Goal: Task Accomplishment & Management: Complete application form

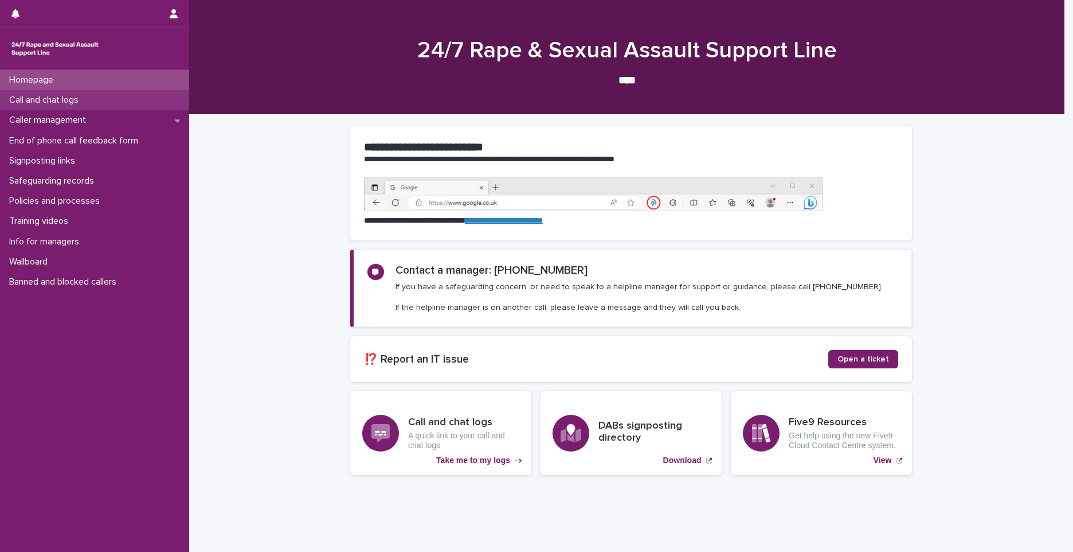
click at [29, 104] on p "Call and chat logs" at bounding box center [46, 100] width 83 height 11
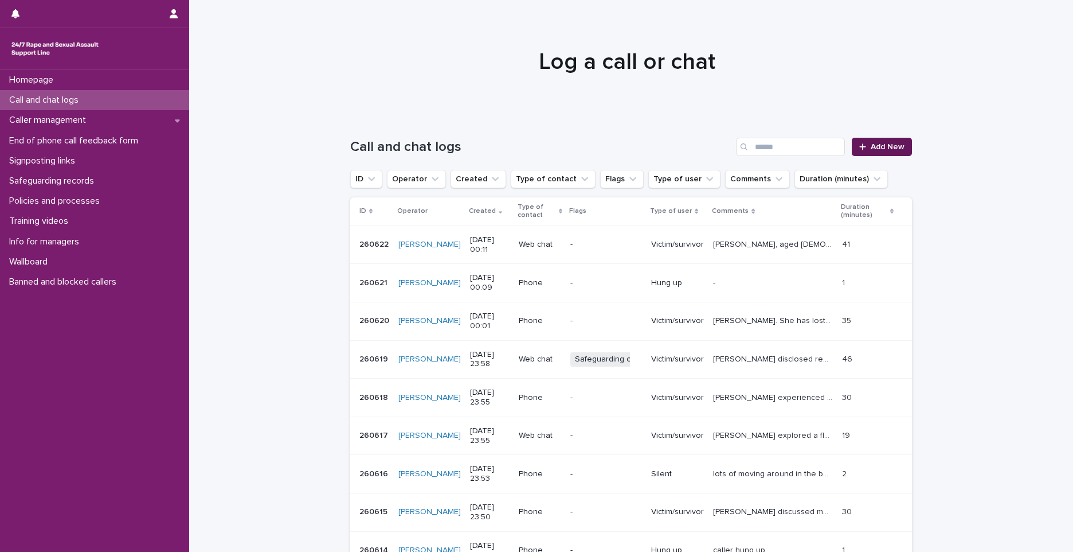
click at [883, 146] on span "Add New" at bounding box center [888, 147] width 34 height 8
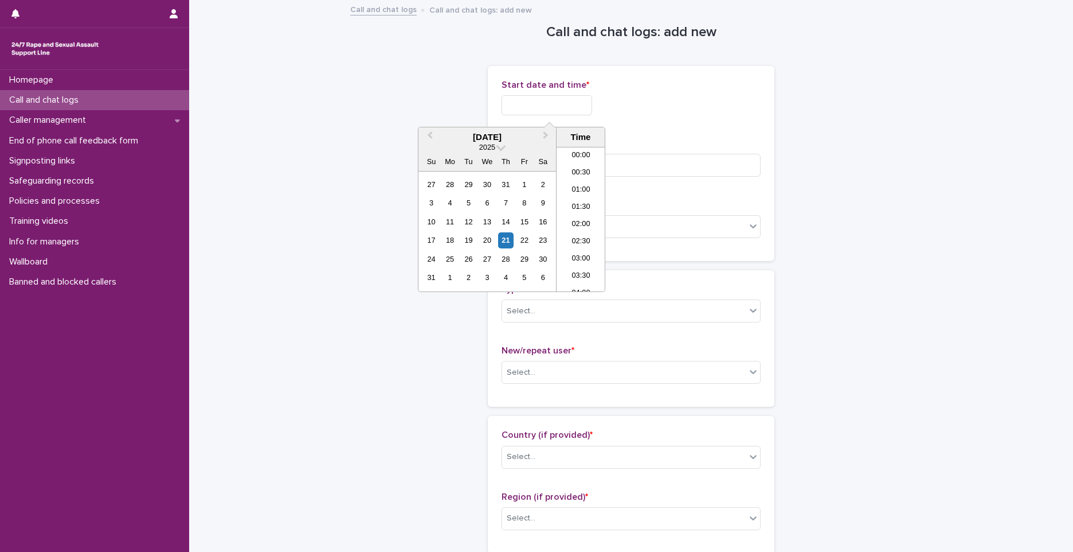
click at [582, 110] on input "text" at bounding box center [547, 105] width 91 height 20
click at [576, 158] on li "00:00" at bounding box center [581, 155] width 49 height 17
click at [566, 106] on input "**********" at bounding box center [547, 105] width 91 height 20
type input "**********"
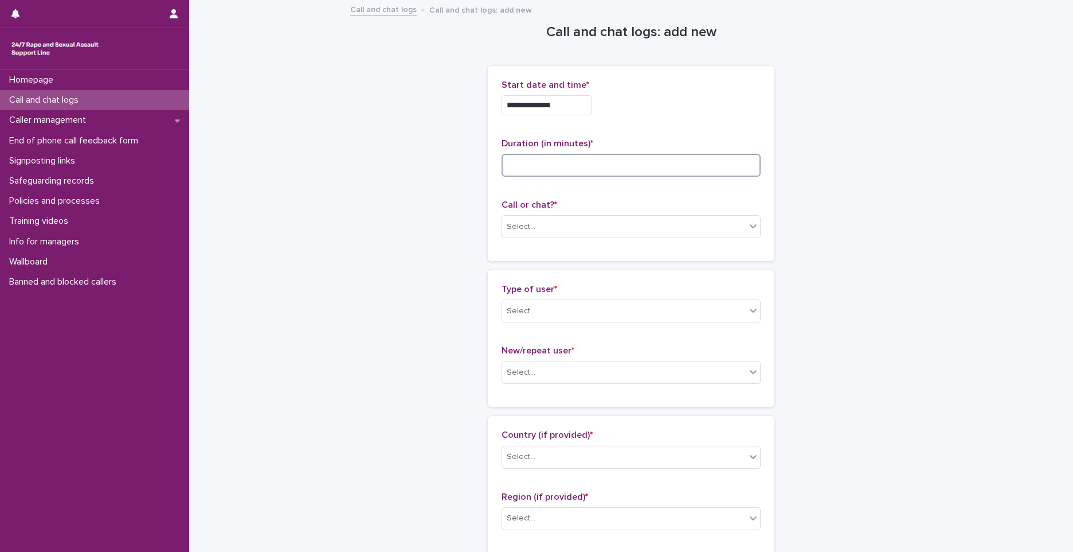
click at [706, 175] on input at bounding box center [631, 165] width 259 height 23
type input "*"
click at [589, 230] on div "Select..." at bounding box center [624, 226] width 244 height 19
click at [571, 252] on div "Phone" at bounding box center [627, 248] width 258 height 20
click at [542, 311] on div "Select..." at bounding box center [624, 311] width 244 height 19
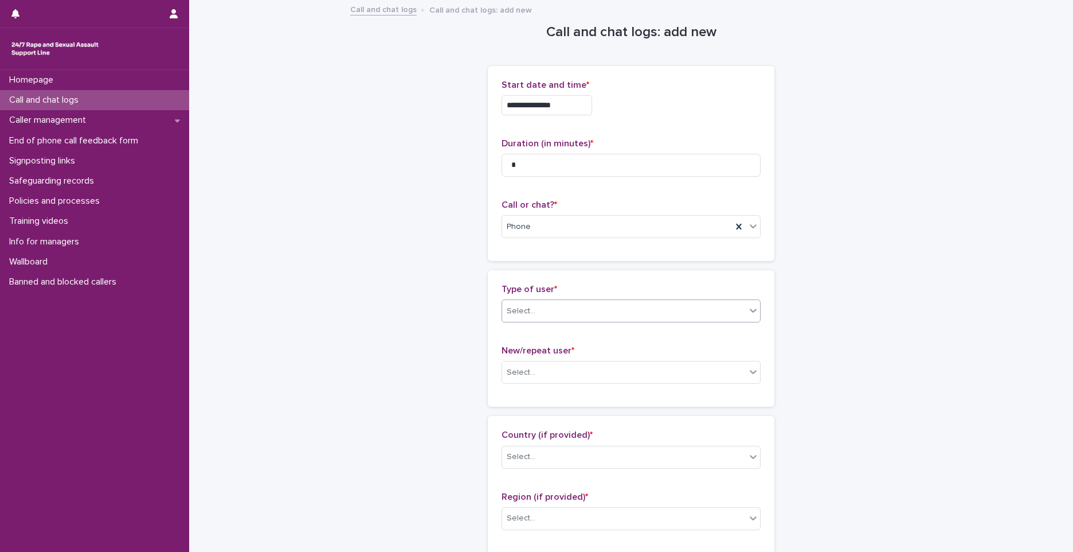
click at [629, 306] on div "Select..." at bounding box center [624, 311] width 244 height 19
click at [542, 323] on div "Type of user * 0 results available. Select is focused ,type to refine list, pre…" at bounding box center [631, 308] width 259 height 48
click at [551, 311] on div "Select..." at bounding box center [624, 311] width 244 height 19
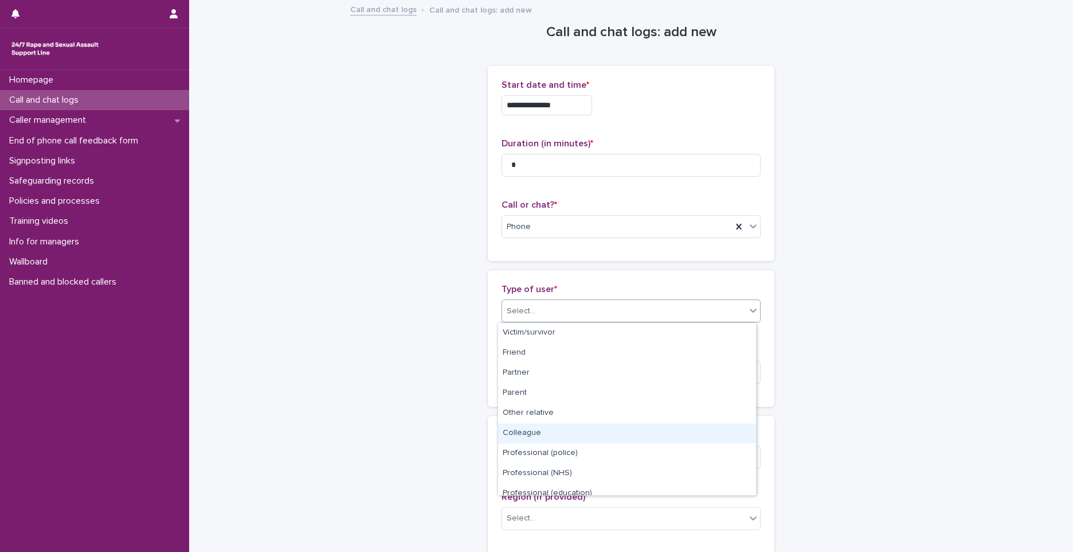
scroll to position [129, 0]
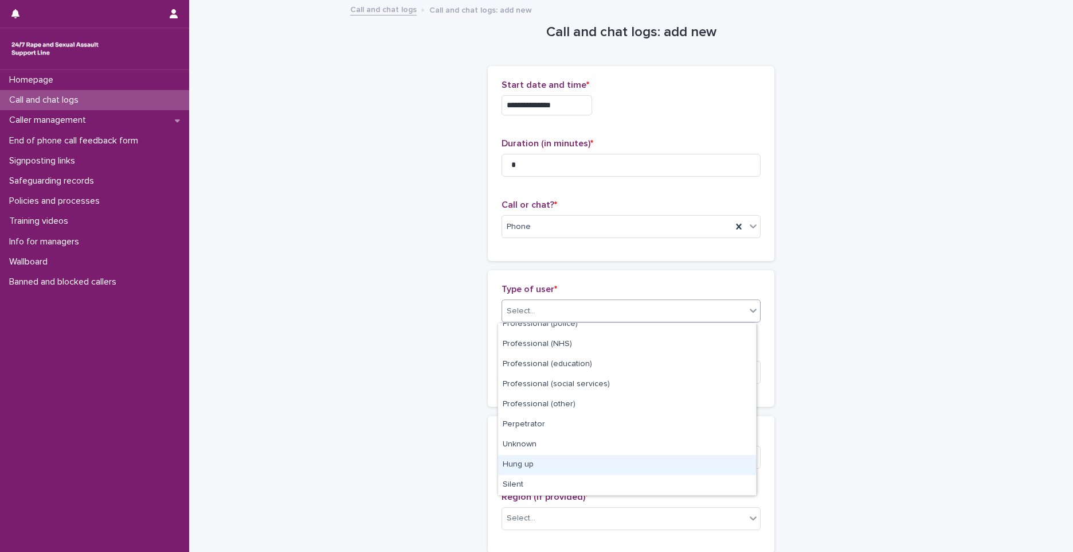
click at [530, 466] on div "Hung up" at bounding box center [627, 465] width 258 height 20
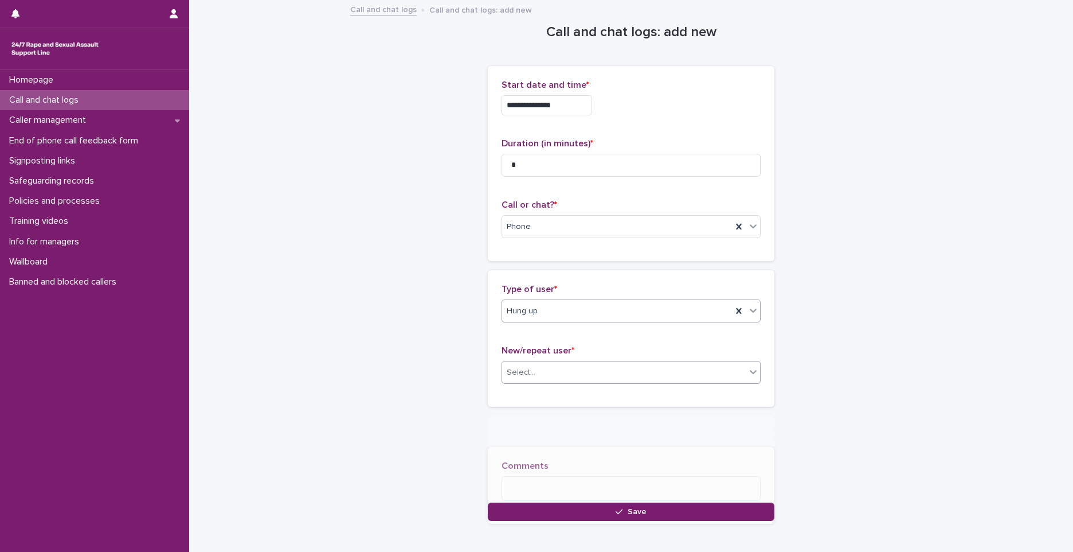
click at [558, 376] on div "Select..." at bounding box center [624, 372] width 244 height 19
click at [513, 394] on div "Not known" at bounding box center [627, 394] width 258 height 20
click at [534, 504] on button "Save" at bounding box center [631, 511] width 287 height 18
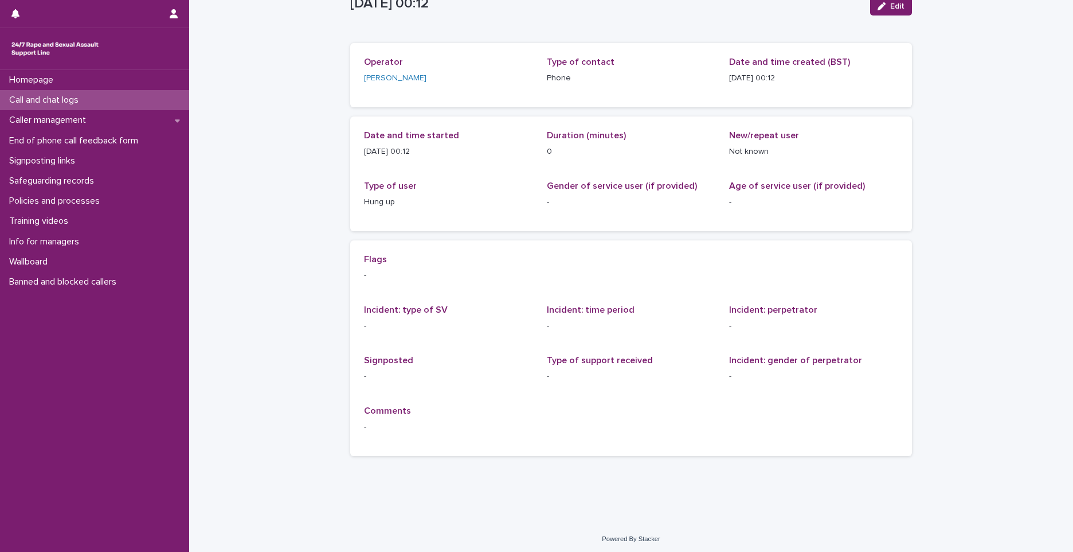
scroll to position [44, 0]
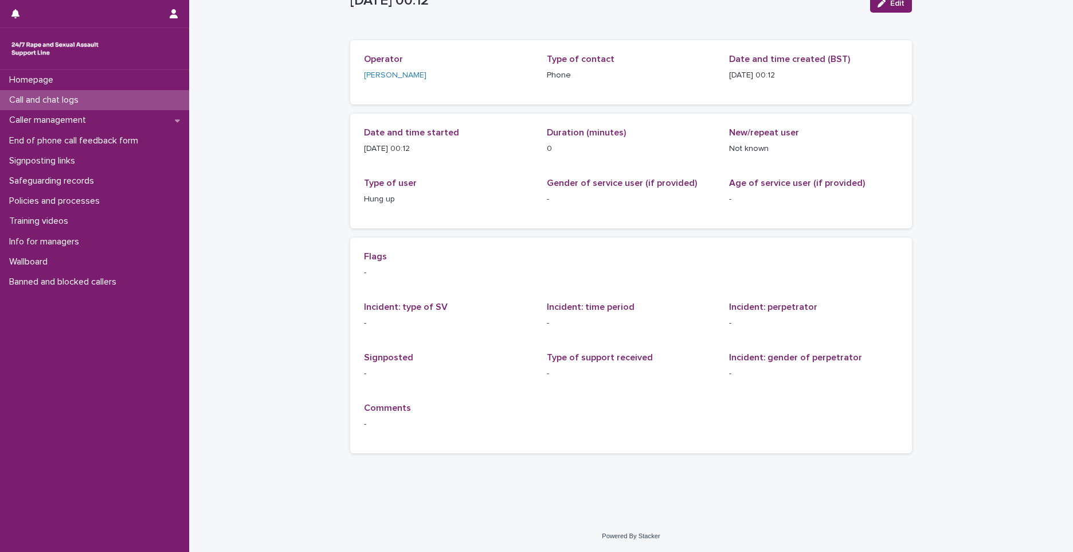
click at [177, 103] on div "Call and chat logs" at bounding box center [94, 100] width 189 height 20
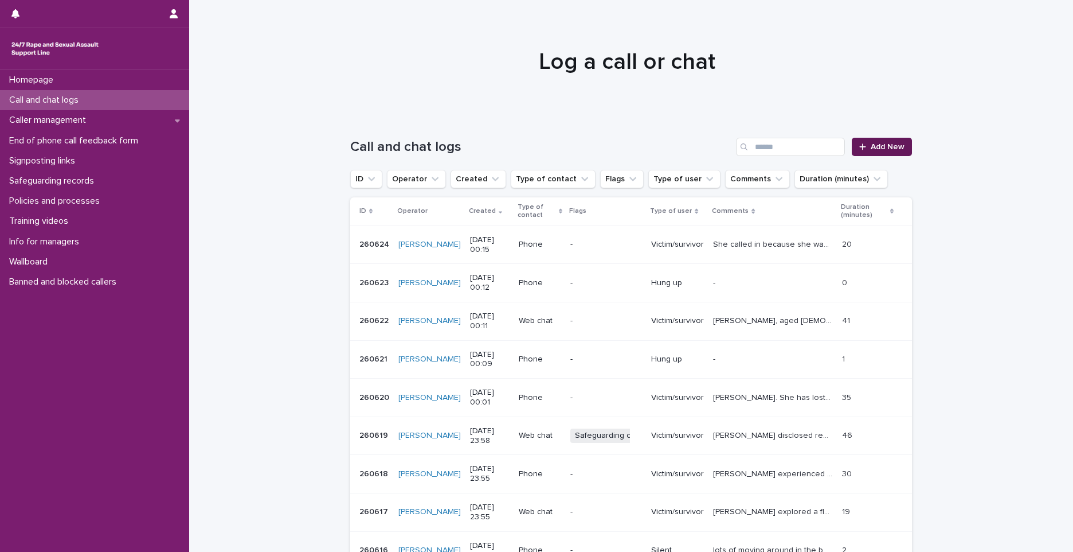
click at [864, 145] on div at bounding box center [864, 147] width 11 height 8
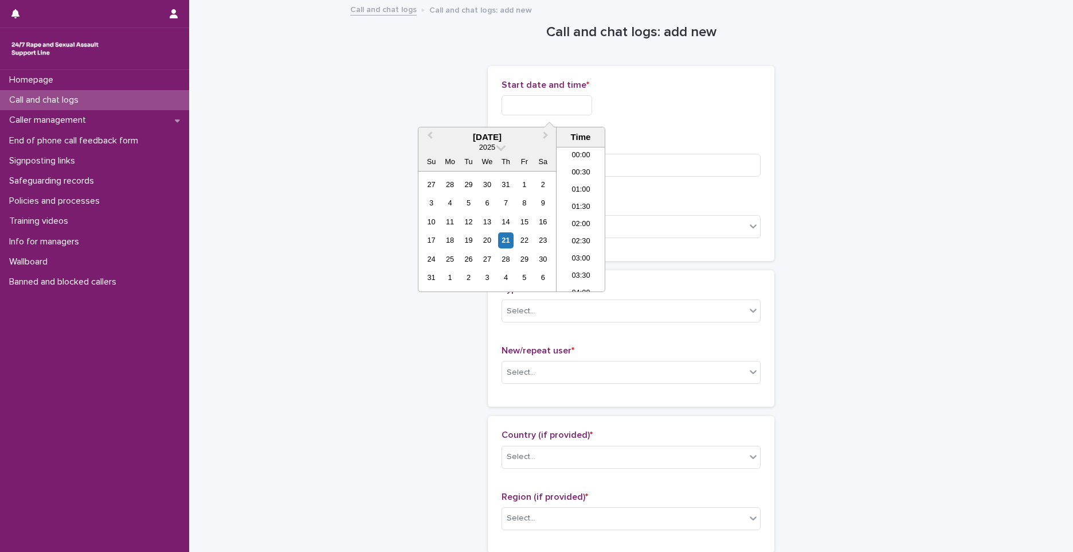
click at [531, 107] on input "text" at bounding box center [547, 105] width 91 height 20
click at [575, 160] on li "00:00" at bounding box center [581, 155] width 49 height 17
click at [572, 104] on input "**********" at bounding box center [547, 105] width 91 height 20
type input "**********"
click at [682, 162] on input at bounding box center [631, 165] width 259 height 23
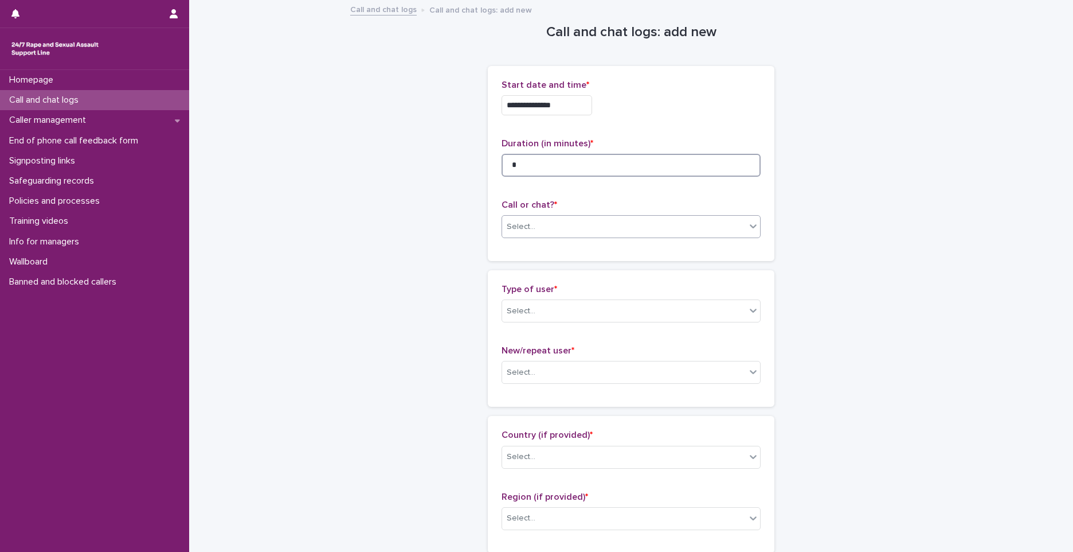
type input "*"
click at [588, 221] on div "Select..." at bounding box center [624, 226] width 244 height 19
click at [517, 251] on div "Phone" at bounding box center [627, 248] width 258 height 20
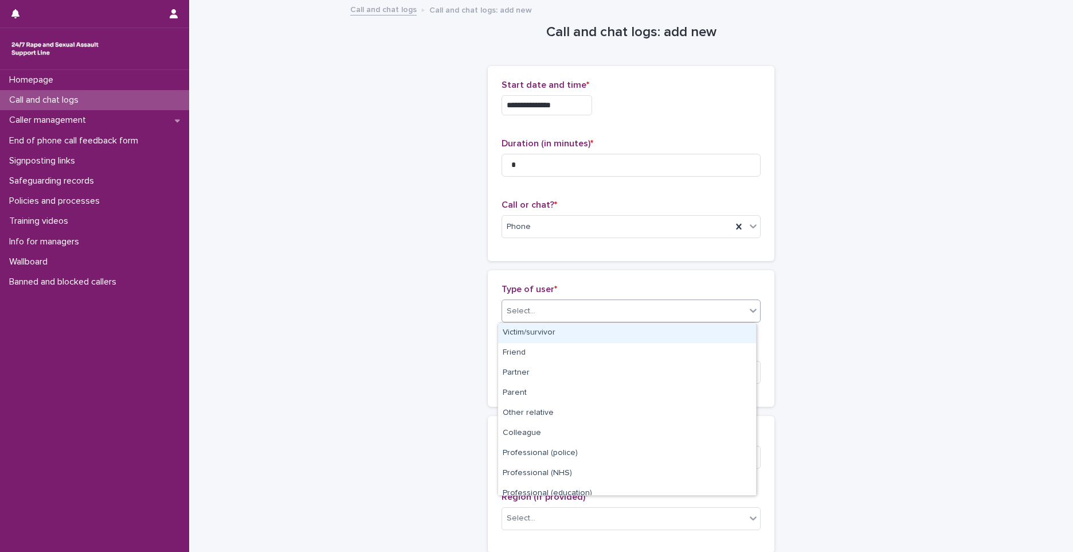
click at [517, 307] on div "Select..." at bounding box center [521, 311] width 29 height 12
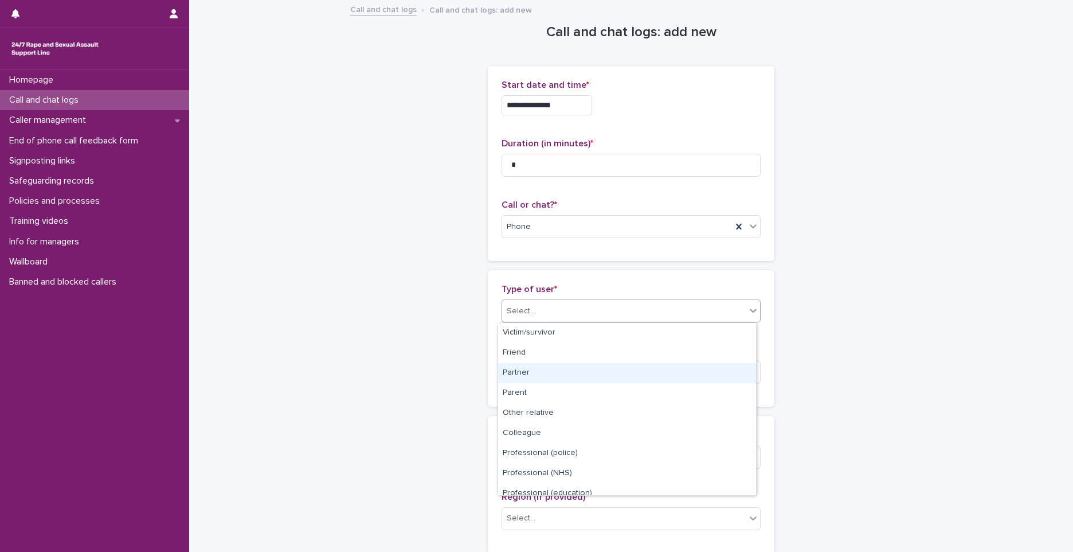
scroll to position [129, 0]
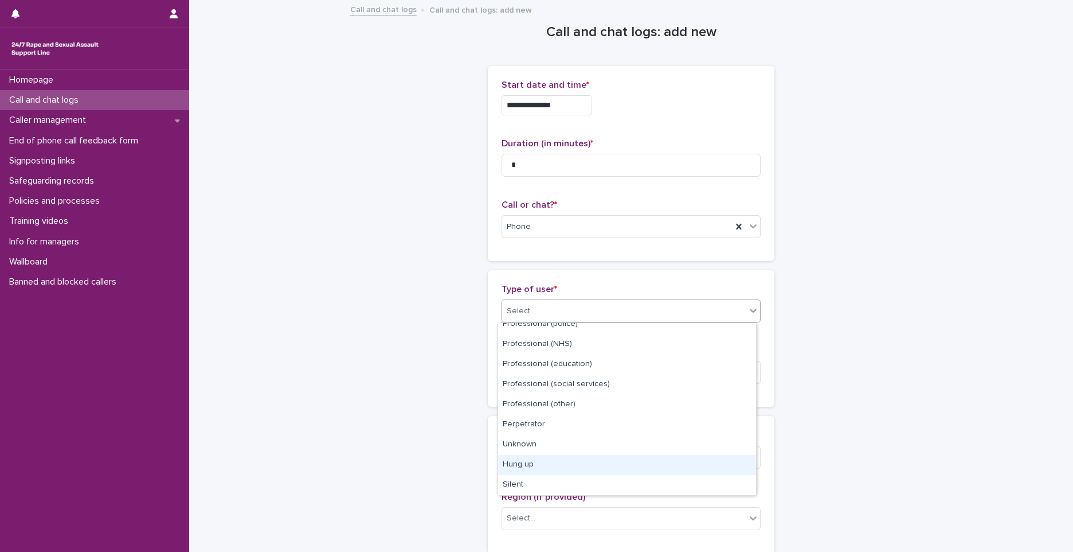
click at [527, 470] on div "Hung up" at bounding box center [627, 465] width 258 height 20
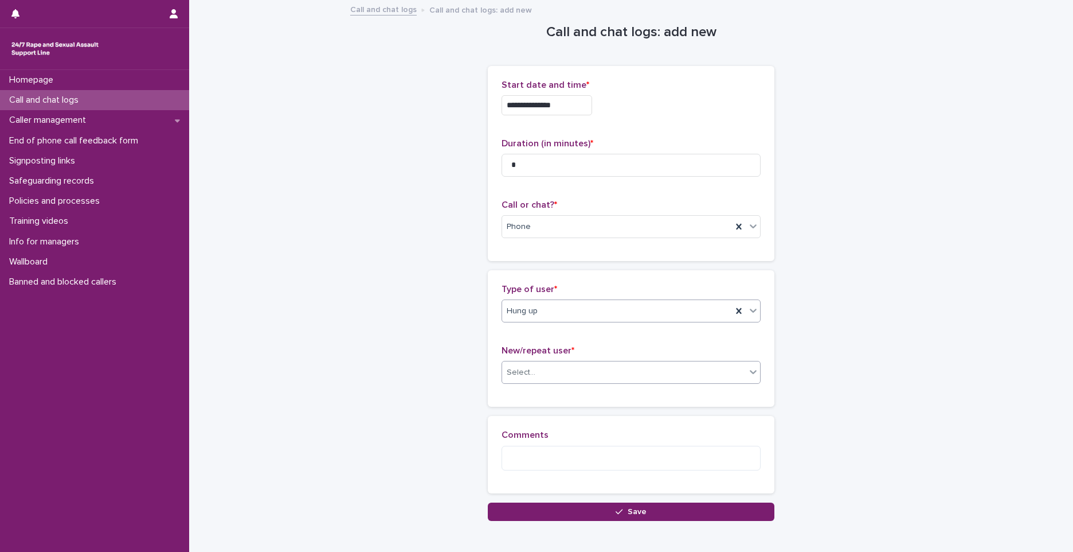
click at [533, 381] on div "Select..." at bounding box center [624, 372] width 244 height 19
click at [537, 394] on div "Not known" at bounding box center [627, 394] width 258 height 20
click at [564, 510] on button "Save" at bounding box center [631, 511] width 287 height 18
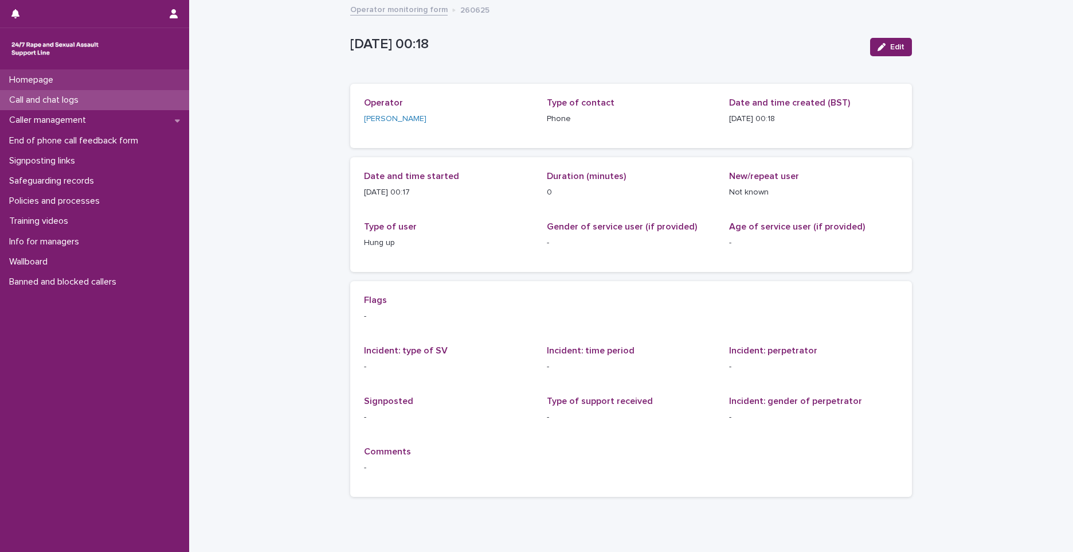
click at [143, 82] on div "Homepage" at bounding box center [94, 80] width 189 height 20
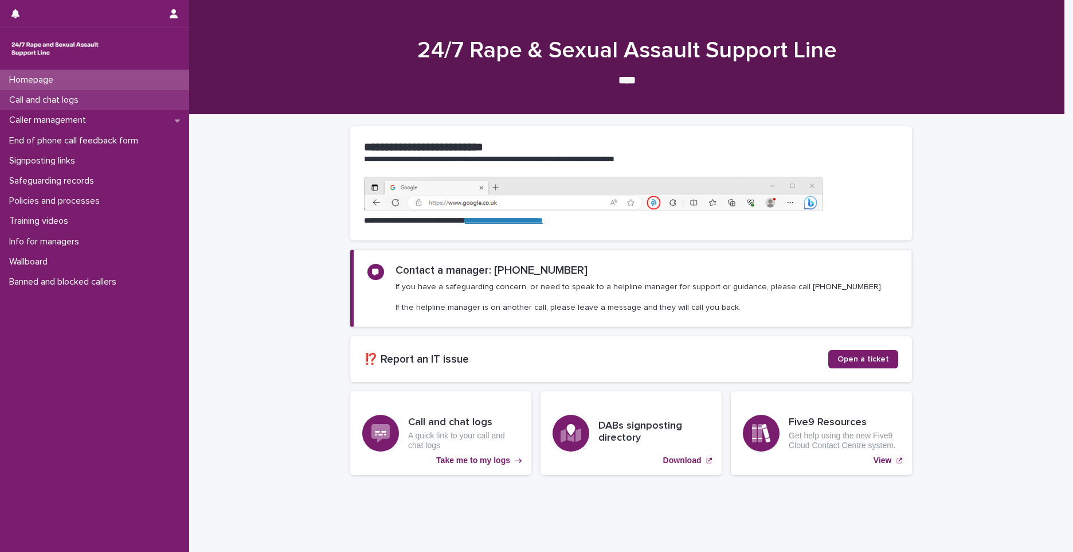
click at [130, 101] on div "Call and chat logs" at bounding box center [94, 100] width 189 height 20
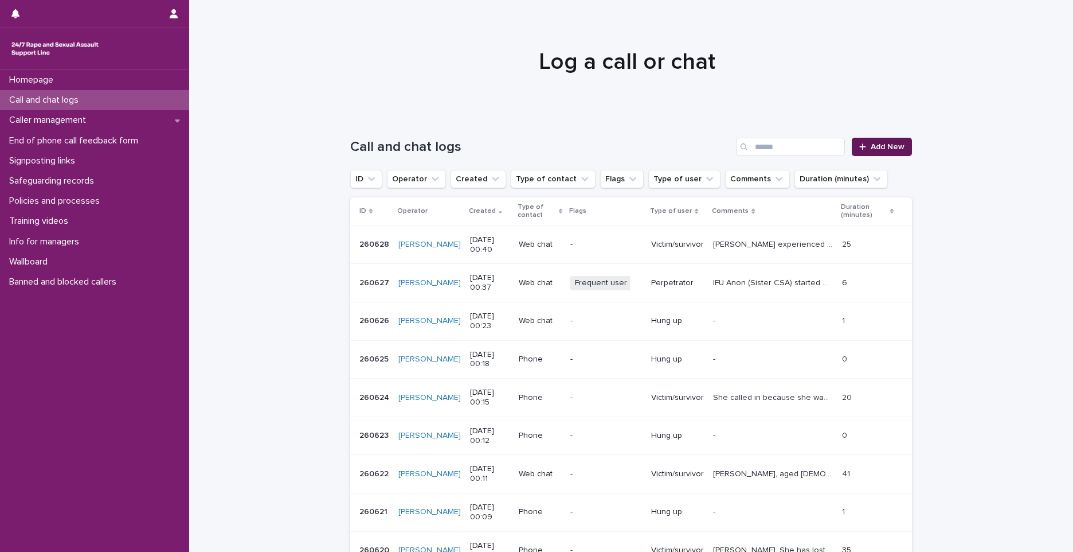
click at [886, 144] on span "Add New" at bounding box center [888, 147] width 34 height 8
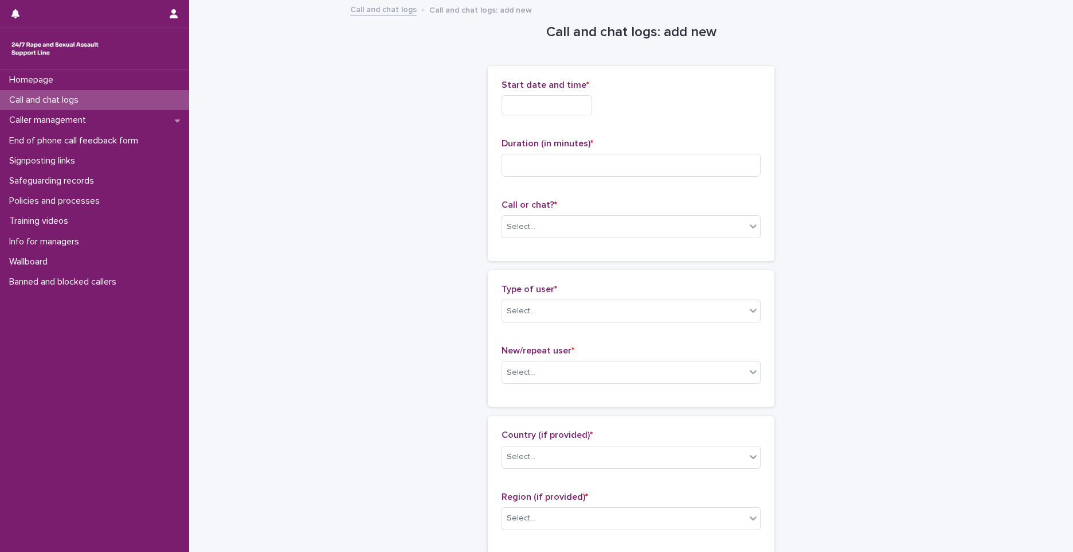
click at [516, 102] on input "text" at bounding box center [547, 105] width 91 height 20
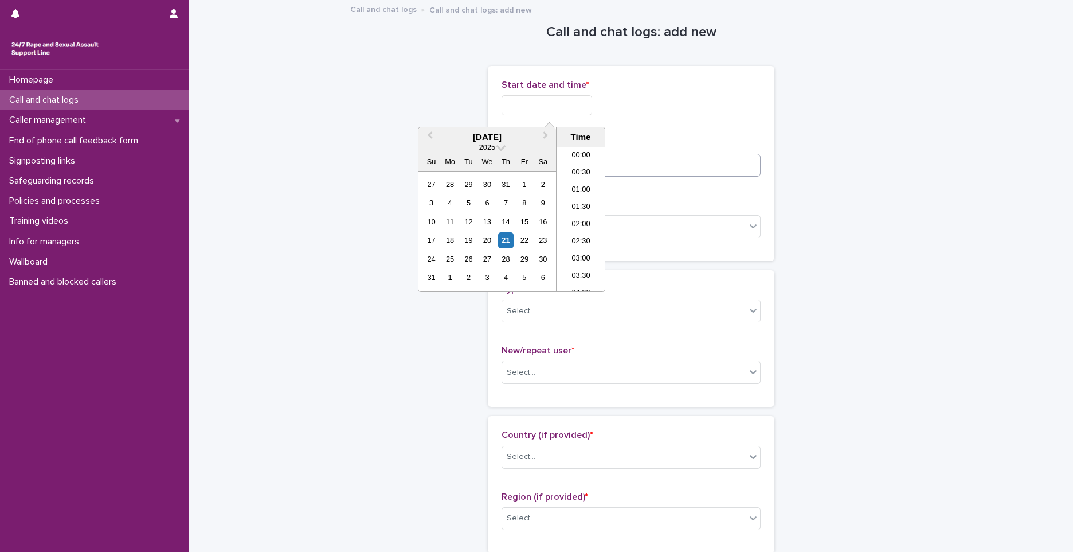
click at [573, 162] on li "00:00" at bounding box center [581, 155] width 49 height 17
click at [566, 106] on input "**********" at bounding box center [547, 105] width 91 height 20
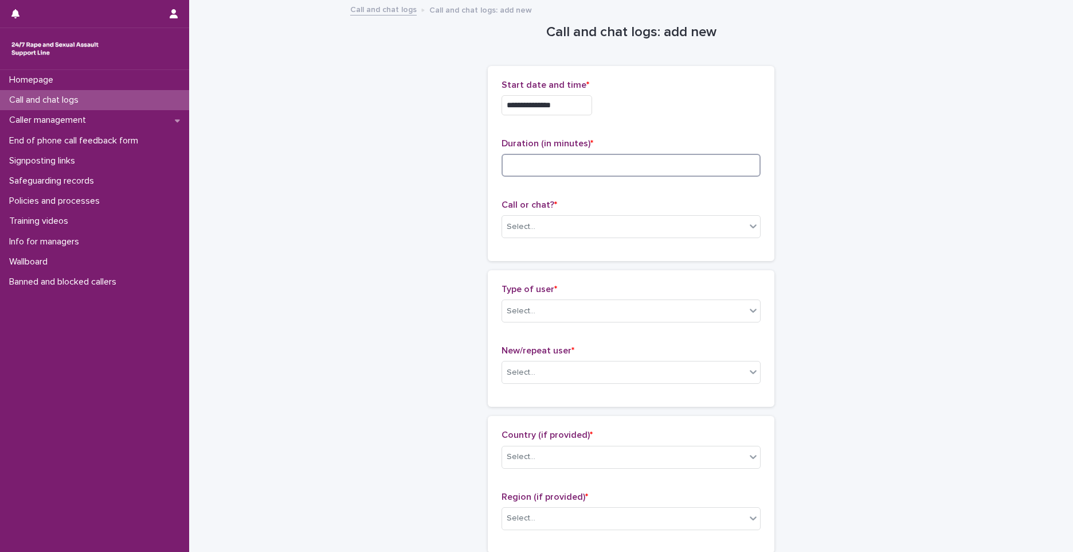
click at [664, 165] on input at bounding box center [631, 165] width 259 height 23
click at [578, 105] on input "**********" at bounding box center [547, 105] width 91 height 20
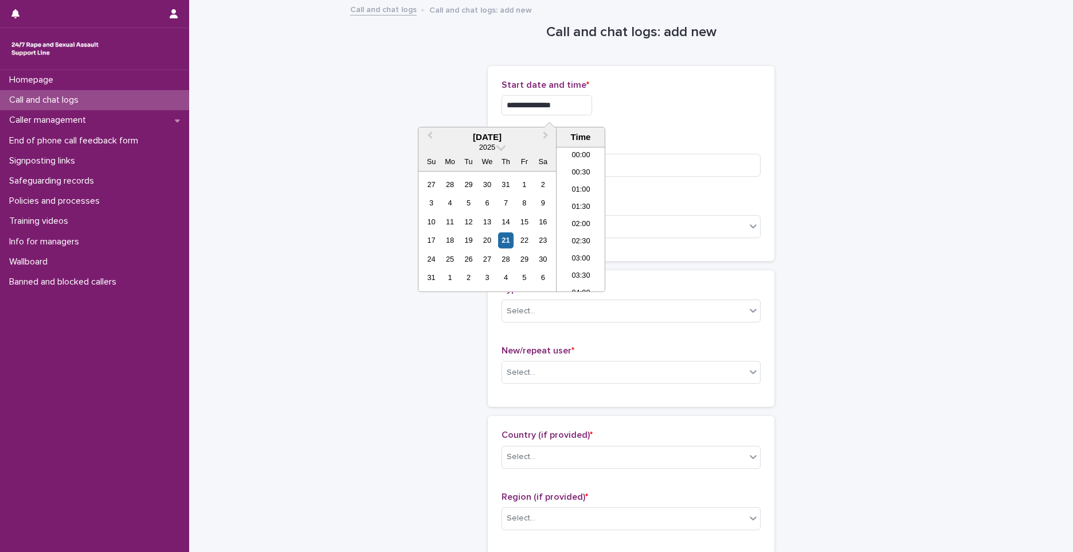
type input "**********"
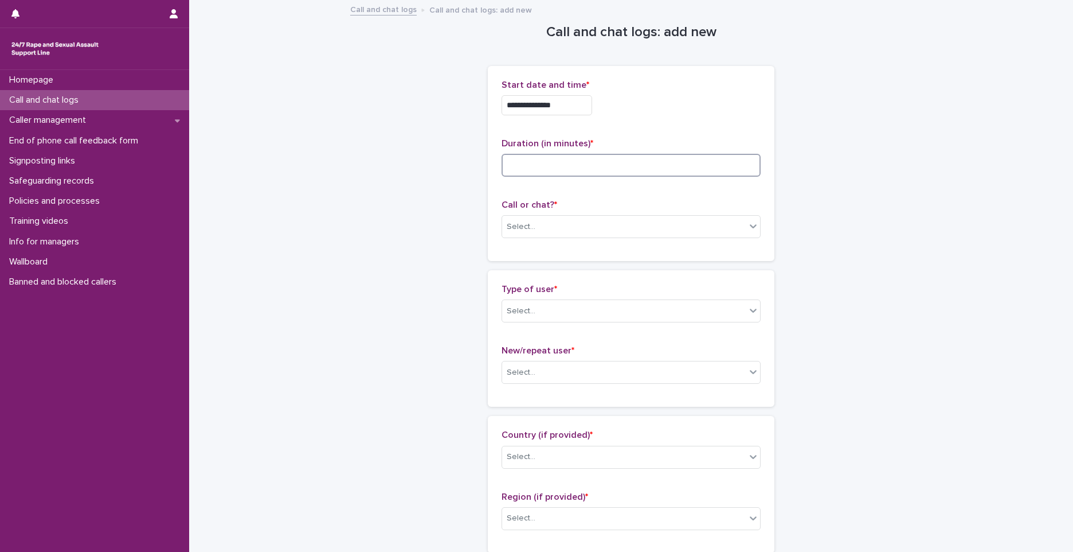
click at [667, 159] on input at bounding box center [631, 165] width 259 height 23
type input "*"
click at [525, 227] on div "Select..." at bounding box center [521, 227] width 29 height 12
click at [525, 246] on div "Phone" at bounding box center [627, 248] width 258 height 20
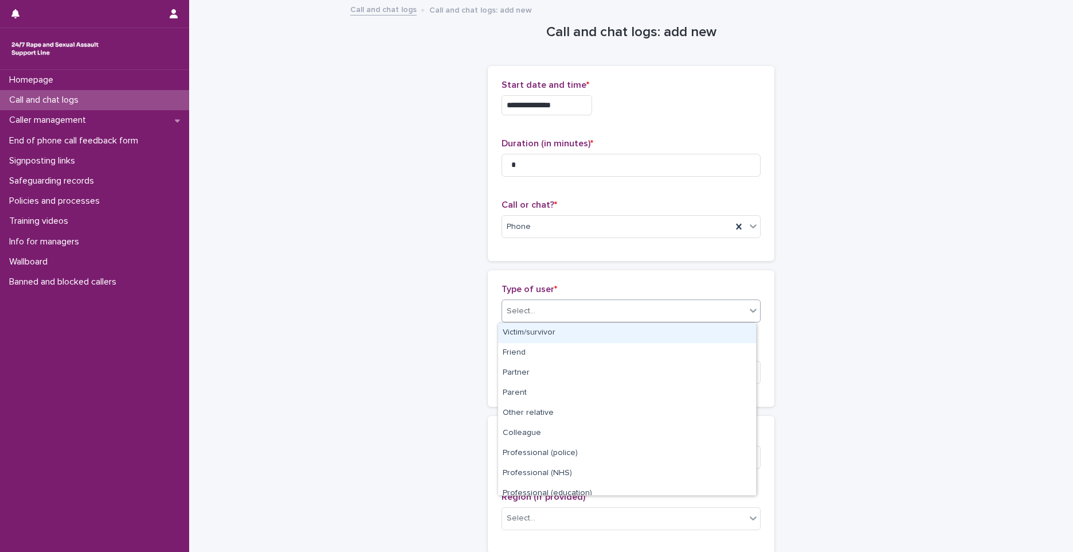
click at [527, 311] on div "Select..." at bounding box center [521, 311] width 29 height 12
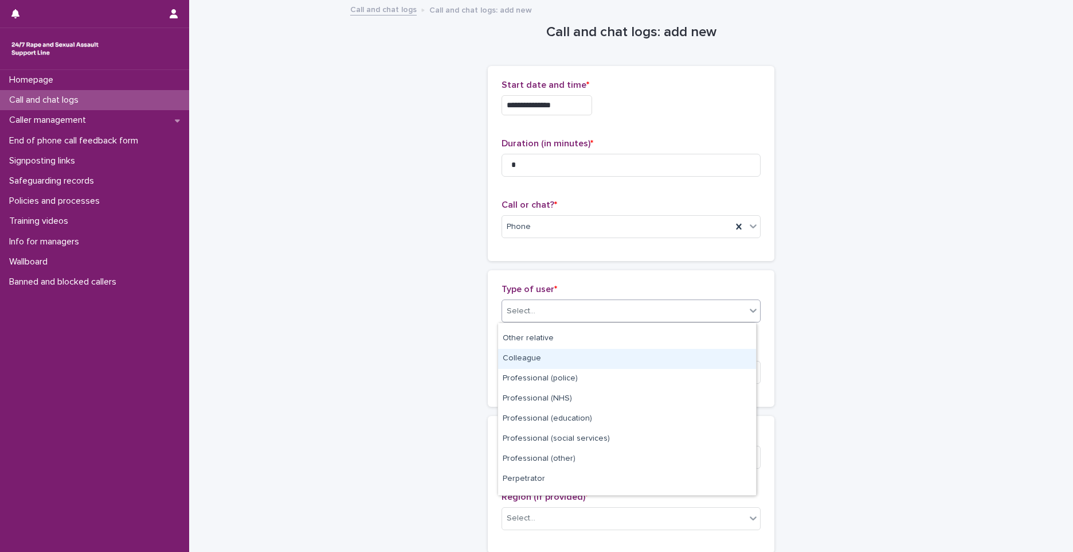
scroll to position [129, 0]
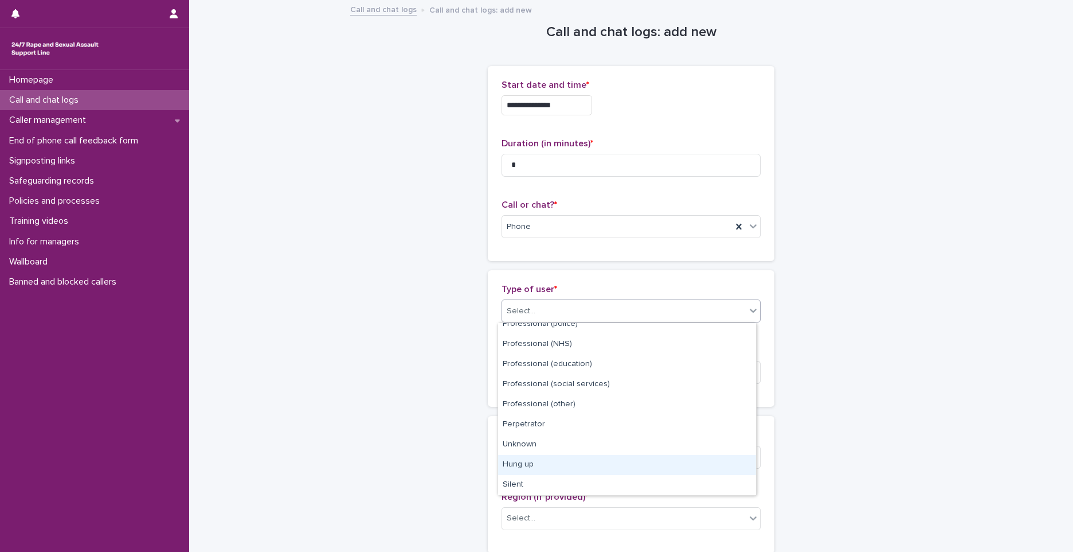
click at [534, 466] on div "Hung up" at bounding box center [627, 465] width 258 height 20
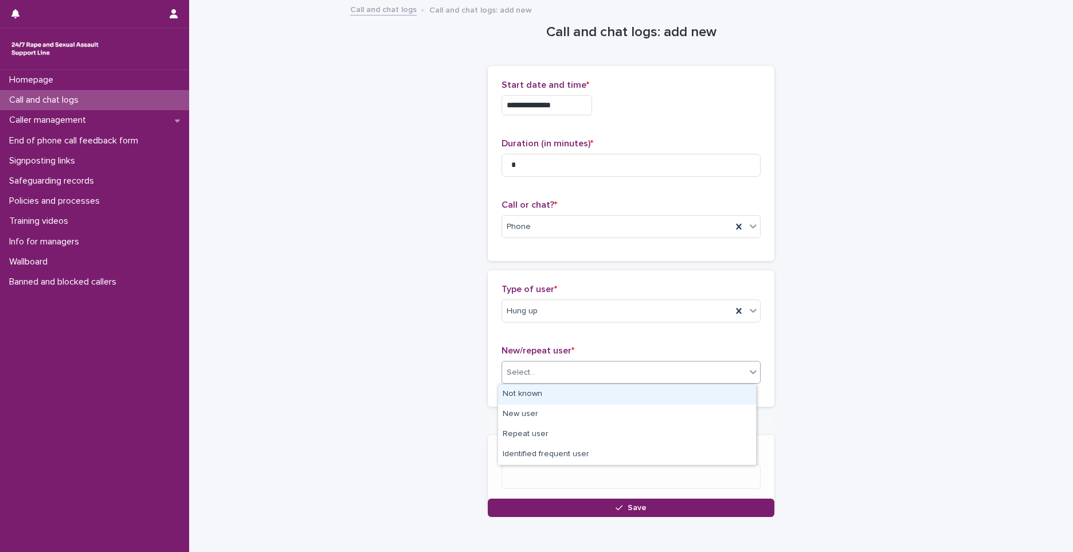
click at [537, 375] on div "Select..." at bounding box center [624, 372] width 244 height 19
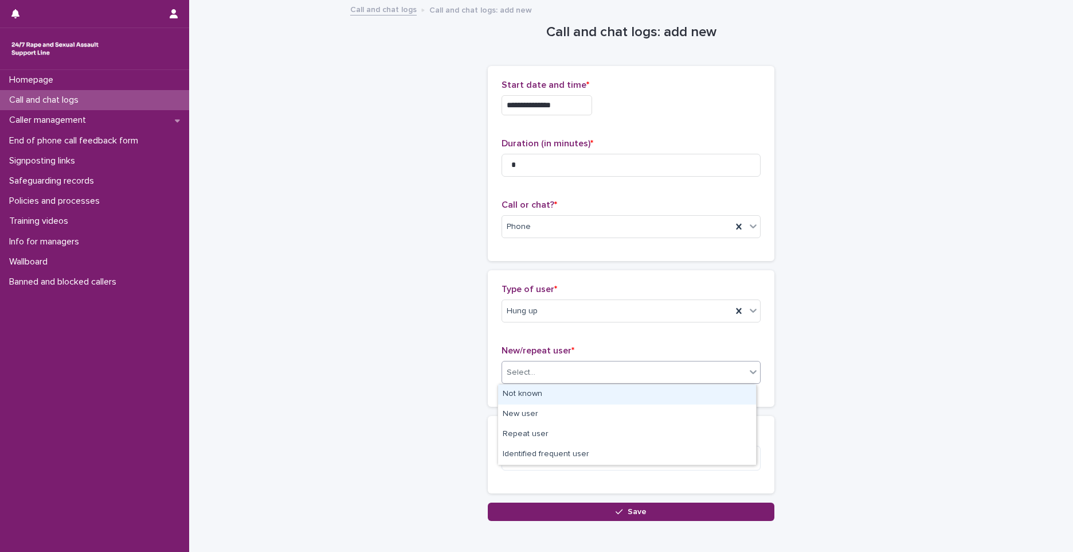
click at [538, 386] on div "Not known" at bounding box center [627, 394] width 258 height 20
click at [553, 463] on textarea at bounding box center [631, 457] width 259 height 25
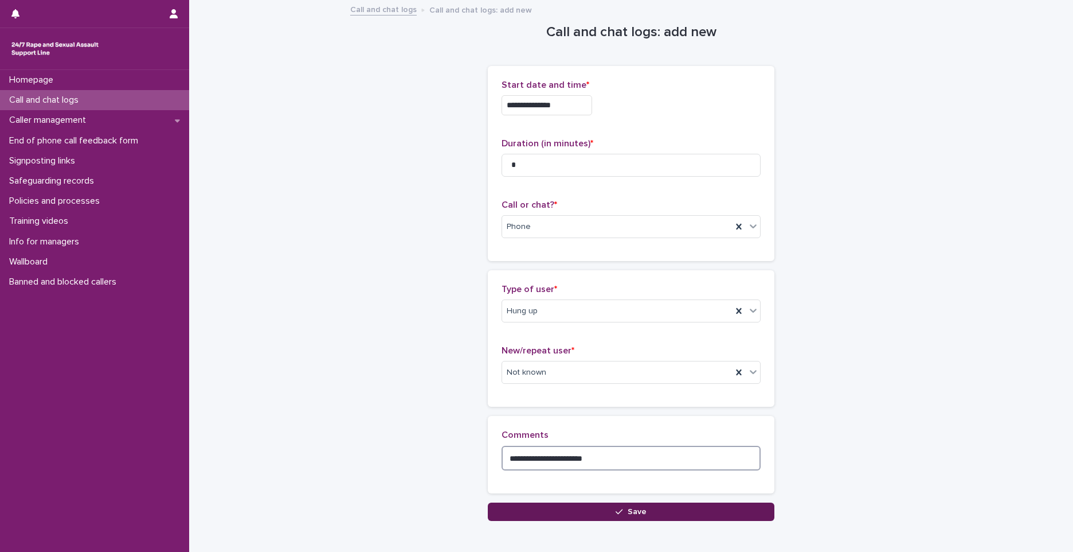
type textarea "**********"
click at [608, 513] on button "Save" at bounding box center [631, 511] width 287 height 18
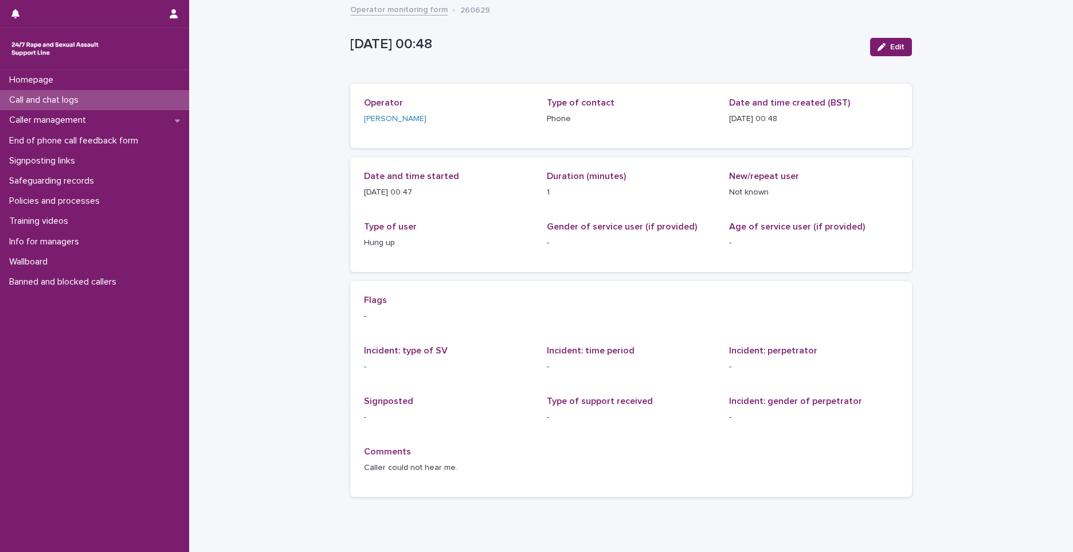
click at [174, 97] on div "Call and chat logs" at bounding box center [94, 100] width 189 height 20
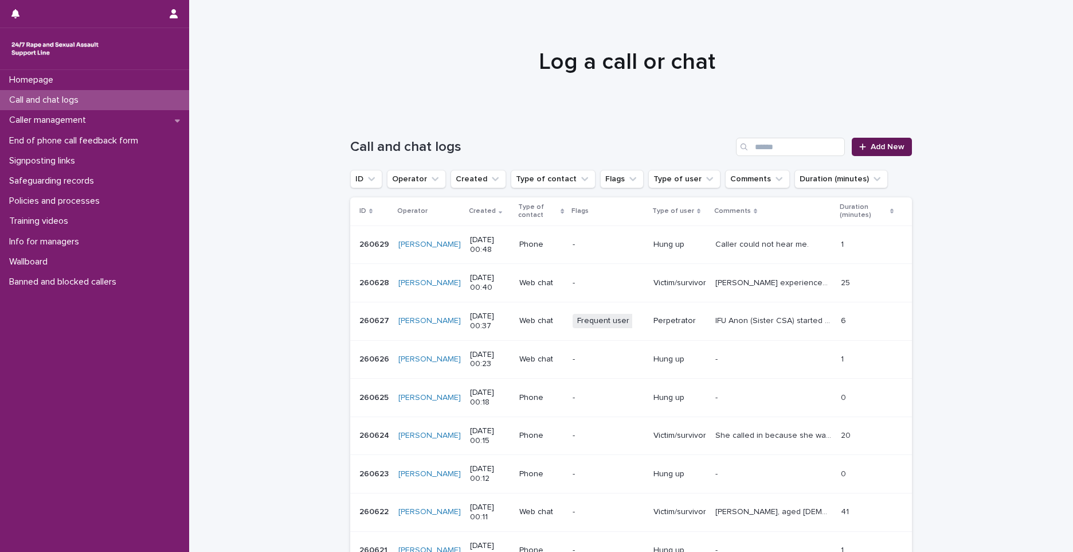
click at [877, 140] on link "Add New" at bounding box center [882, 147] width 60 height 18
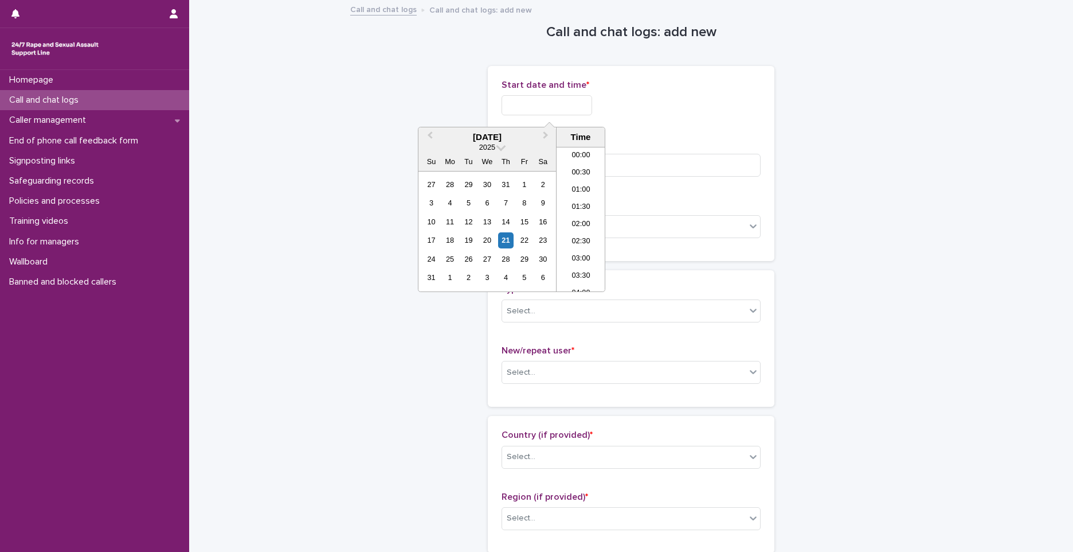
click at [573, 110] on input "text" at bounding box center [547, 105] width 91 height 20
click at [586, 159] on li "00:00" at bounding box center [581, 155] width 49 height 17
click at [577, 108] on input "**********" at bounding box center [547, 105] width 91 height 20
type input "**********"
click at [687, 155] on input at bounding box center [631, 165] width 259 height 23
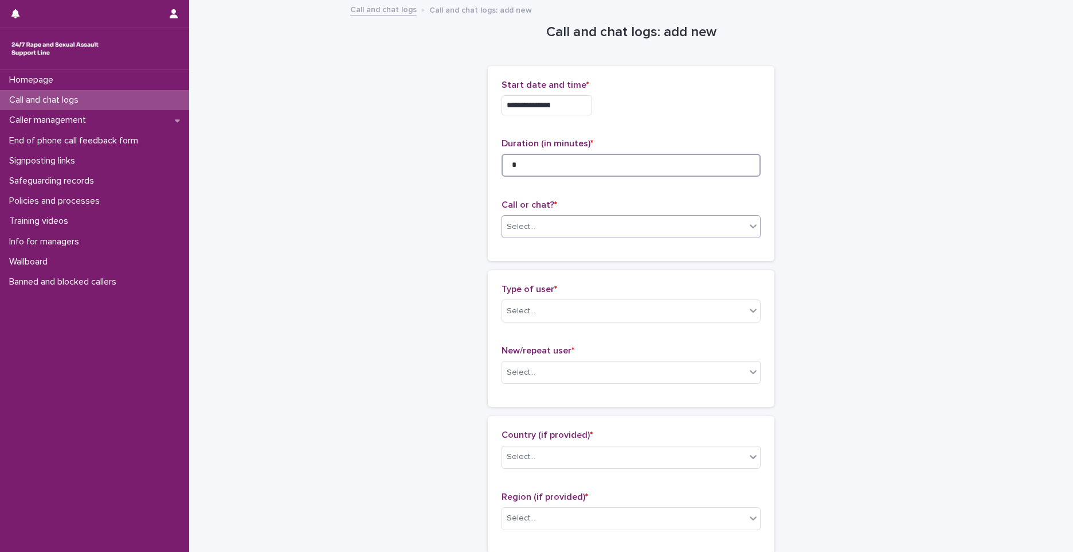
type input "*"
click at [554, 222] on div "Select..." at bounding box center [624, 226] width 244 height 19
click at [538, 254] on div "Phone" at bounding box center [627, 248] width 258 height 20
click at [547, 309] on div "Select..." at bounding box center [624, 311] width 244 height 19
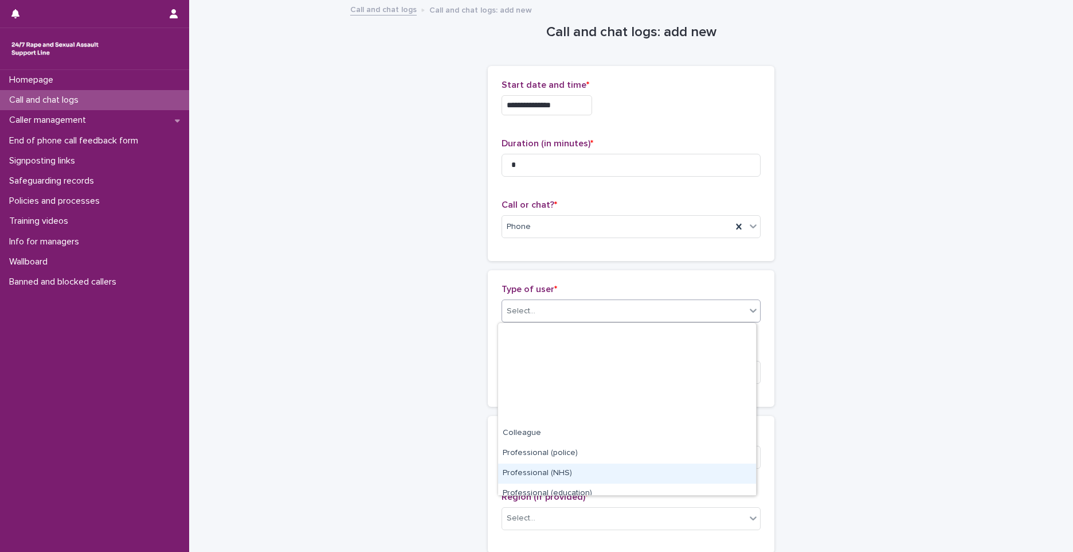
scroll to position [129, 0]
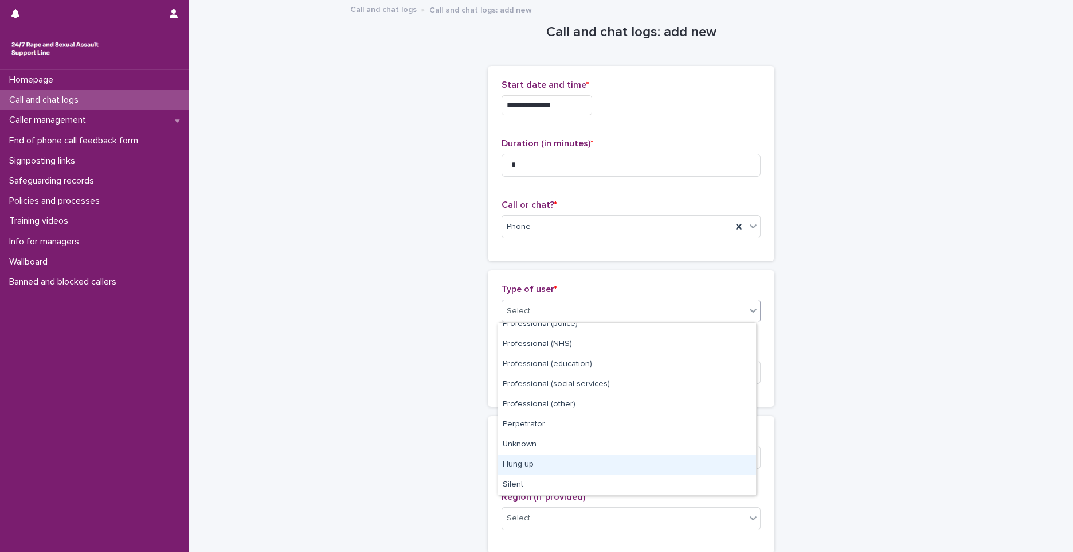
click at [525, 460] on div "Hung up" at bounding box center [627, 465] width 258 height 20
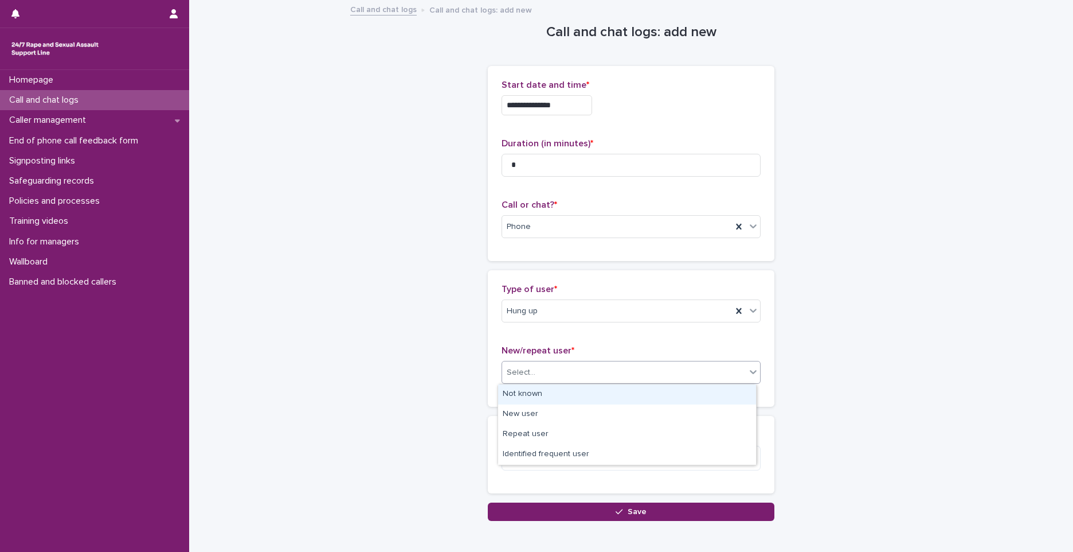
click at [544, 370] on div "Select..." at bounding box center [624, 372] width 244 height 19
click at [533, 397] on div "Not known" at bounding box center [627, 394] width 258 height 20
click at [534, 458] on textarea at bounding box center [631, 457] width 259 height 25
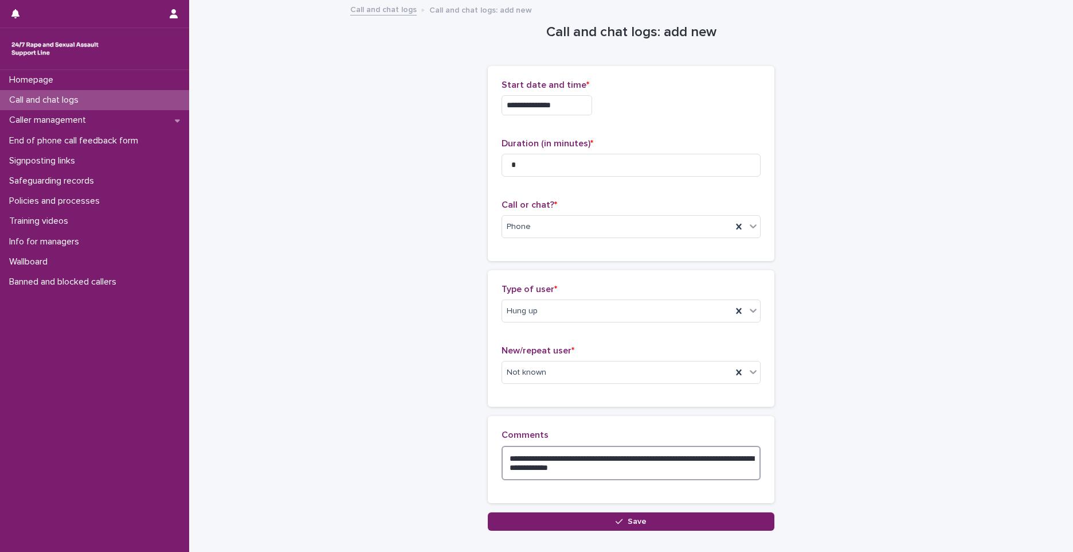
drag, startPoint x: 499, startPoint y: 458, endPoint x: 665, endPoint y: 475, distance: 166.6
click at [665, 475] on textarea "**********" at bounding box center [631, 462] width 259 height 34
type textarea "**********"
click at [640, 516] on button "Save" at bounding box center [631, 521] width 287 height 18
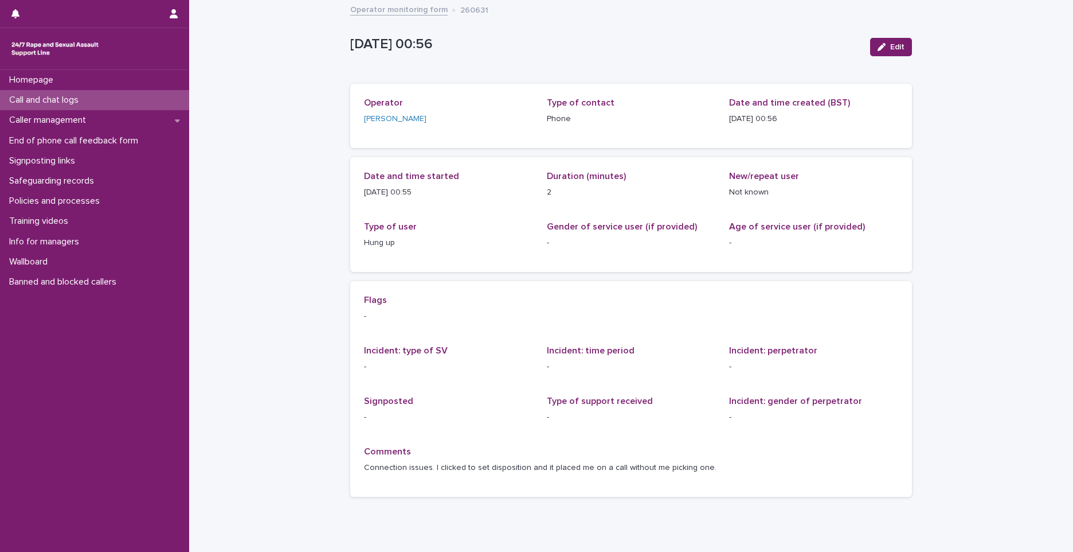
click at [107, 94] on div "Call and chat logs" at bounding box center [94, 100] width 189 height 20
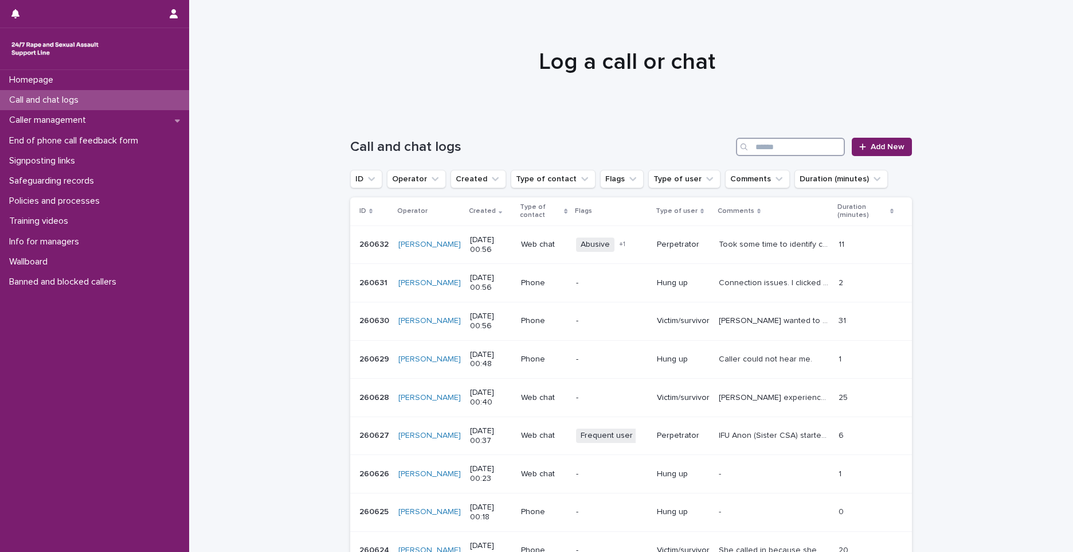
click at [808, 147] on input "Search" at bounding box center [790, 147] width 109 height 18
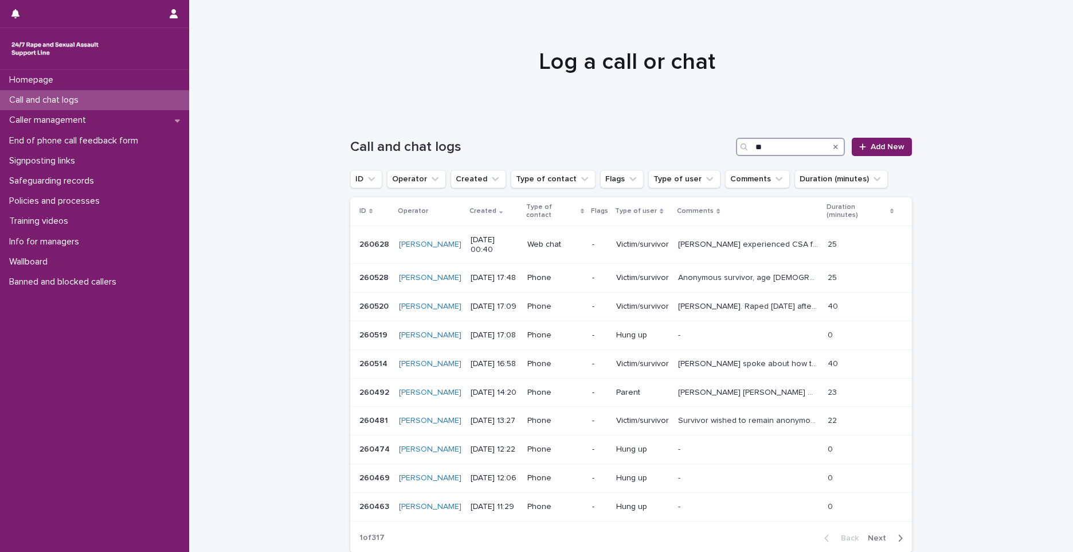
type input "*"
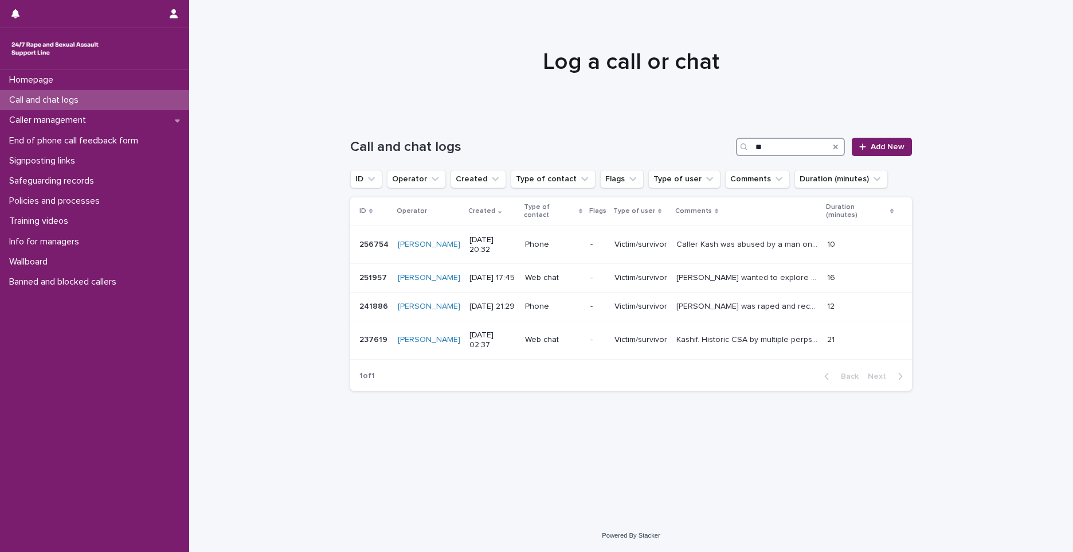
type input "*"
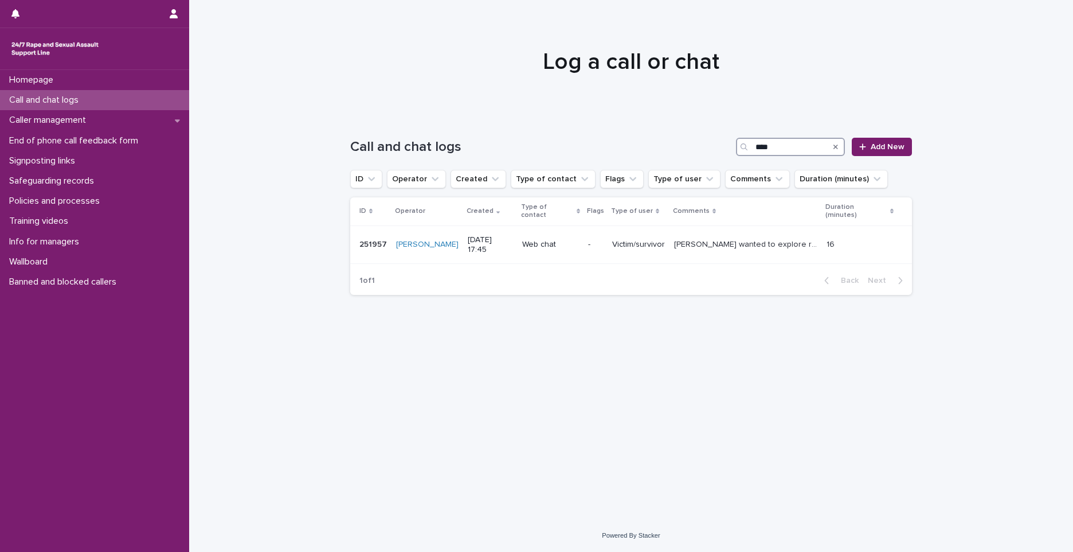
drag, startPoint x: 789, startPoint y: 143, endPoint x: 744, endPoint y: 151, distance: 45.4
click at [744, 151] on div "****" at bounding box center [790, 147] width 109 height 18
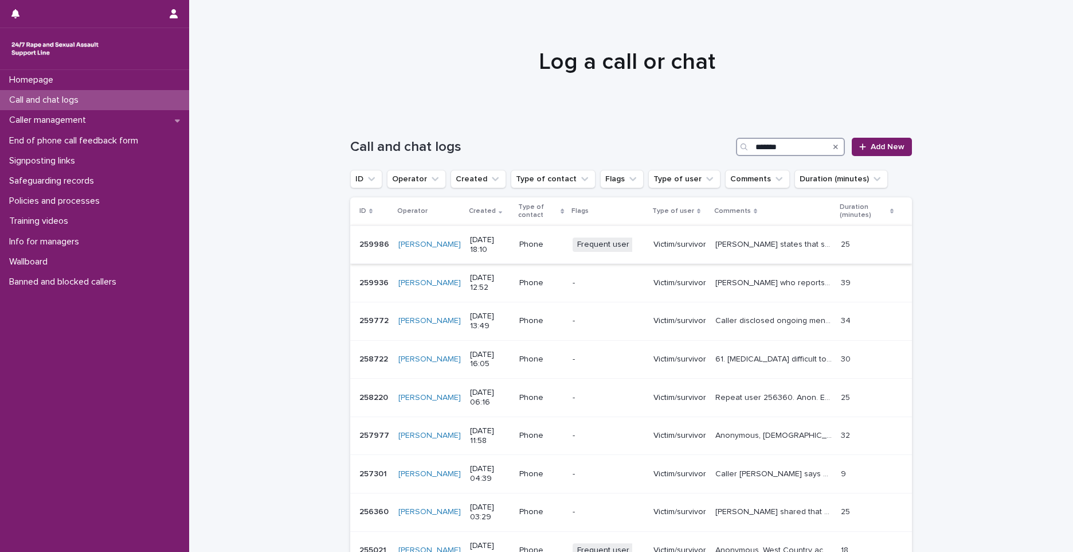
type input "*******"
click at [362, 245] on p "259986" at bounding box center [375, 243] width 32 height 12
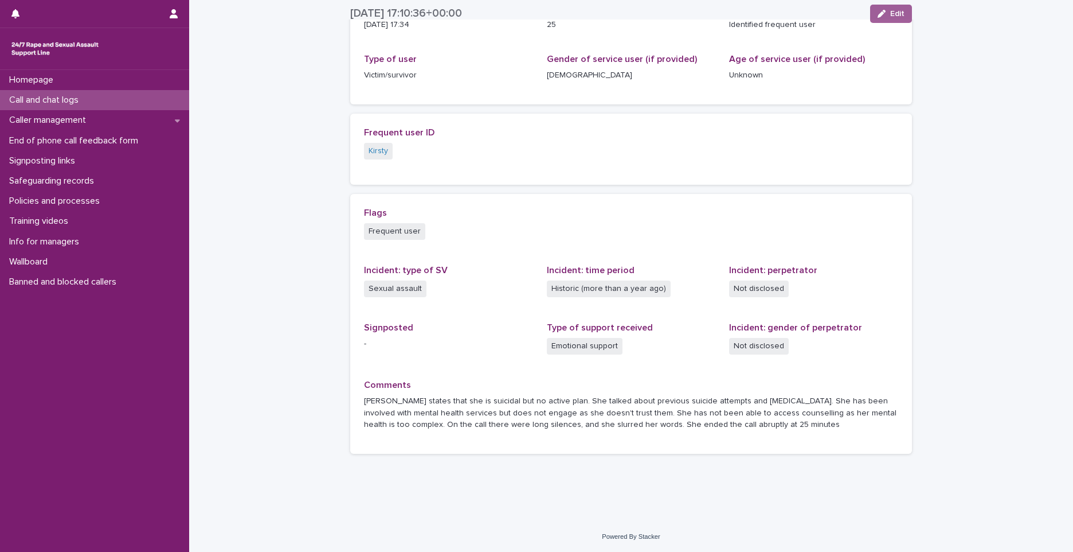
scroll to position [169, 0]
click at [370, 158] on span "Kirsty" at bounding box center [378, 150] width 29 height 17
click at [370, 154] on link "Kirsty" at bounding box center [378, 150] width 19 height 12
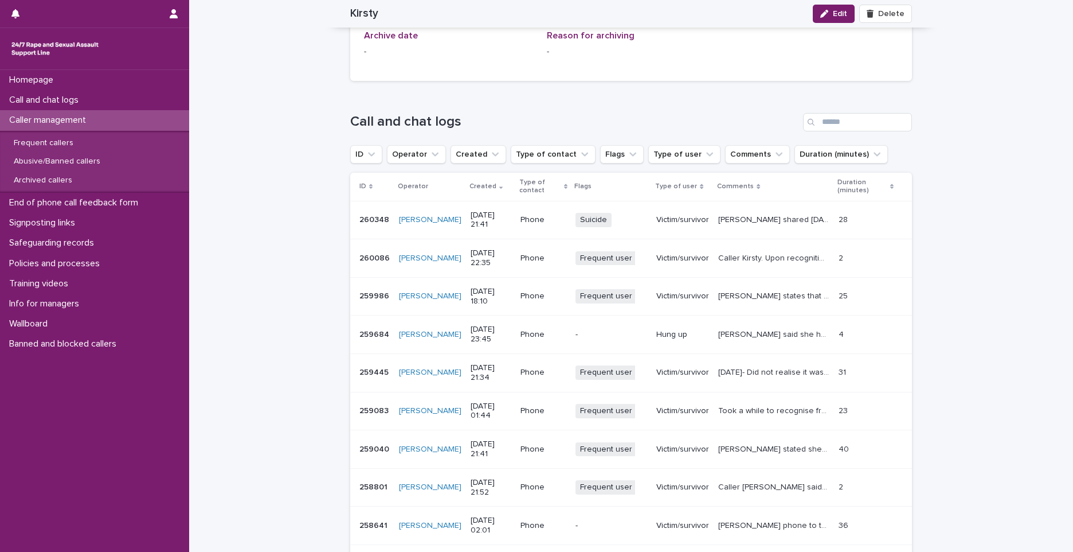
scroll to position [953, 0]
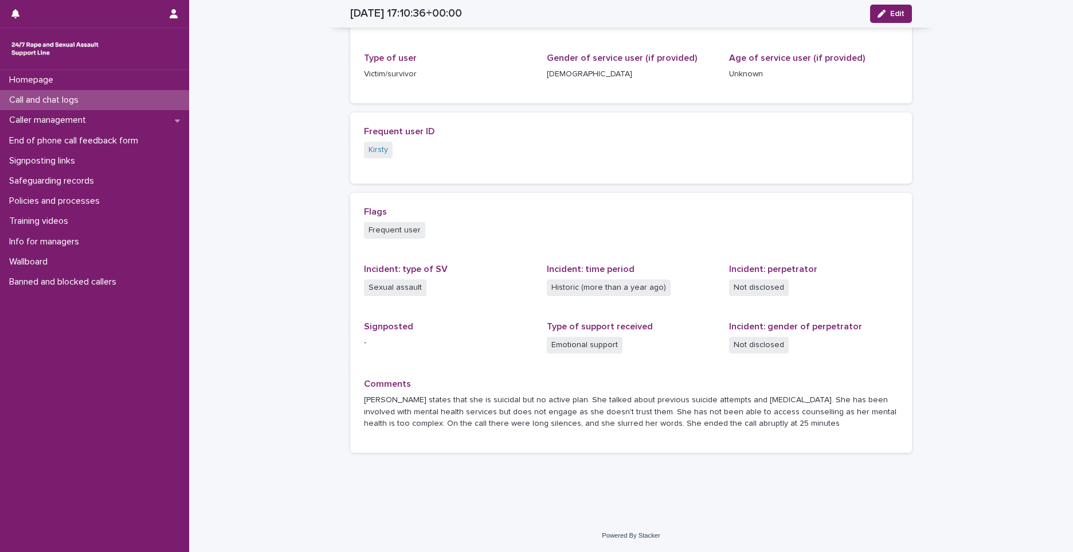
scroll to position [169, 0]
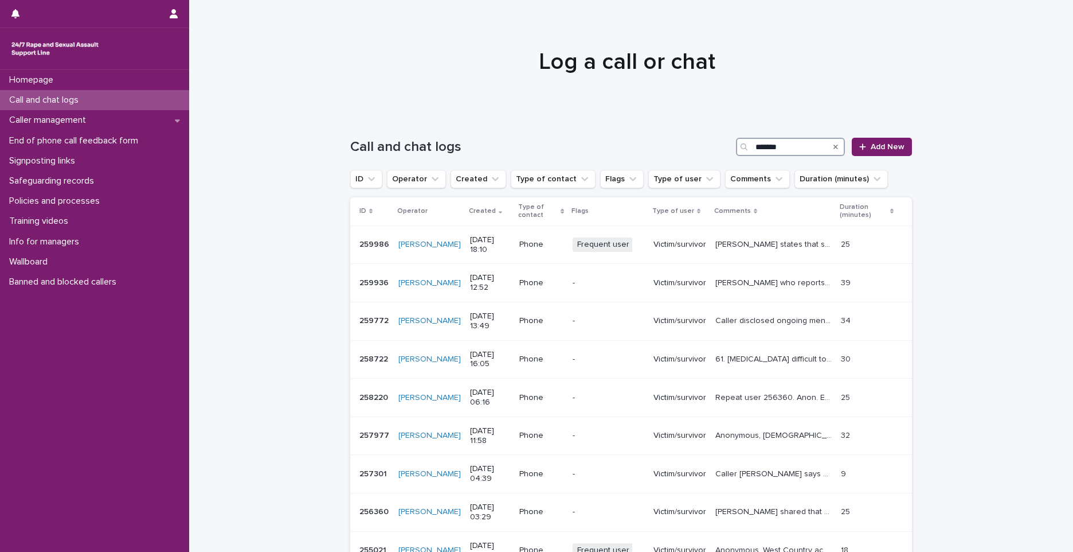
click at [784, 147] on input "*******" at bounding box center [790, 147] width 109 height 18
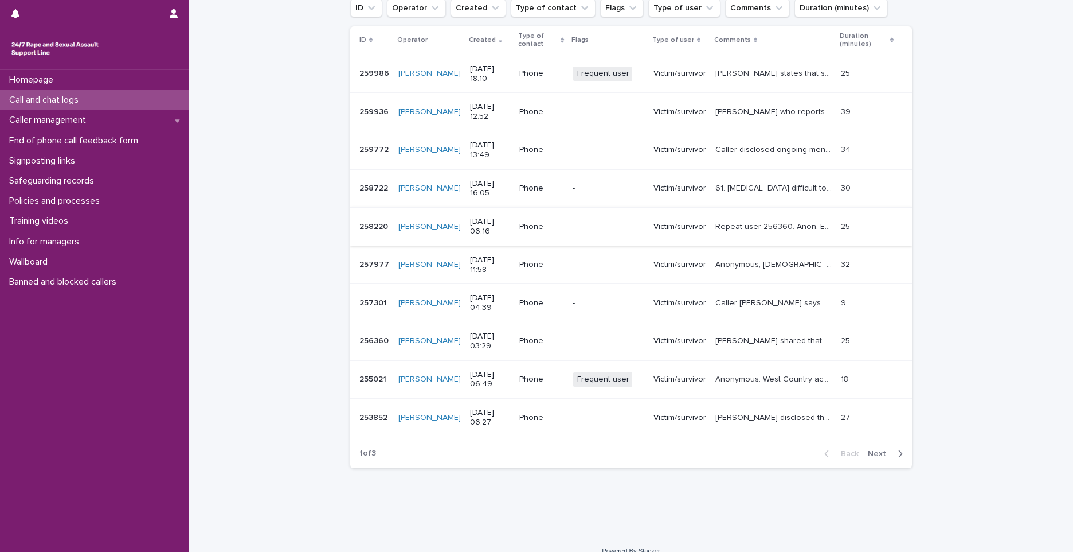
scroll to position [172, 0]
click at [367, 189] on p "258722" at bounding box center [374, 186] width 31 height 12
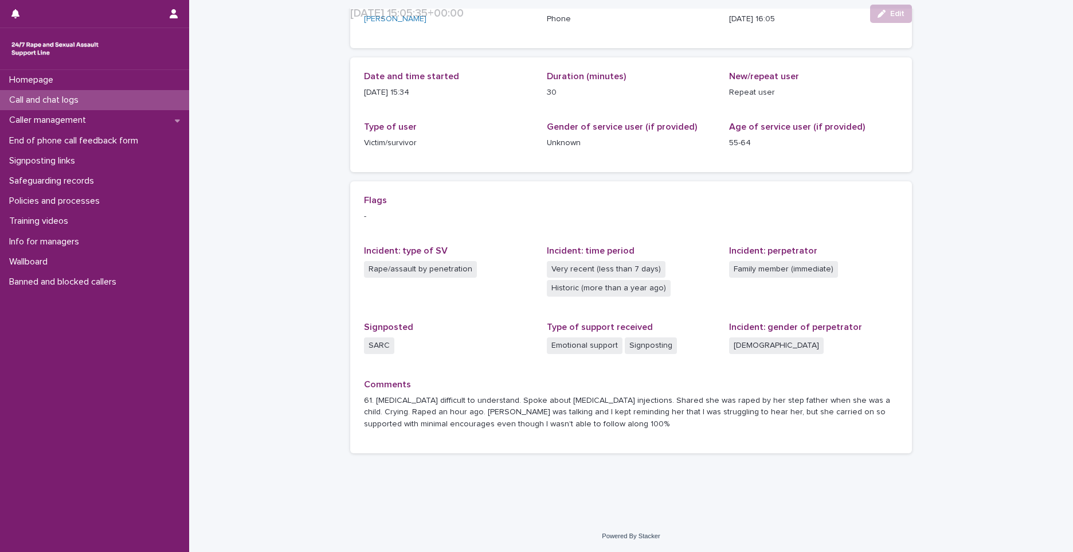
scroll to position [100, 0]
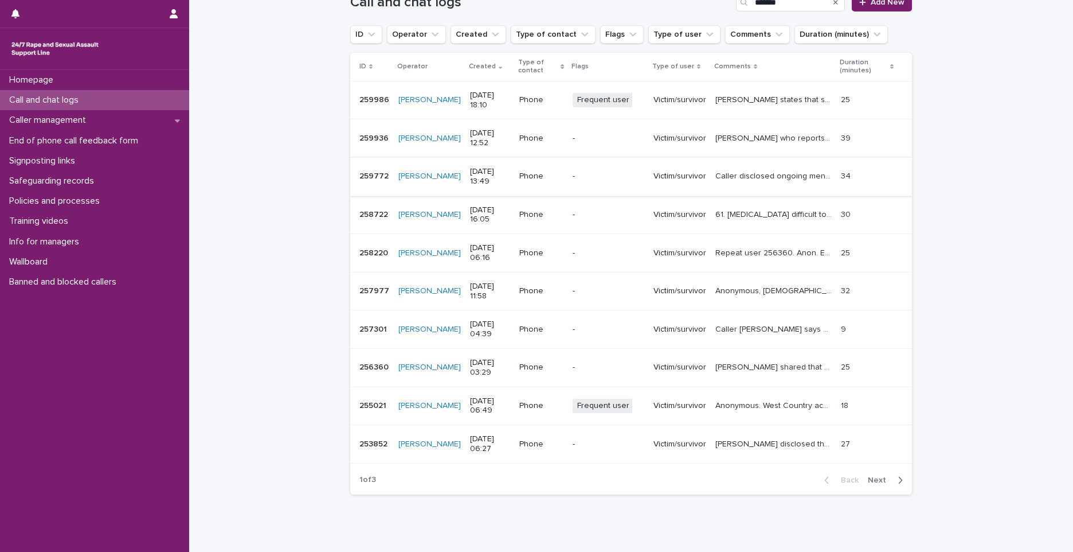
scroll to position [172, 0]
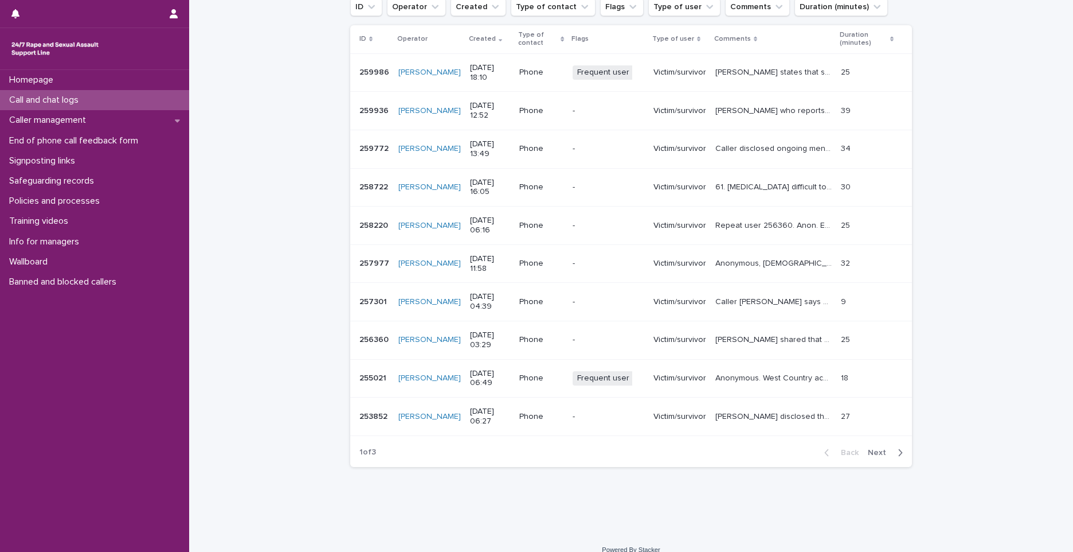
click at [359, 118] on div "259936 259936" at bounding box center [374, 110] width 30 height 19
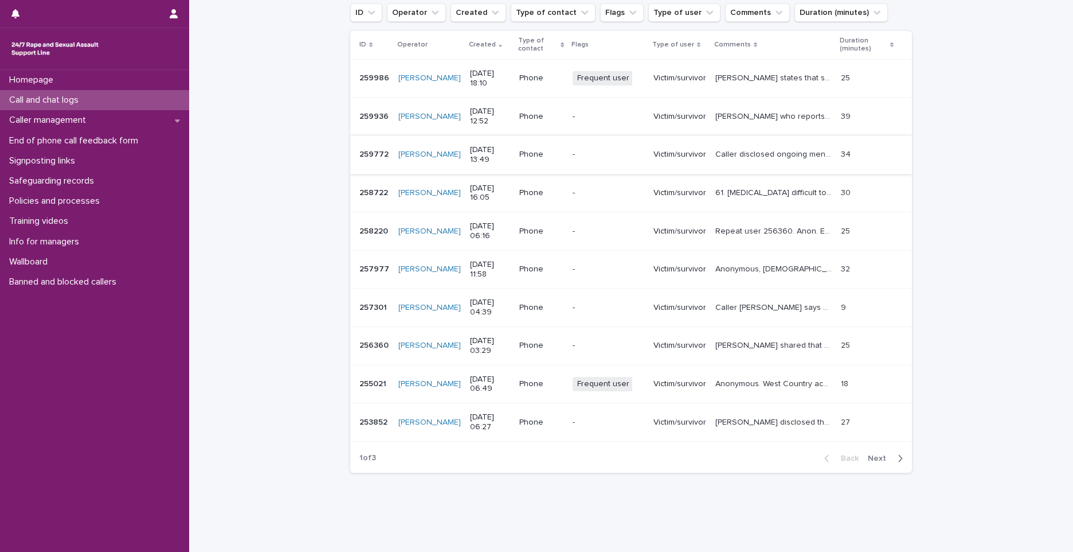
scroll to position [172, 0]
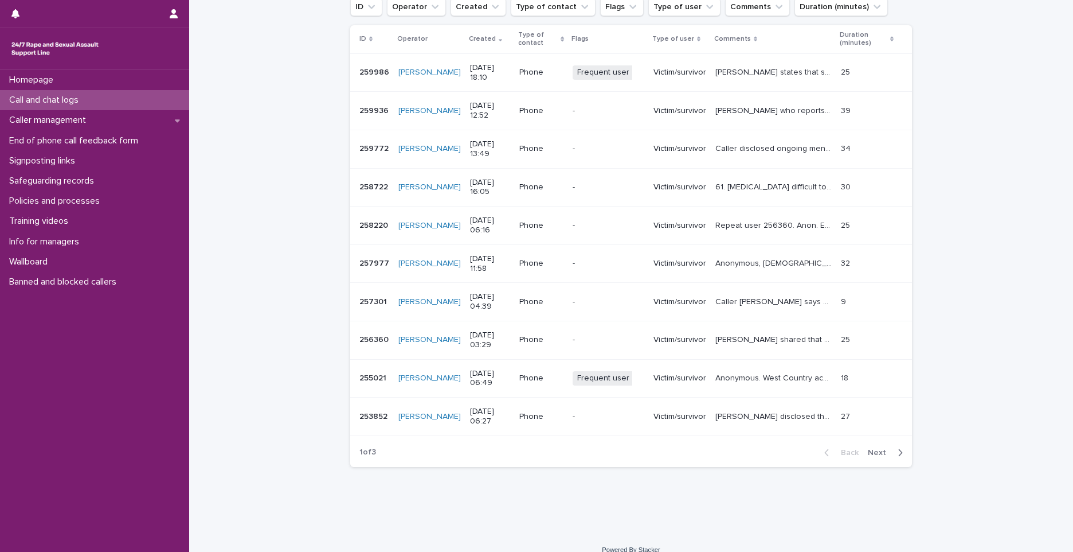
click at [359, 154] on div "259772 259772" at bounding box center [374, 148] width 30 height 19
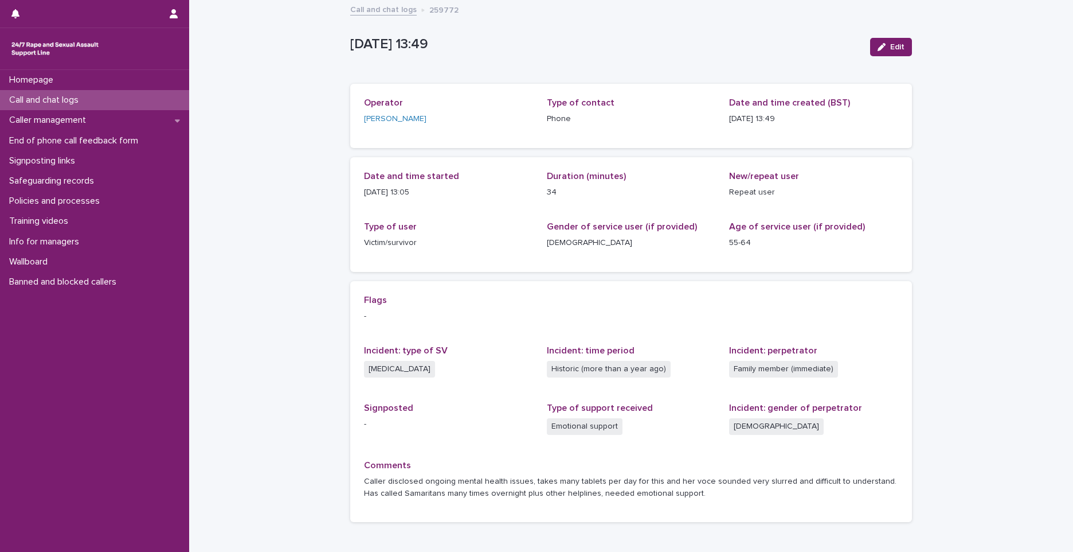
scroll to position [69, 0]
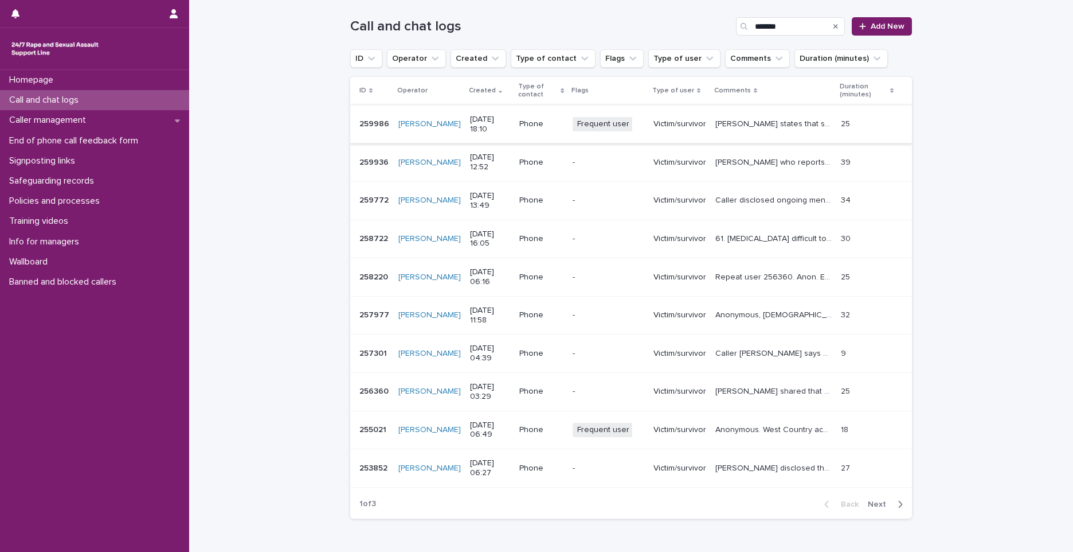
scroll to position [186, 0]
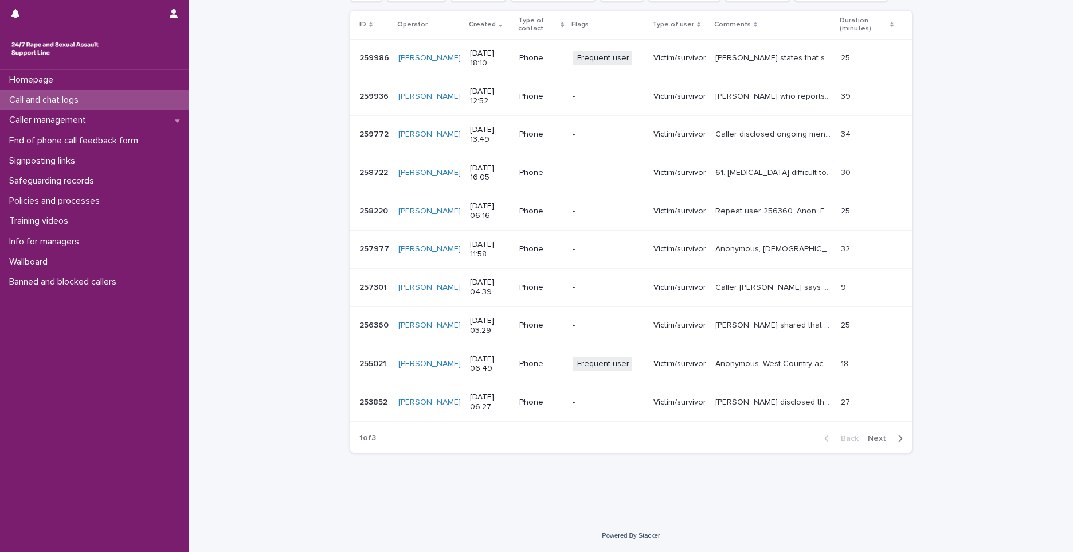
click at [868, 437] on span "Next" at bounding box center [880, 438] width 25 height 8
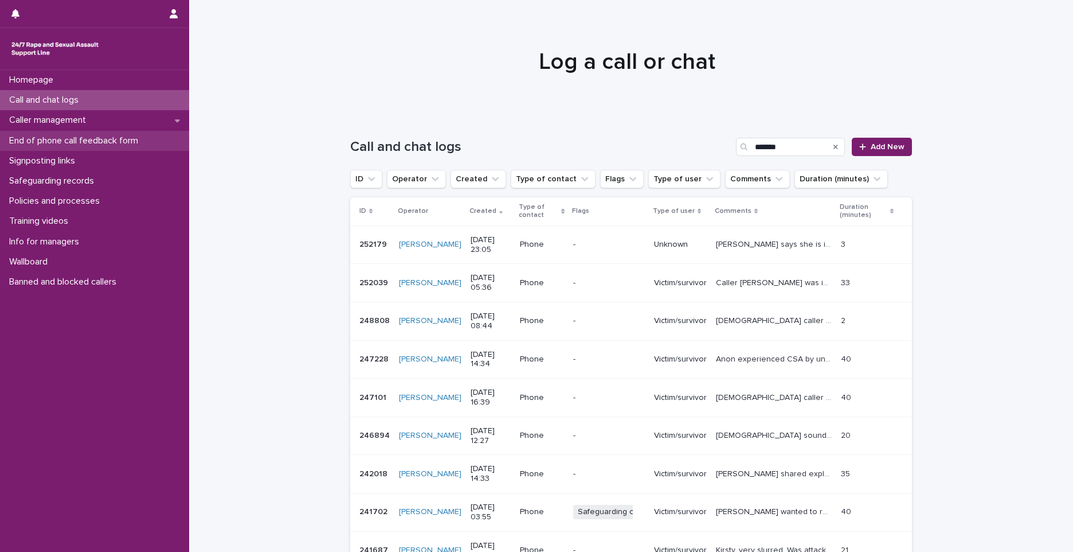
click at [133, 132] on div "End of phone call feedback form" at bounding box center [94, 141] width 189 height 20
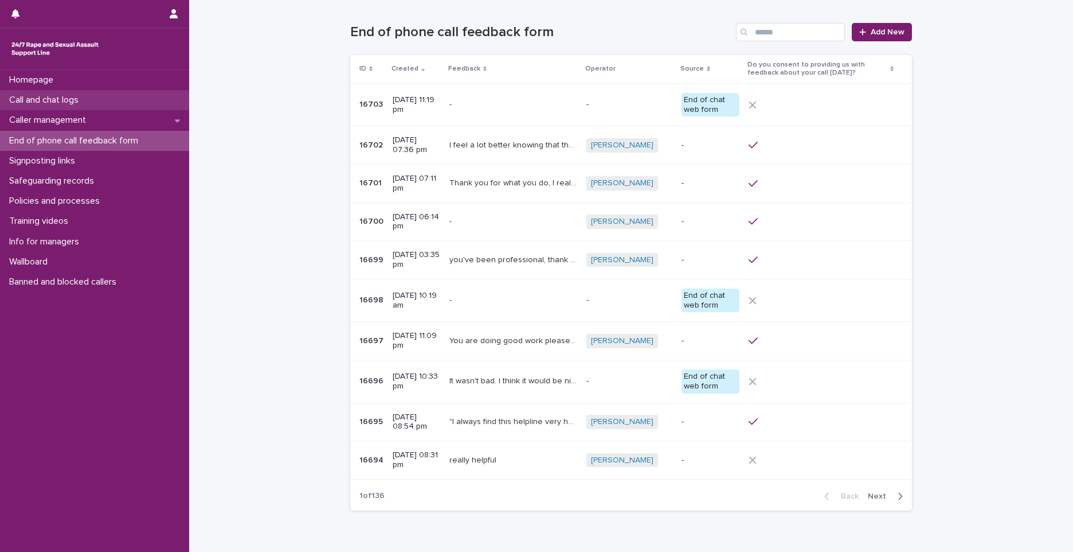
click at [86, 95] on p "Call and chat logs" at bounding box center [46, 100] width 83 height 11
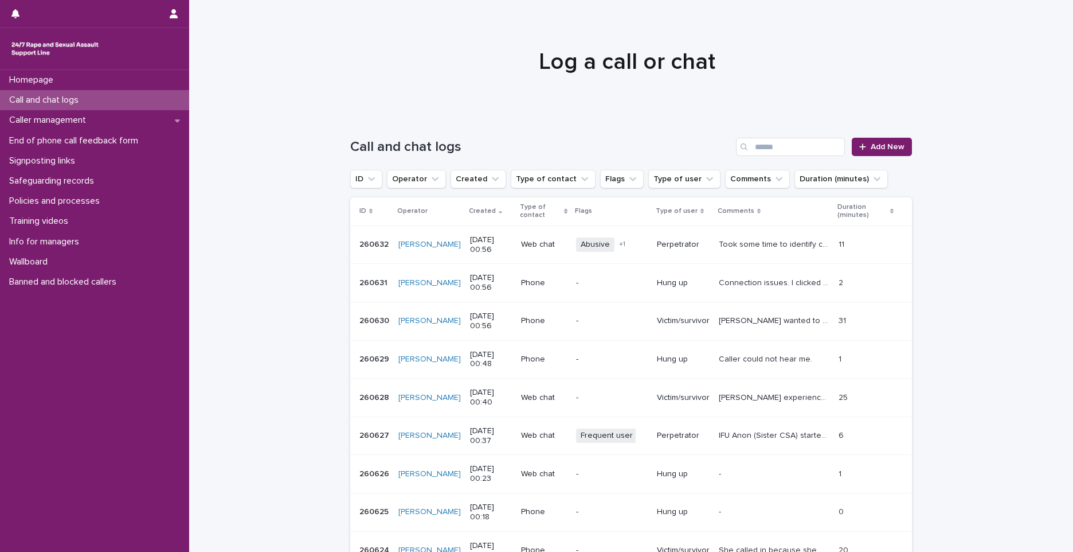
click at [367, 277] on p "260631" at bounding box center [374, 282] width 30 height 12
click at [368, 290] on div "260631 260631" at bounding box center [374, 282] width 30 height 19
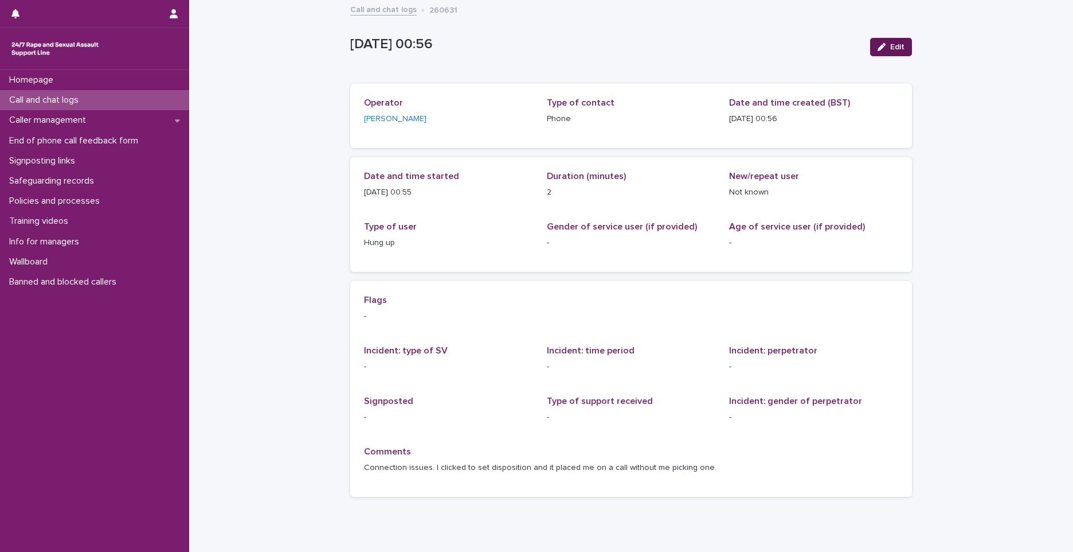
click at [897, 43] on span "Edit" at bounding box center [897, 47] width 14 height 8
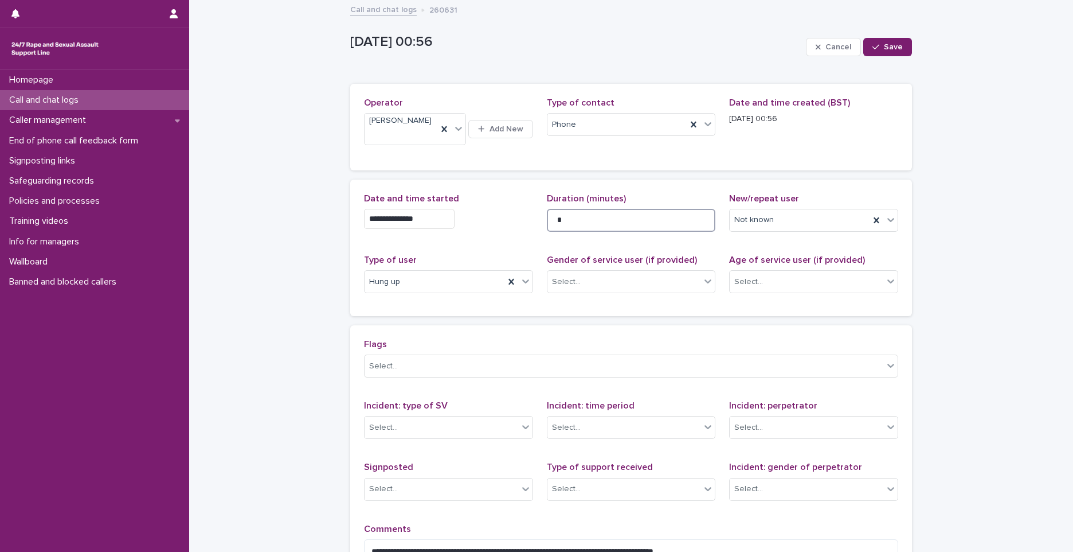
click at [563, 213] on input "*" at bounding box center [631, 220] width 169 height 23
type input "*"
click at [886, 48] on span "Save" at bounding box center [893, 47] width 19 height 8
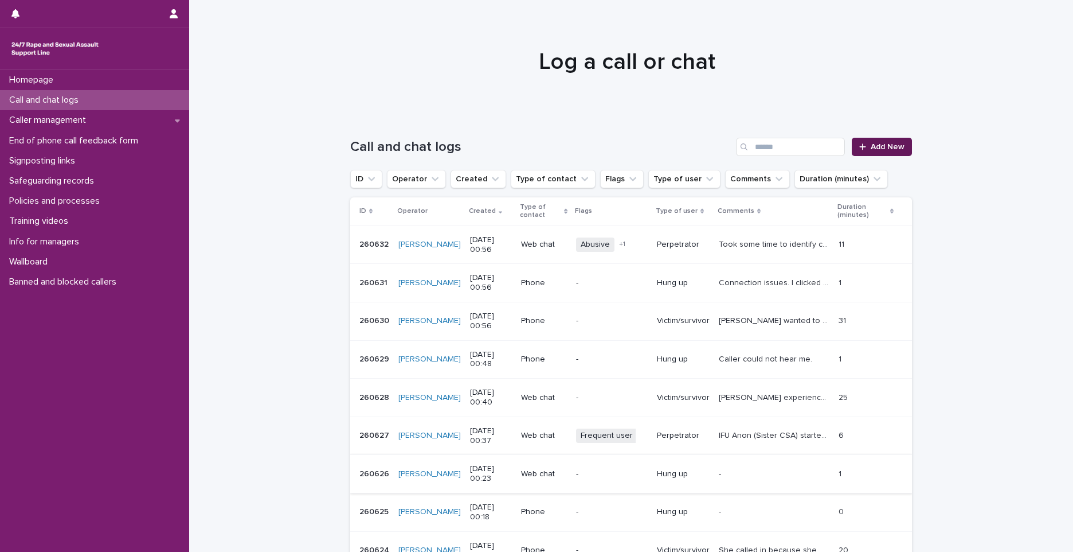
click at [871, 144] on span "Add New" at bounding box center [888, 147] width 34 height 8
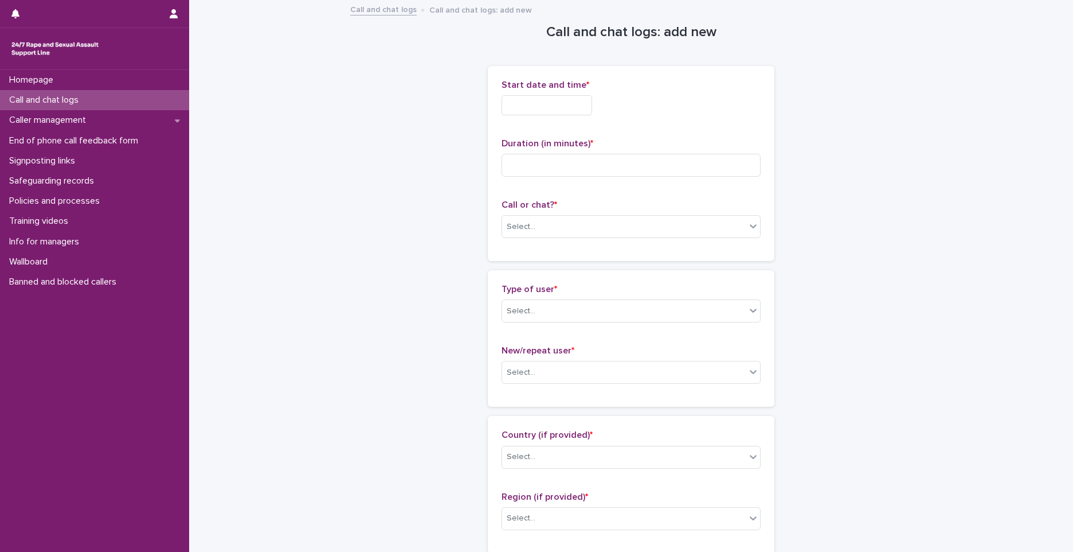
click at [554, 97] on input "text" at bounding box center [547, 105] width 91 height 20
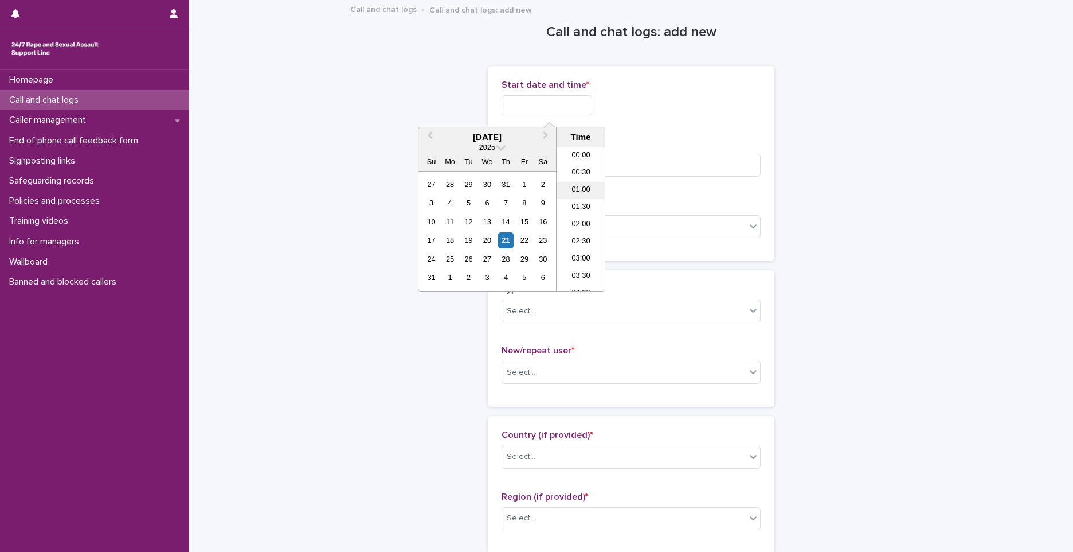
click at [592, 187] on li "01:00" at bounding box center [581, 190] width 49 height 17
click at [565, 104] on input "**********" at bounding box center [547, 105] width 91 height 20
type input "**********"
click at [668, 164] on input at bounding box center [631, 165] width 259 height 23
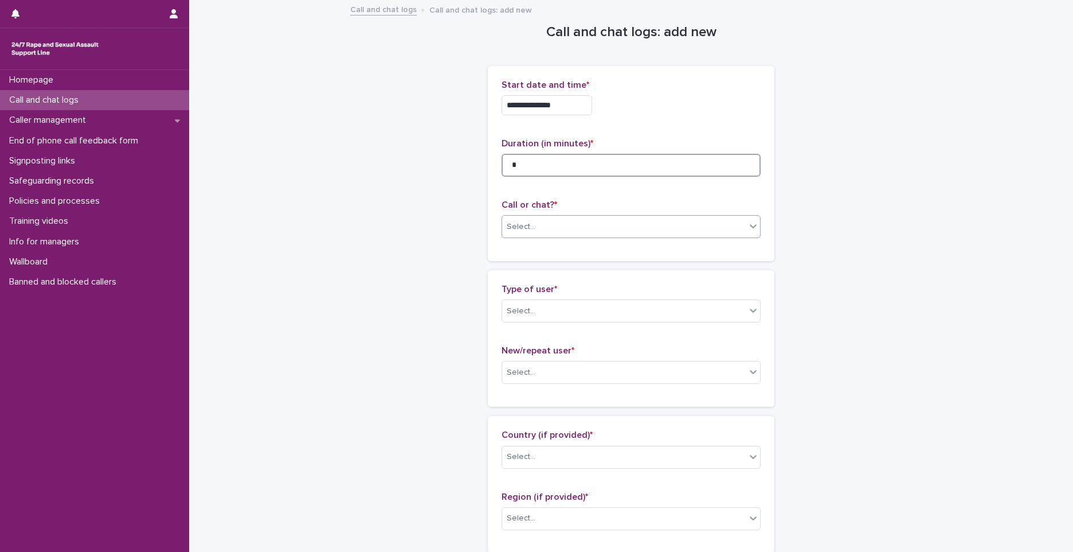
type input "*"
click at [580, 222] on div "Select..." at bounding box center [624, 226] width 244 height 19
click at [544, 245] on div "Phone" at bounding box center [627, 248] width 258 height 20
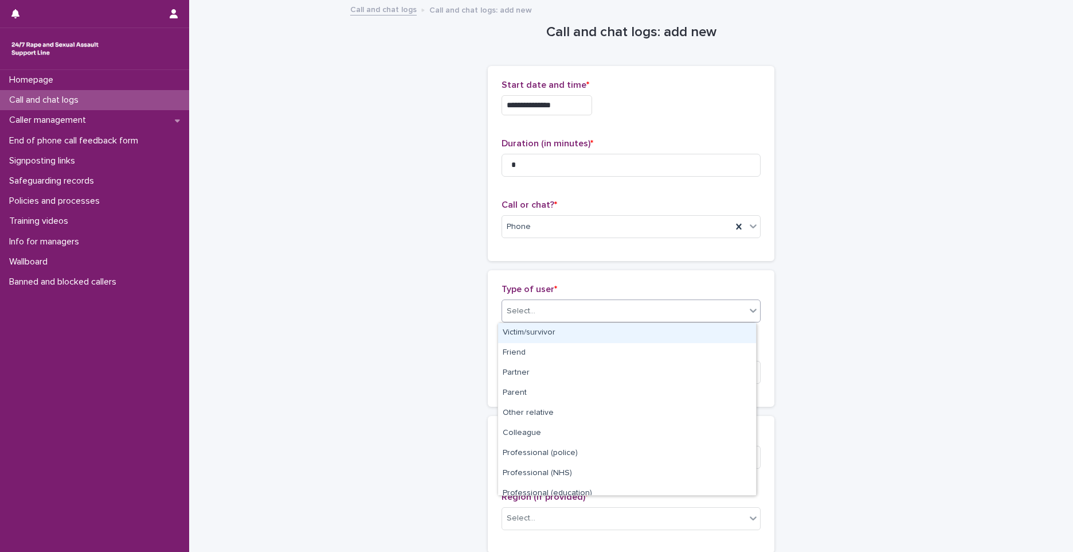
click at [527, 303] on div "Select..." at bounding box center [624, 311] width 244 height 19
click at [539, 329] on div "Victim/survivor" at bounding box center [627, 333] width 258 height 20
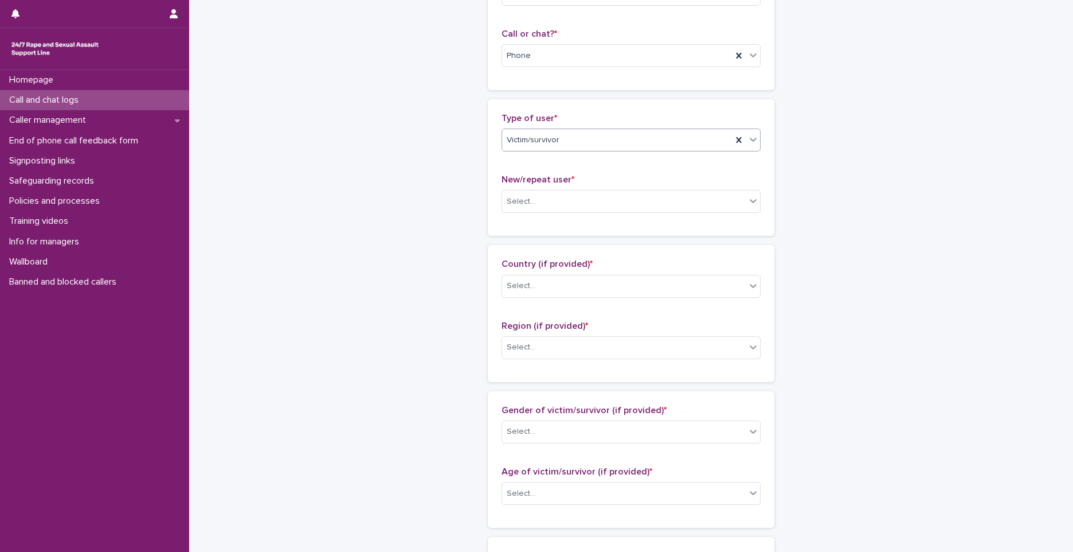
scroll to position [172, 0]
click at [527, 186] on div "New/repeat user * Select..." at bounding box center [631, 197] width 259 height 48
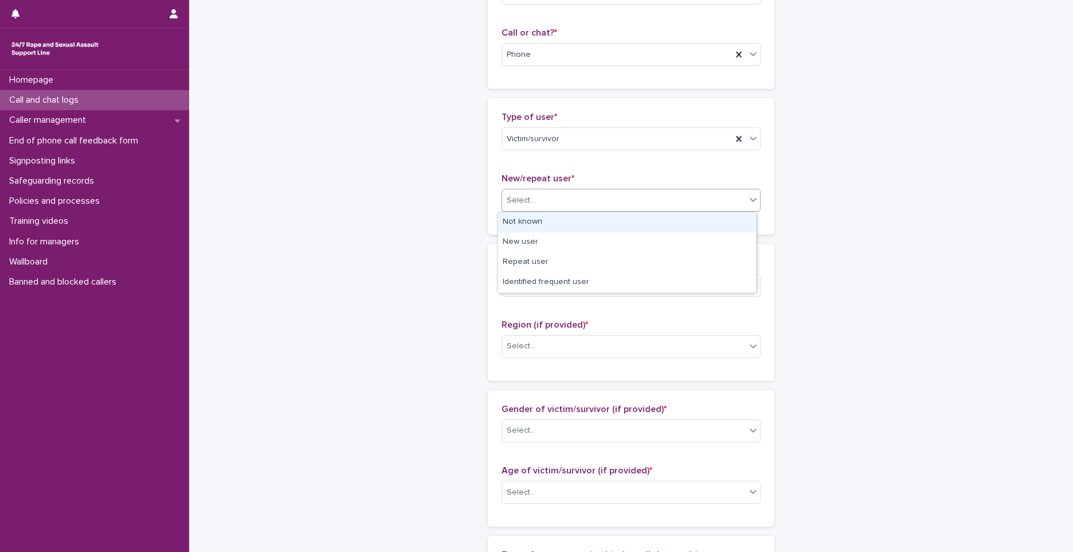
click at [524, 203] on div "Select..." at bounding box center [521, 200] width 29 height 12
click at [526, 240] on div "New user" at bounding box center [627, 242] width 258 height 20
click at [538, 286] on div "Select..." at bounding box center [624, 284] width 244 height 19
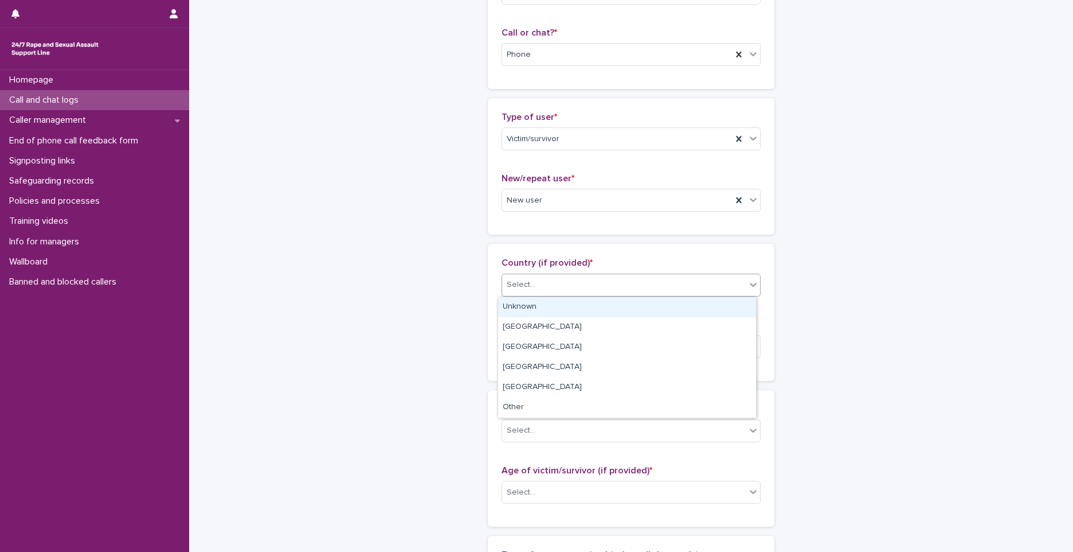
click at [538, 306] on div "Unknown" at bounding box center [627, 307] width 258 height 20
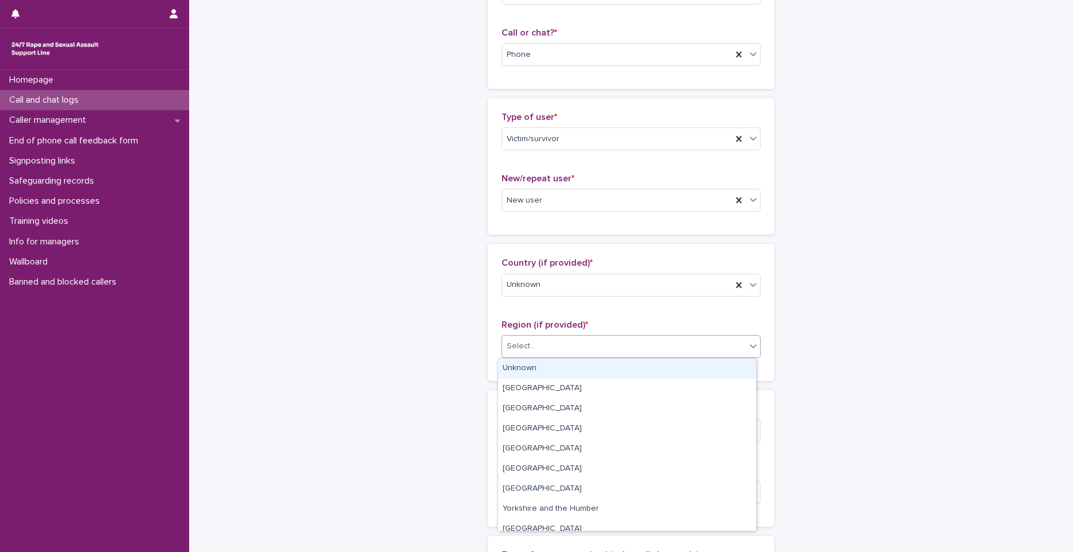
click at [540, 338] on div "Select..." at bounding box center [624, 346] width 244 height 19
click at [546, 370] on div "Unknown" at bounding box center [627, 368] width 258 height 20
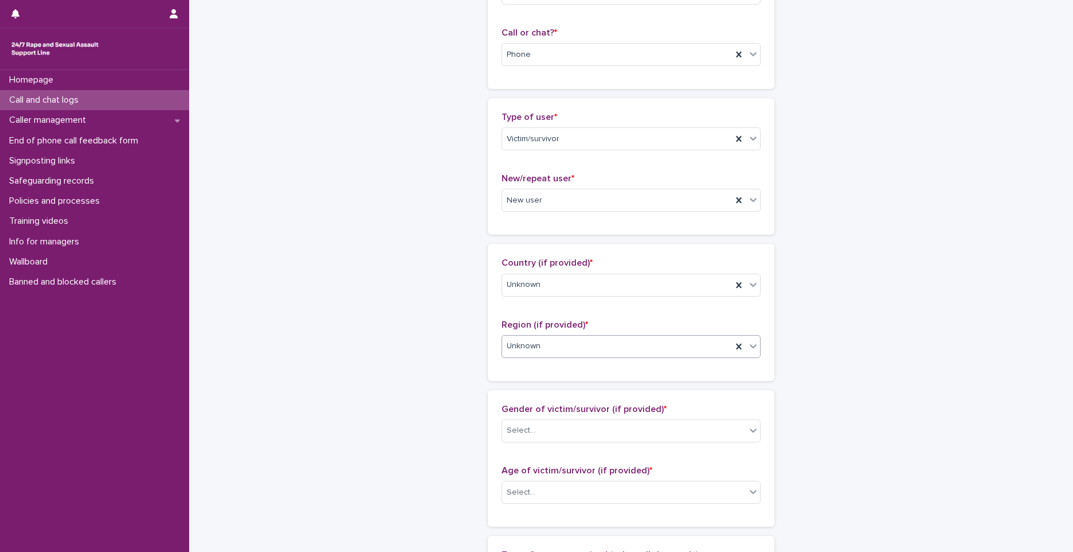
scroll to position [401, 0]
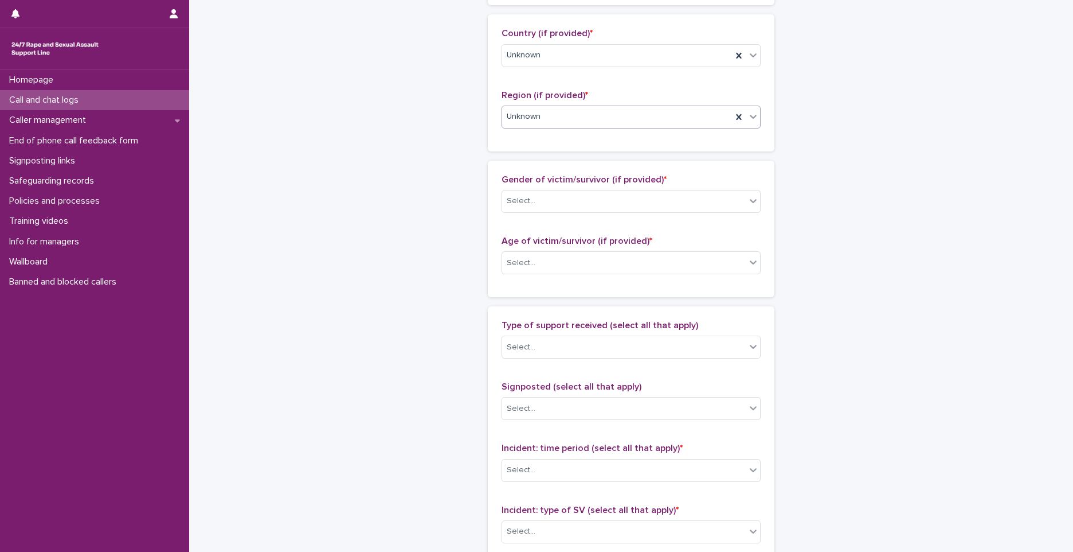
click at [549, 188] on div "Gender of victim/survivor (if provided) * Select..." at bounding box center [631, 198] width 259 height 48
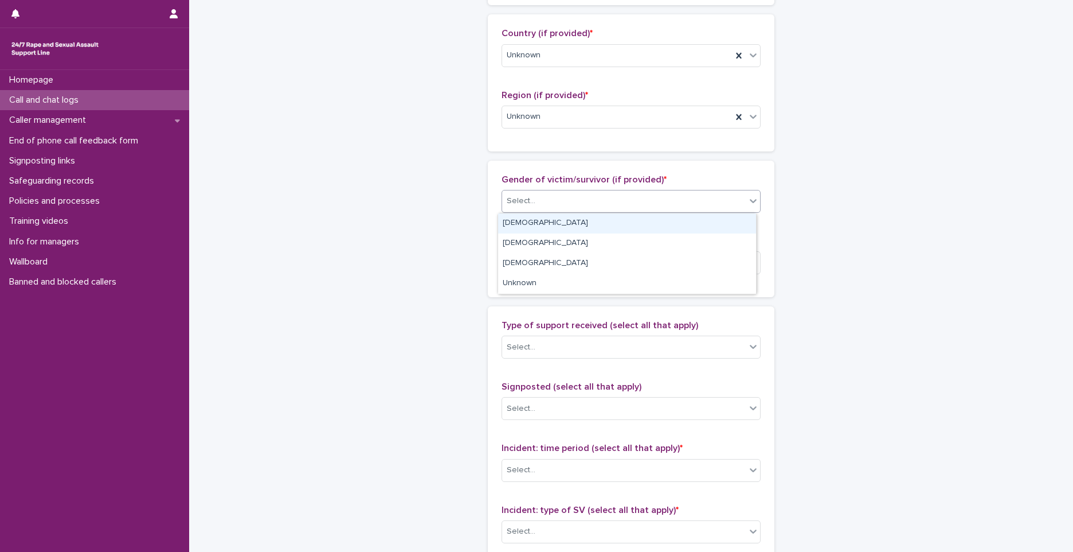
click at [549, 203] on div "Select..." at bounding box center [624, 200] width 244 height 19
click at [531, 225] on div "[DEMOGRAPHIC_DATA]" at bounding box center [627, 223] width 258 height 20
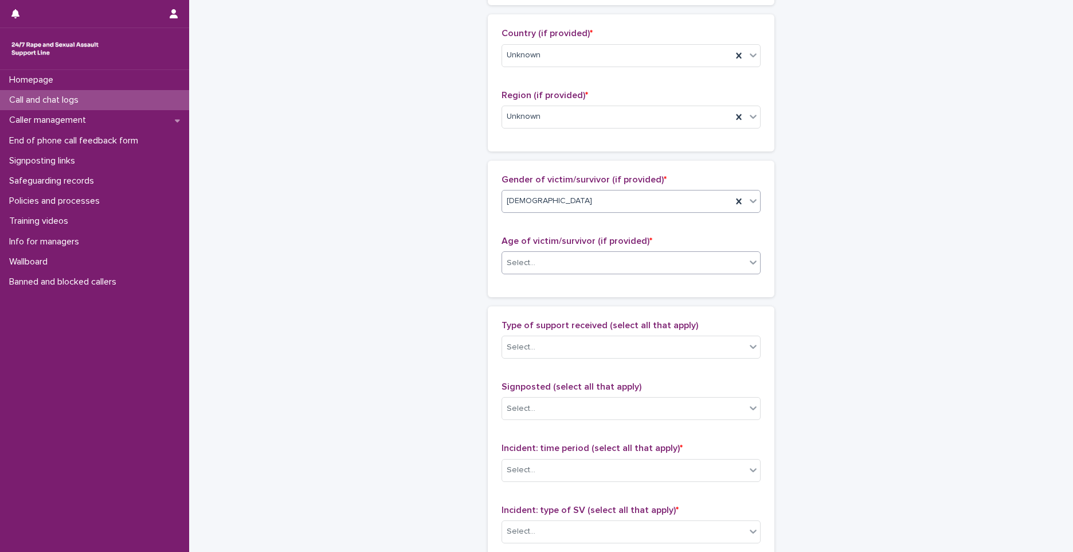
click at [538, 268] on div "Select..." at bounding box center [624, 262] width 244 height 19
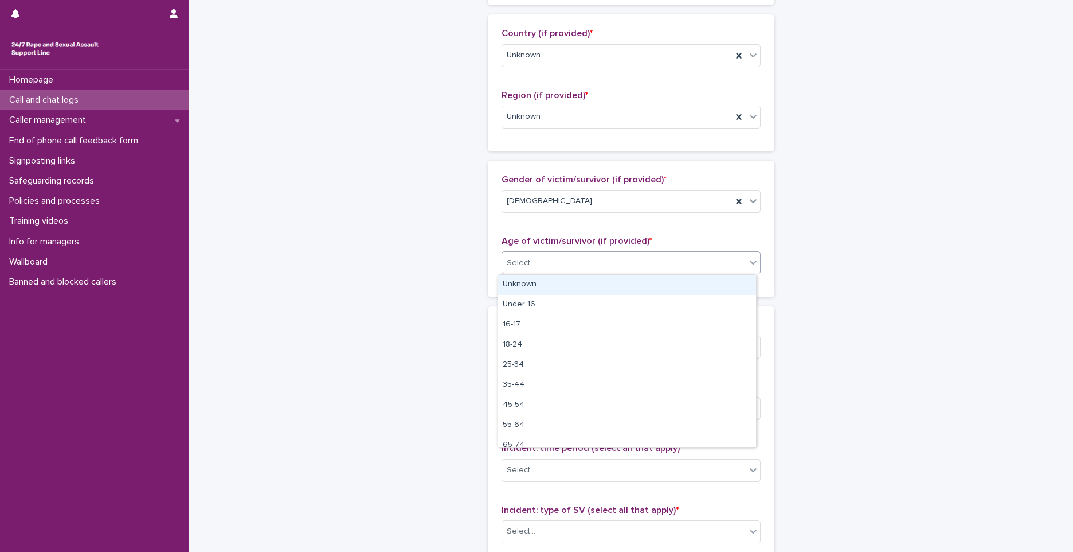
click at [541, 281] on div "Unknown" at bounding box center [627, 285] width 258 height 20
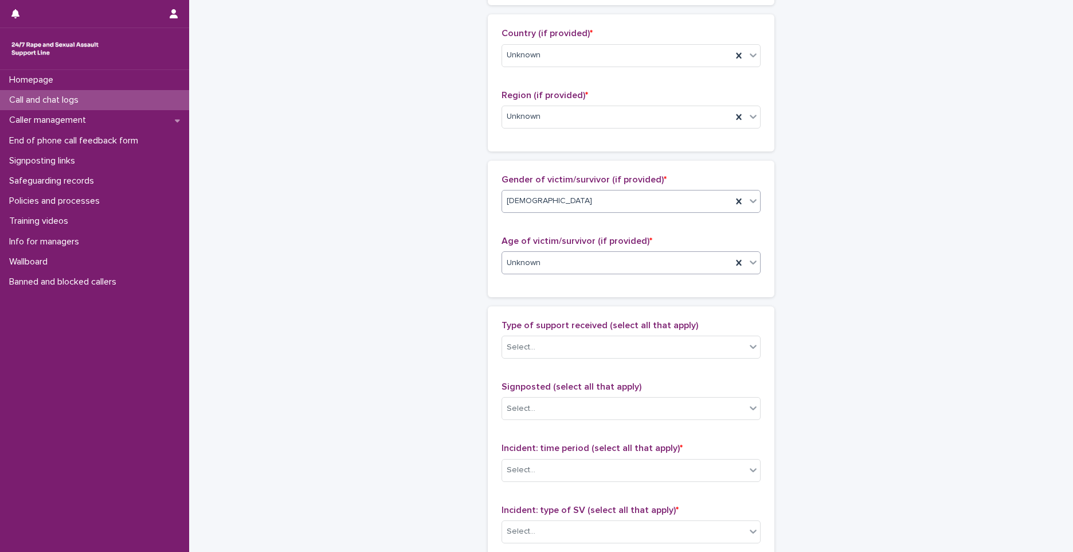
scroll to position [573, 0]
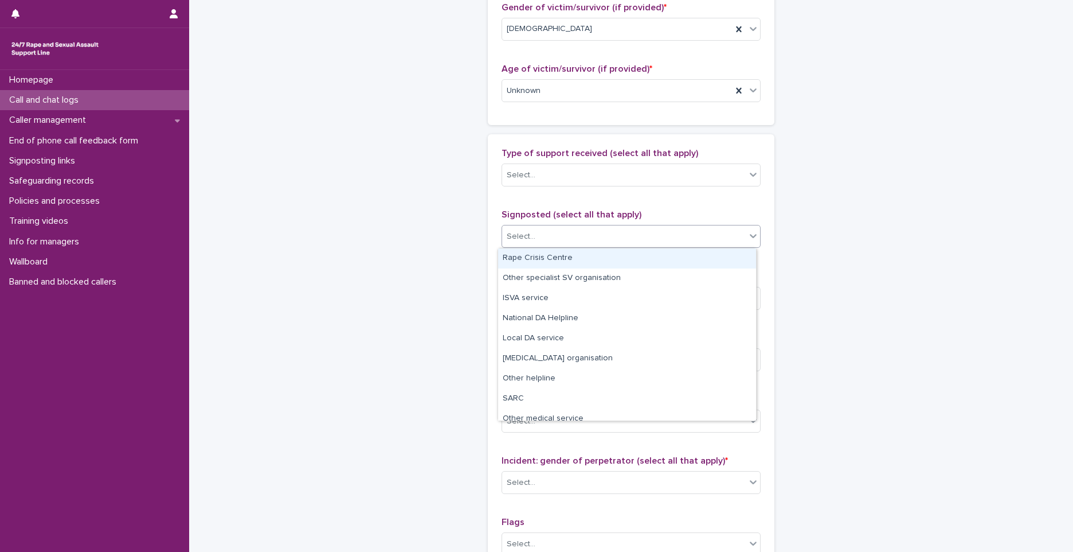
click at [547, 238] on div "Select..." at bounding box center [624, 236] width 244 height 19
click at [554, 177] on div "Select..." at bounding box center [624, 175] width 244 height 19
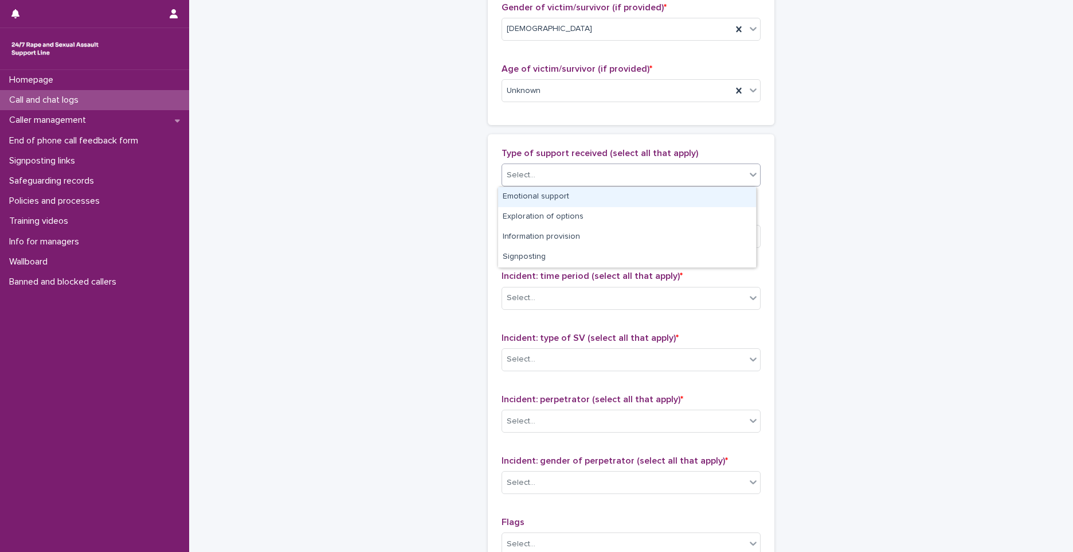
click at [554, 196] on div "Emotional support" at bounding box center [627, 197] width 258 height 20
click at [613, 179] on div "Emotional support" at bounding box center [617, 175] width 230 height 20
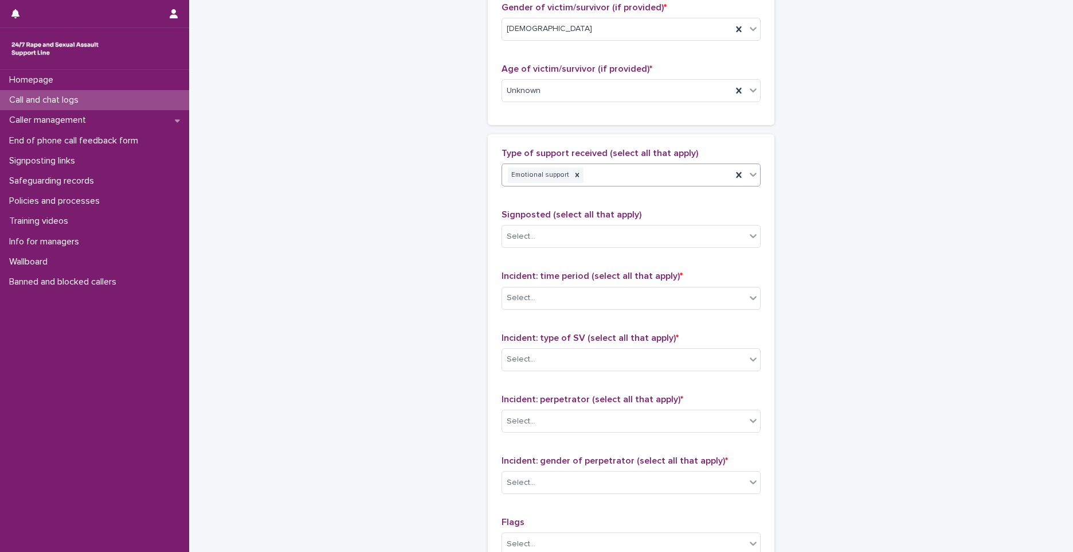
click at [613, 179] on div "Emotional support" at bounding box center [617, 175] width 230 height 20
click at [560, 295] on div "Select..." at bounding box center [624, 297] width 244 height 19
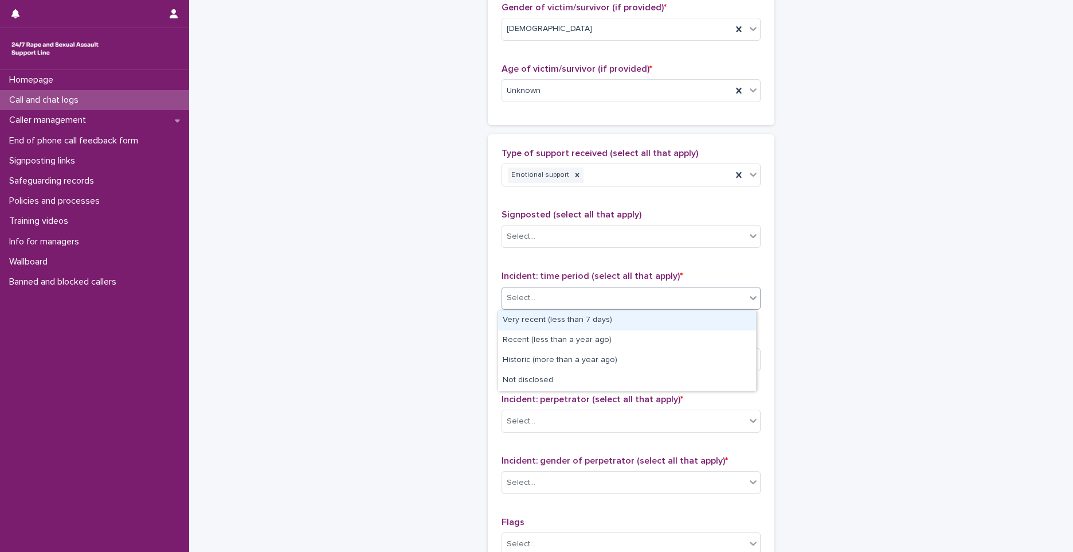
click at [559, 319] on div "Very recent (less than 7 days)" at bounding box center [627, 320] width 258 height 20
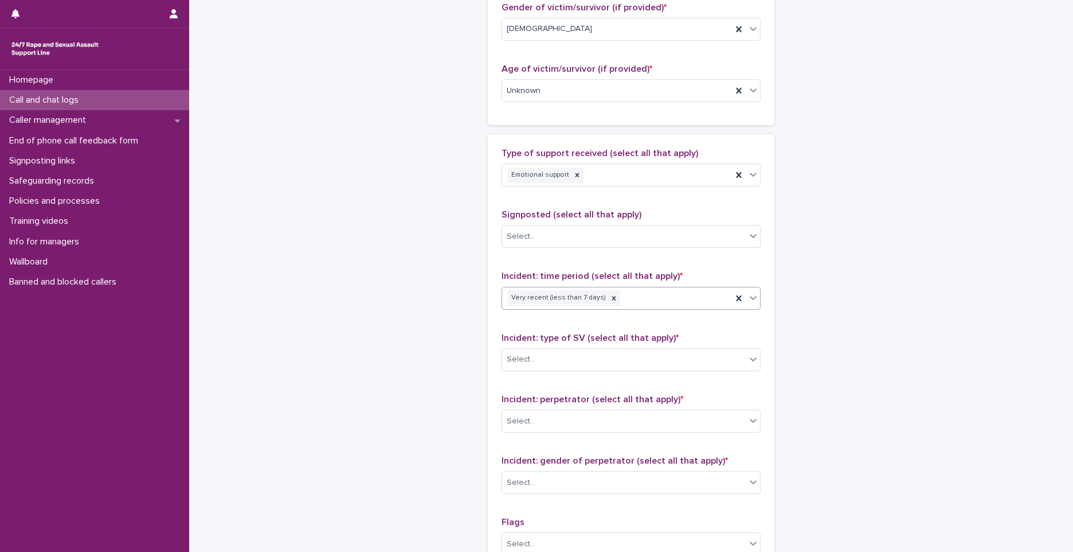
scroll to position [688, 0]
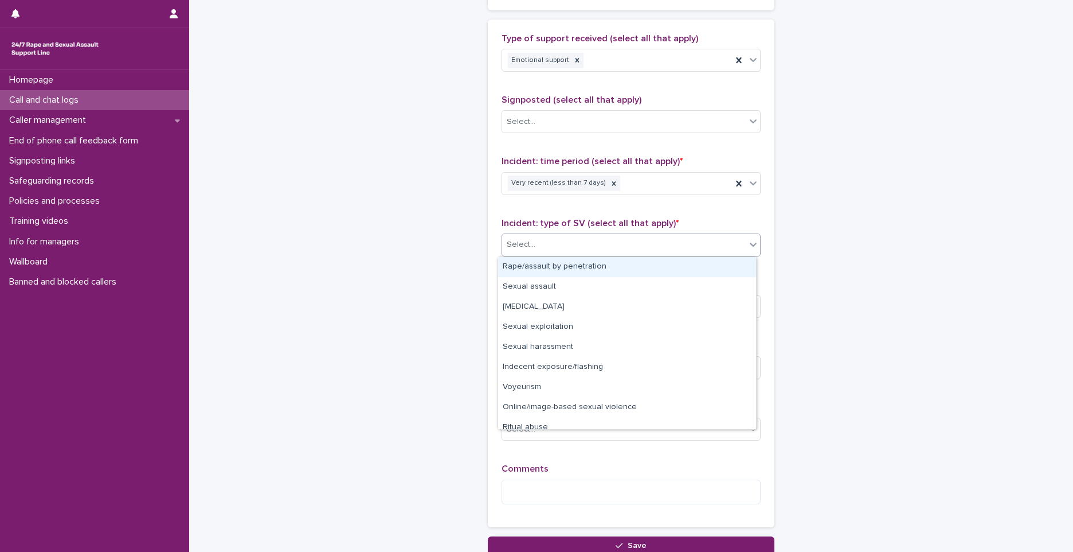
click at [557, 238] on div "Select..." at bounding box center [624, 244] width 244 height 19
click at [554, 271] on div "Rape/assault by penetration" at bounding box center [627, 267] width 258 height 20
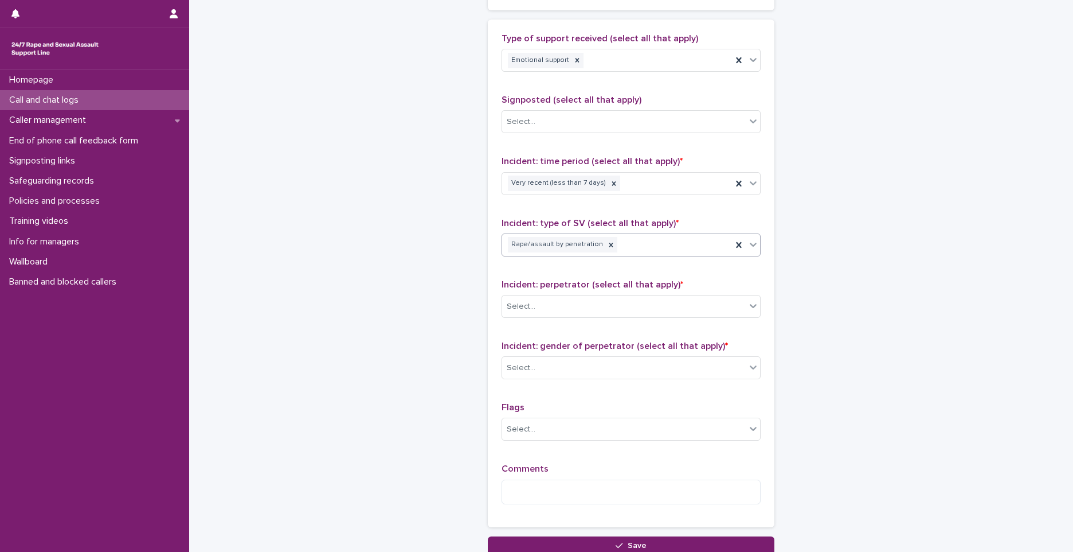
scroll to position [780, 0]
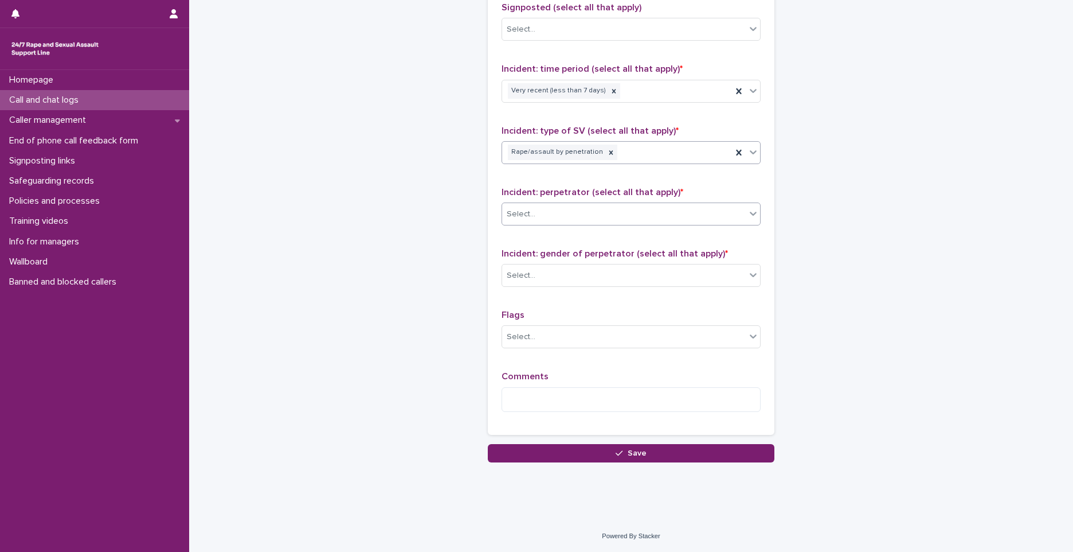
click at [544, 218] on div "Select..." at bounding box center [624, 214] width 244 height 19
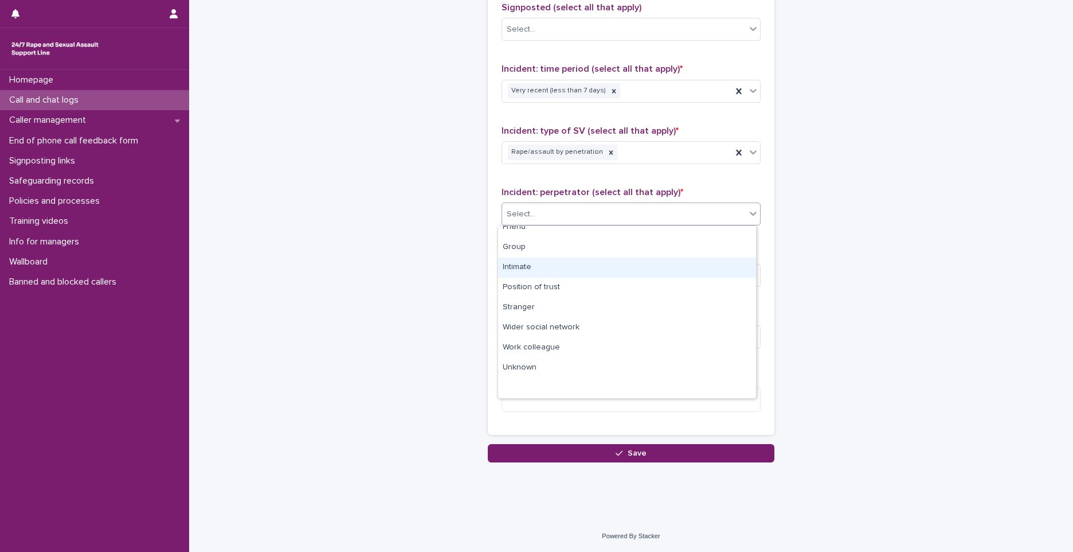
scroll to position [0, 0]
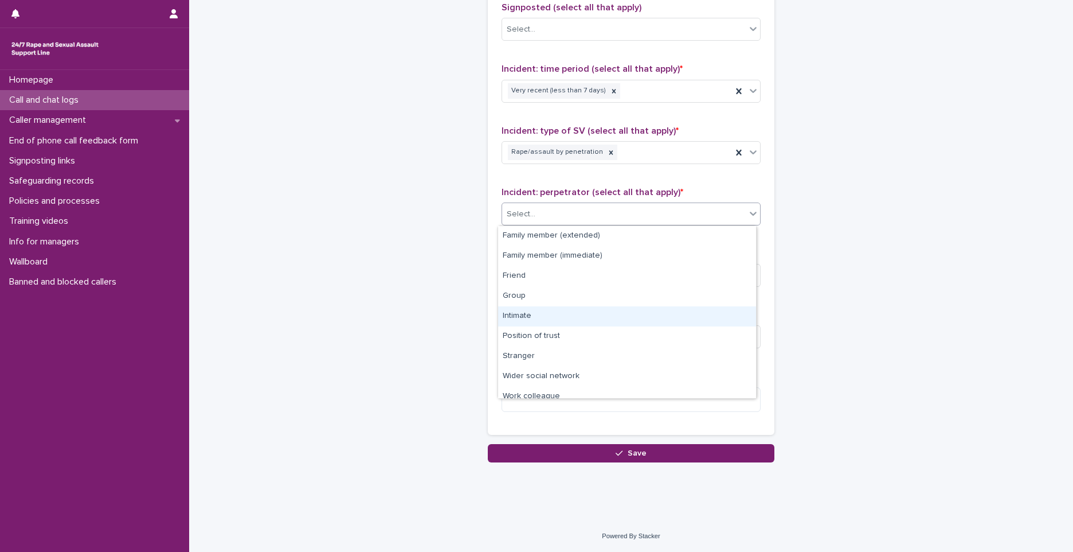
click at [525, 309] on div "Intimate" at bounding box center [627, 316] width 258 height 20
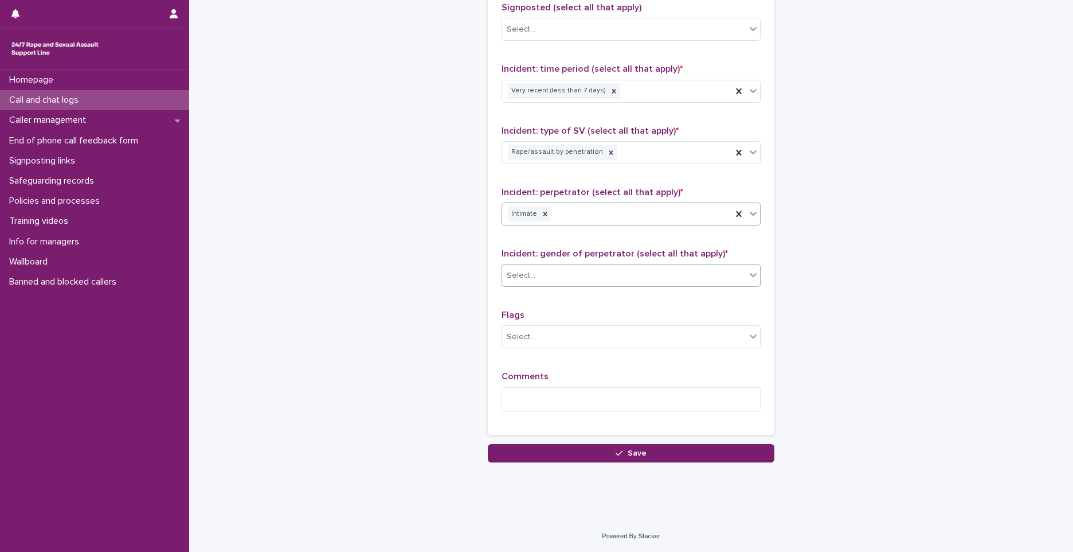
click at [538, 268] on div "Select..." at bounding box center [624, 275] width 244 height 19
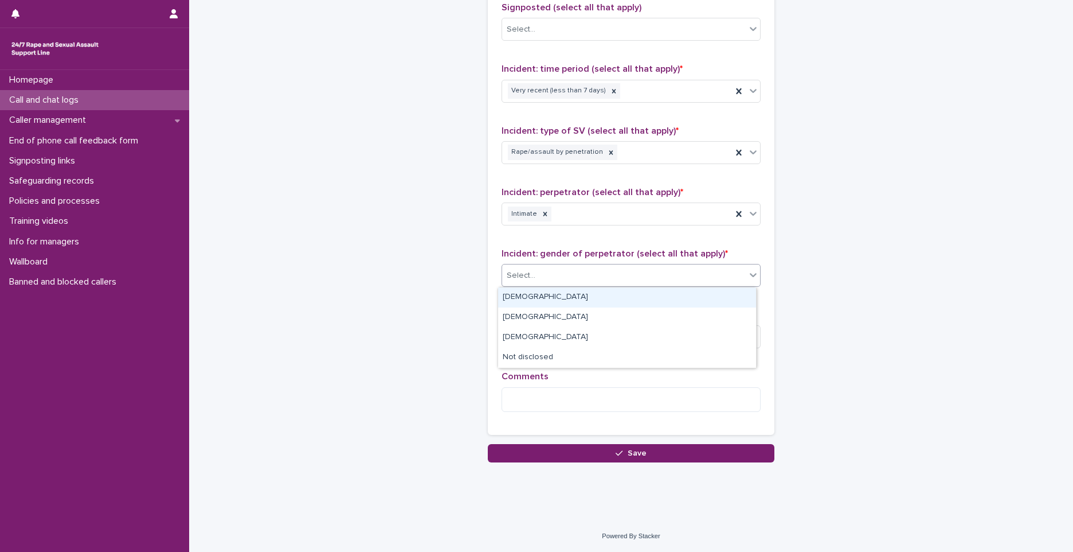
click at [538, 290] on div "[DEMOGRAPHIC_DATA]" at bounding box center [627, 297] width 258 height 20
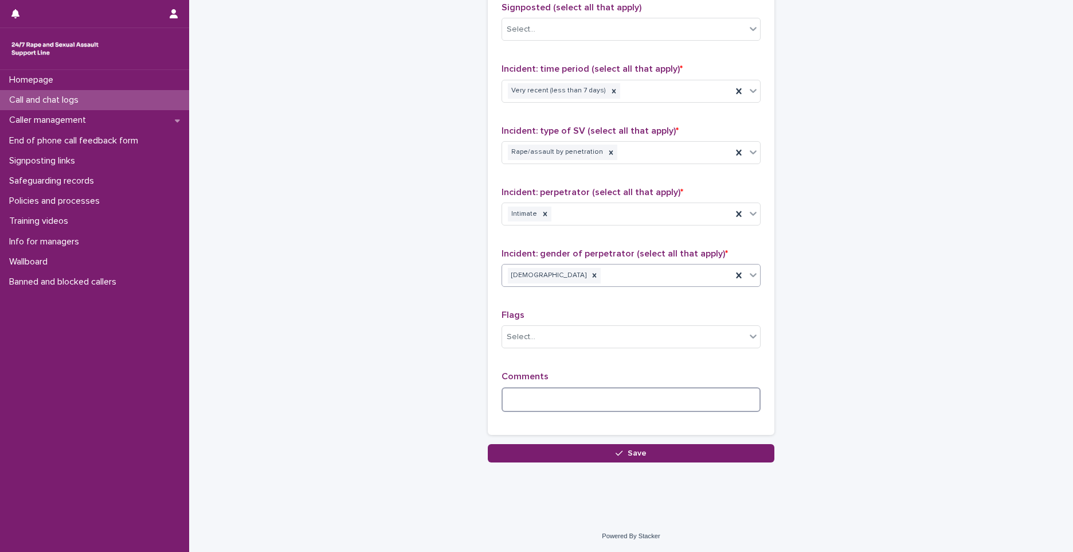
click at [560, 398] on textarea at bounding box center [631, 399] width 259 height 25
type textarea "*"
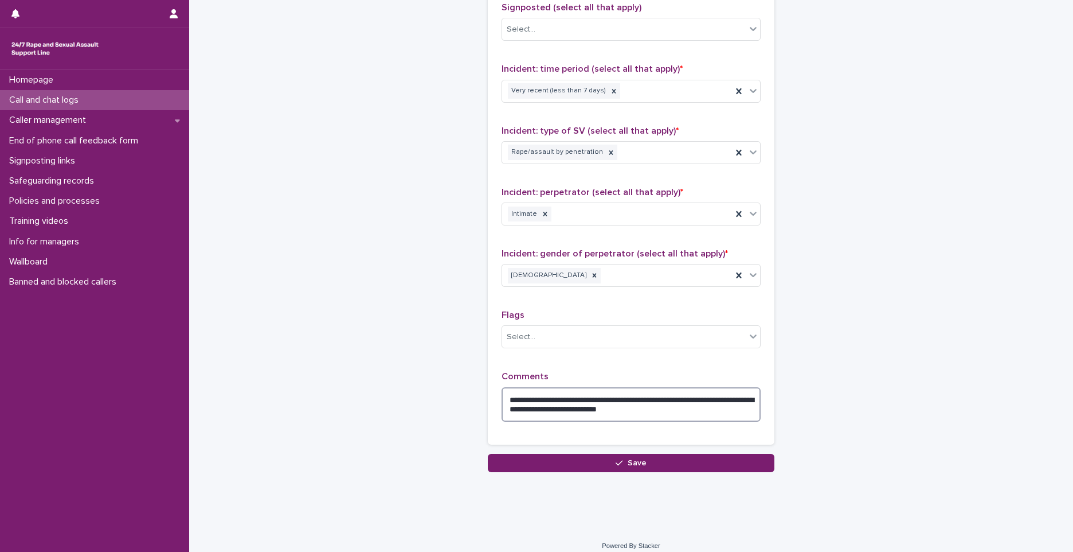
drag, startPoint x: 687, startPoint y: 408, endPoint x: 645, endPoint y: 408, distance: 41.9
click at [645, 408] on textarea "**********" at bounding box center [631, 404] width 259 height 34
click at [646, 412] on textarea "**********" at bounding box center [631, 404] width 259 height 34
click at [565, 399] on textarea "**********" at bounding box center [631, 404] width 259 height 34
type textarea "**********"
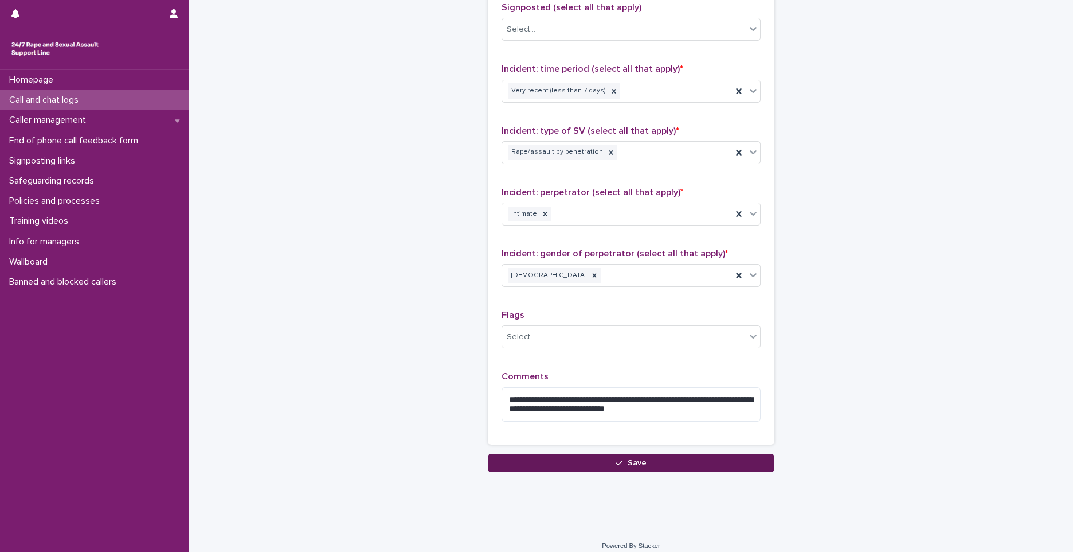
click at [640, 467] on button "Save" at bounding box center [631, 462] width 287 height 18
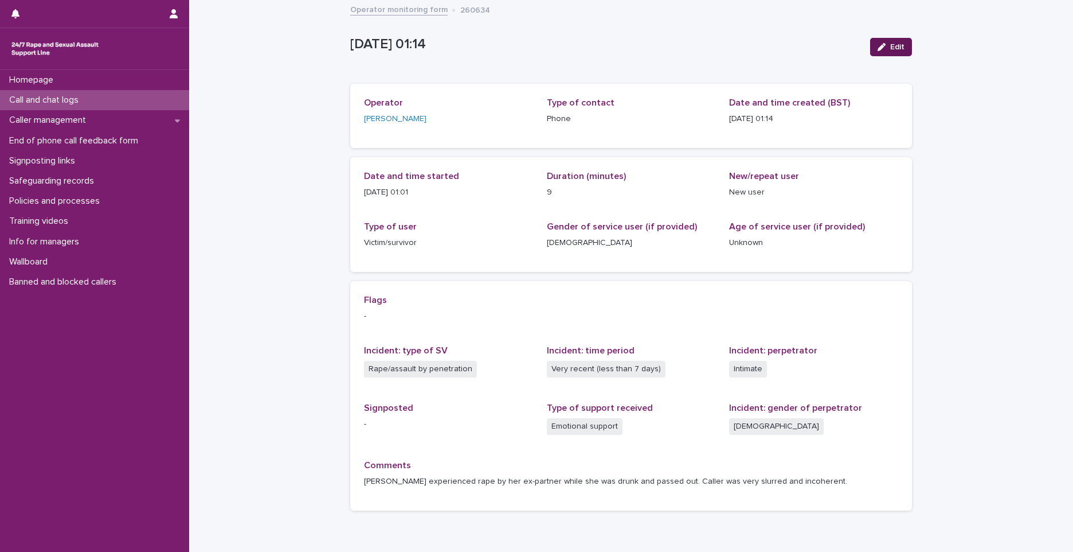
click at [897, 52] on button "Edit" at bounding box center [891, 47] width 42 height 18
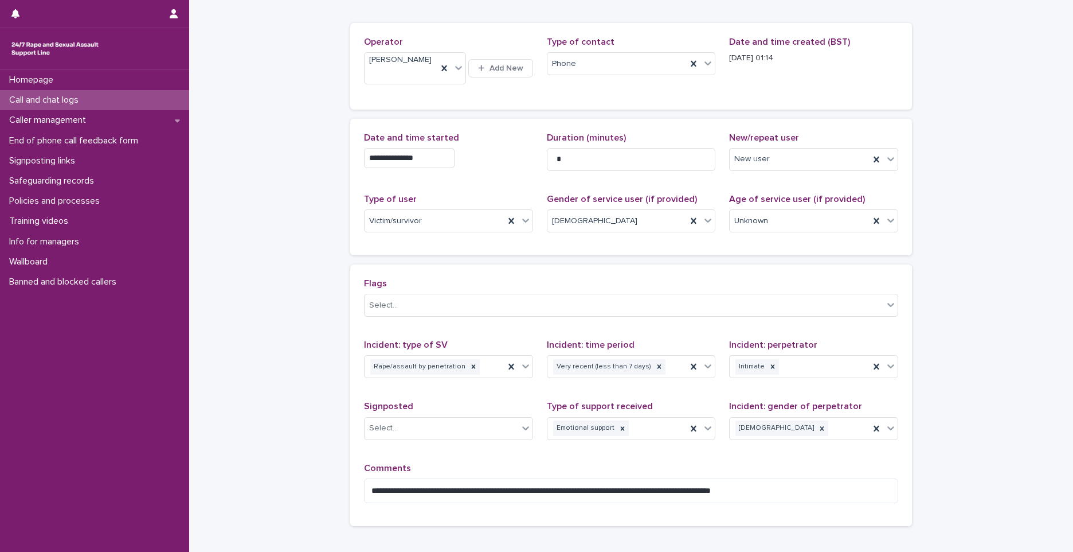
scroll to position [125, 0]
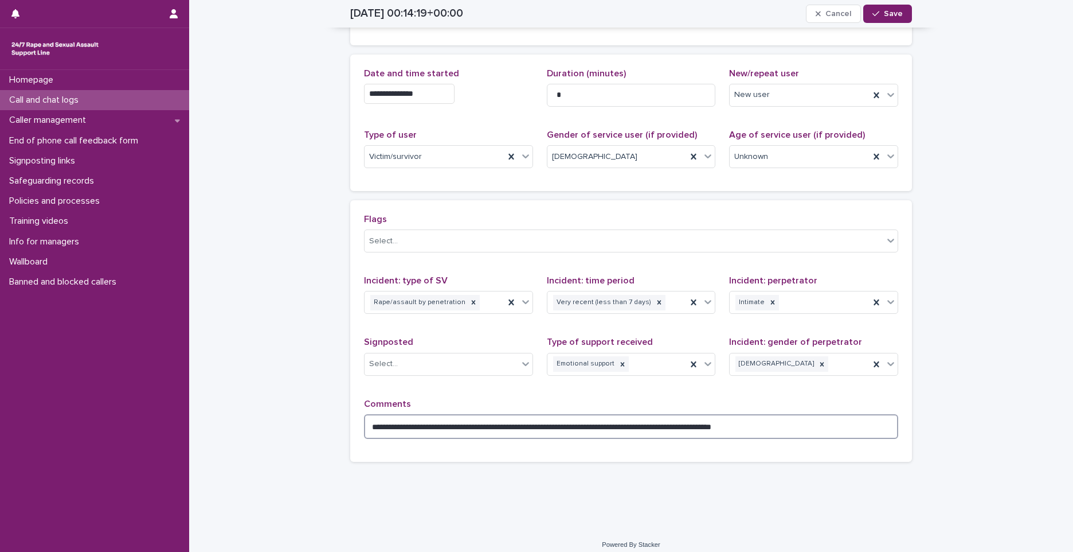
click at [799, 419] on textarea "**********" at bounding box center [631, 426] width 534 height 25
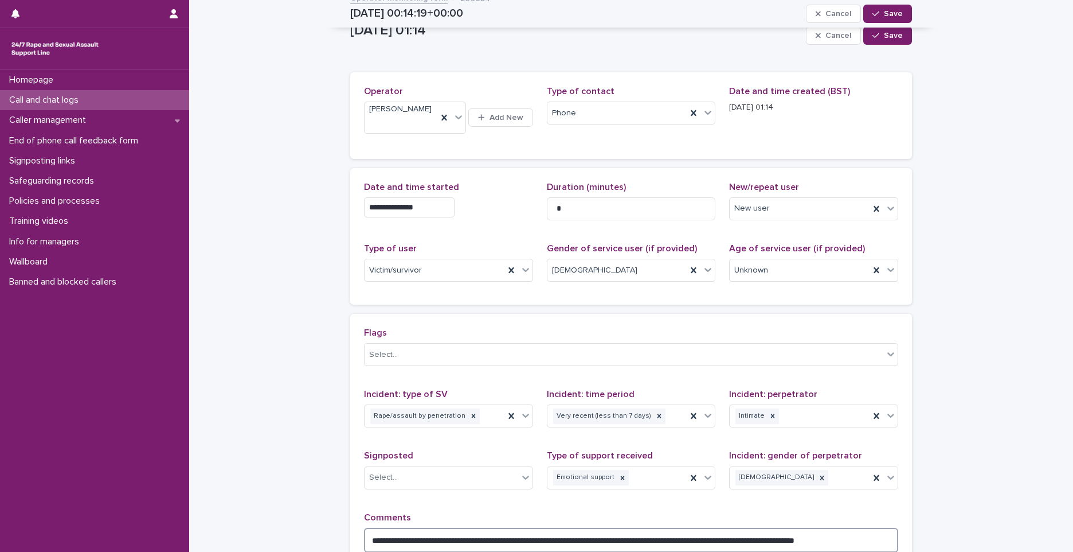
scroll to position [0, 0]
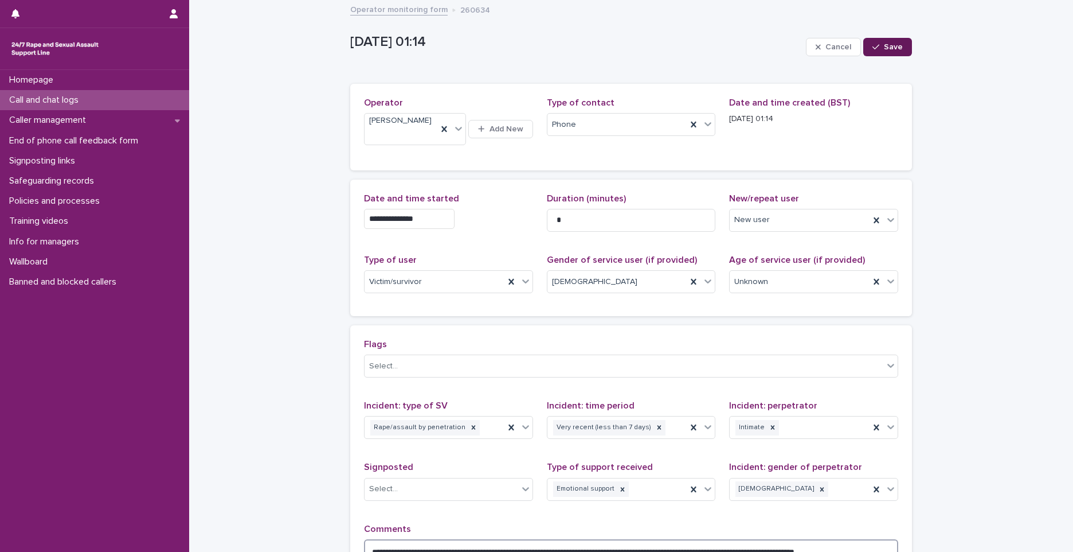
type textarea "**********"
click at [870, 41] on button "Save" at bounding box center [887, 47] width 49 height 18
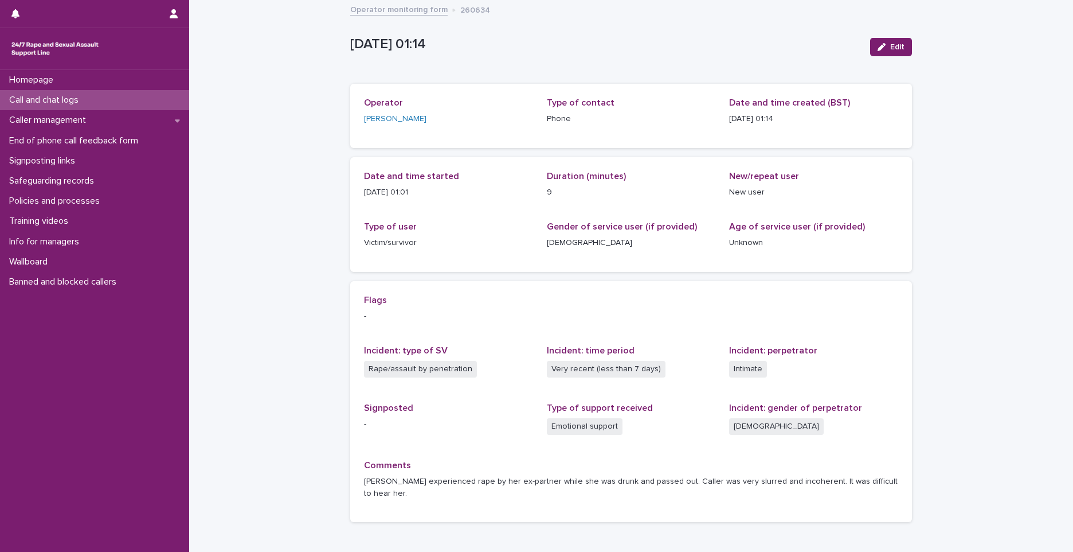
click at [140, 105] on div "Call and chat logs" at bounding box center [94, 100] width 189 height 20
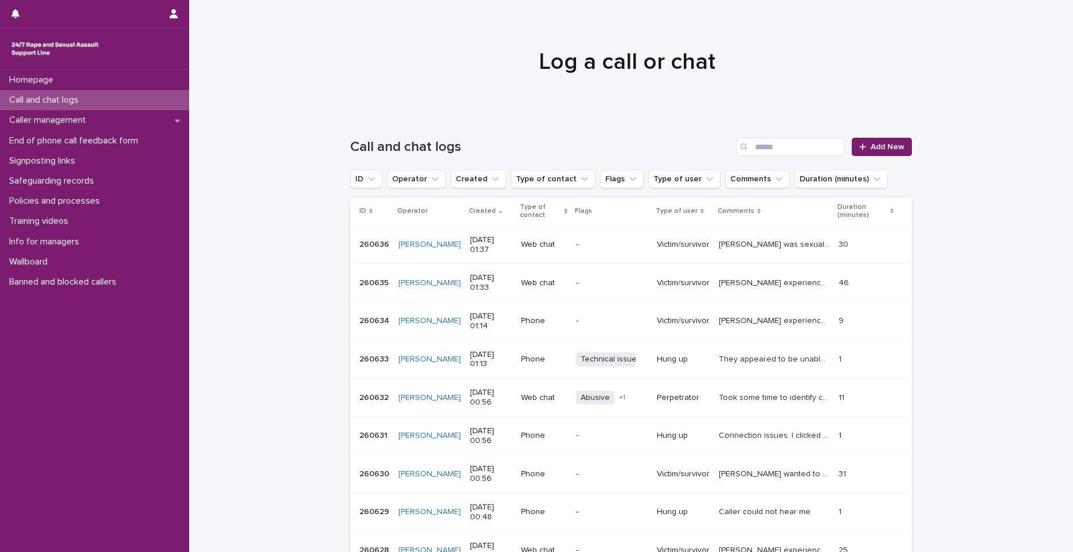
click at [789, 359] on p "They appeared to be unable to hear me, however I could hear them" at bounding box center [775, 358] width 113 height 12
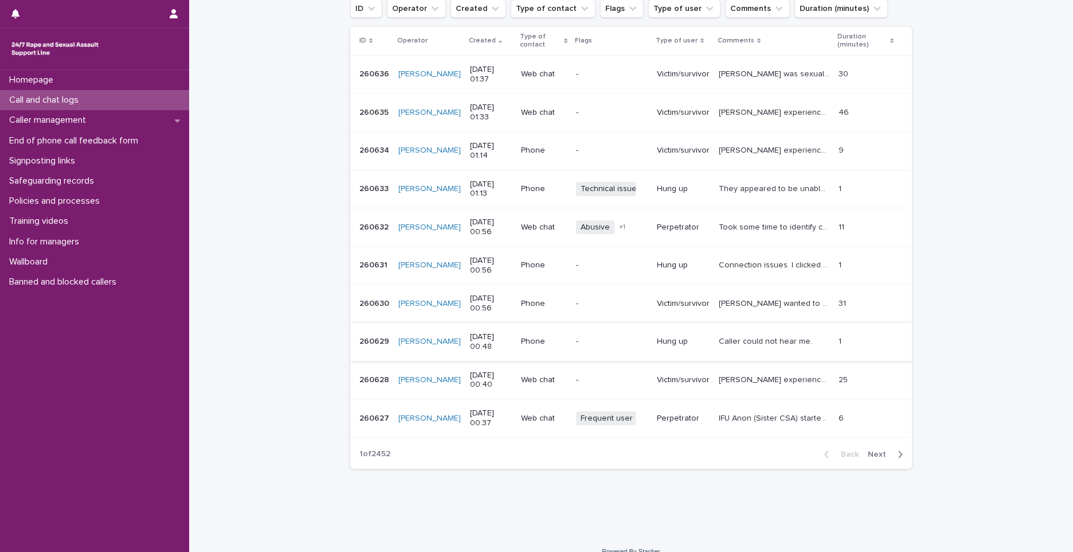
scroll to position [172, 0]
click at [377, 261] on p "260631" at bounding box center [374, 262] width 30 height 12
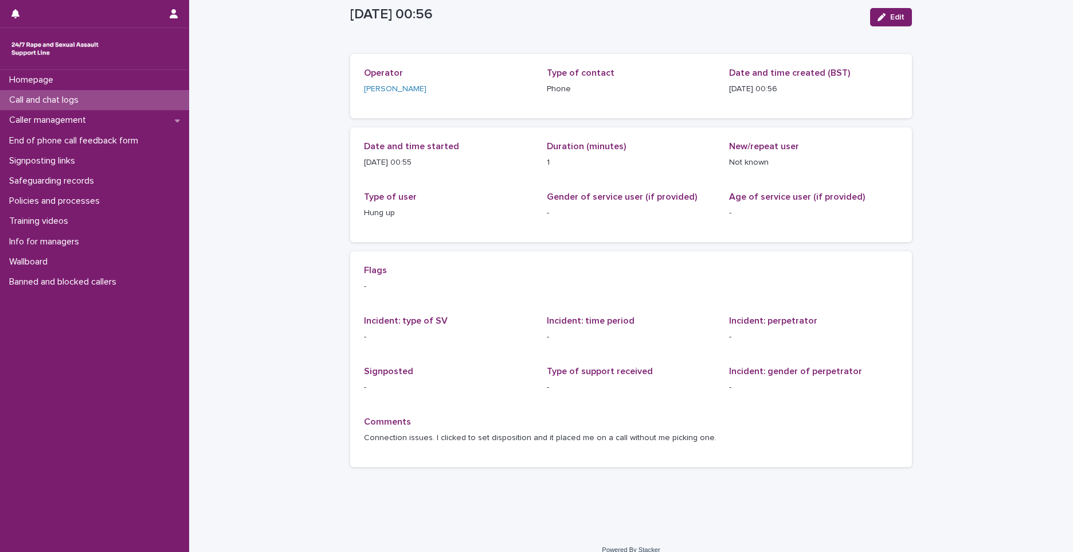
scroll to position [44, 0]
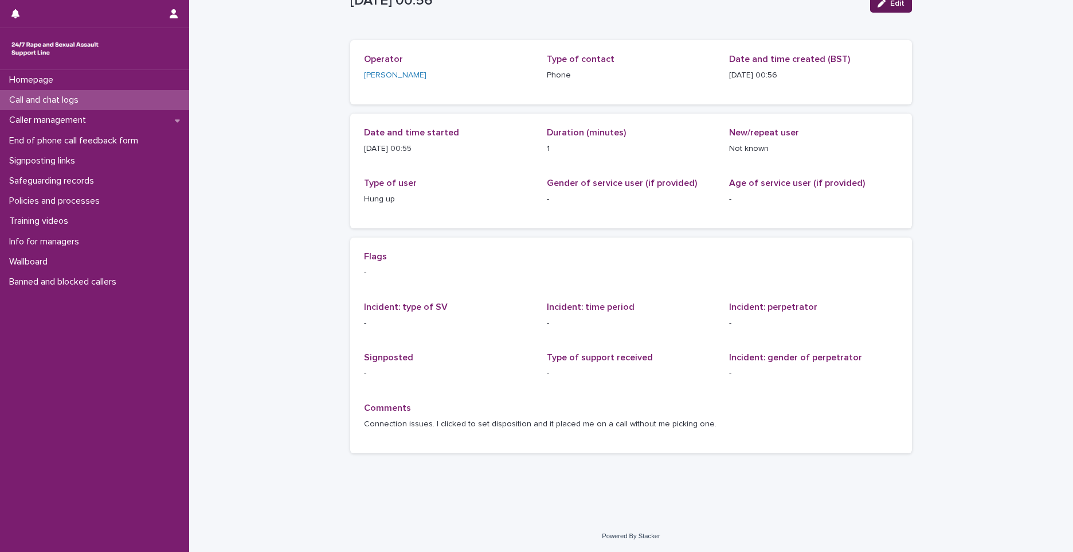
click at [886, 10] on button "Edit" at bounding box center [891, 3] width 42 height 18
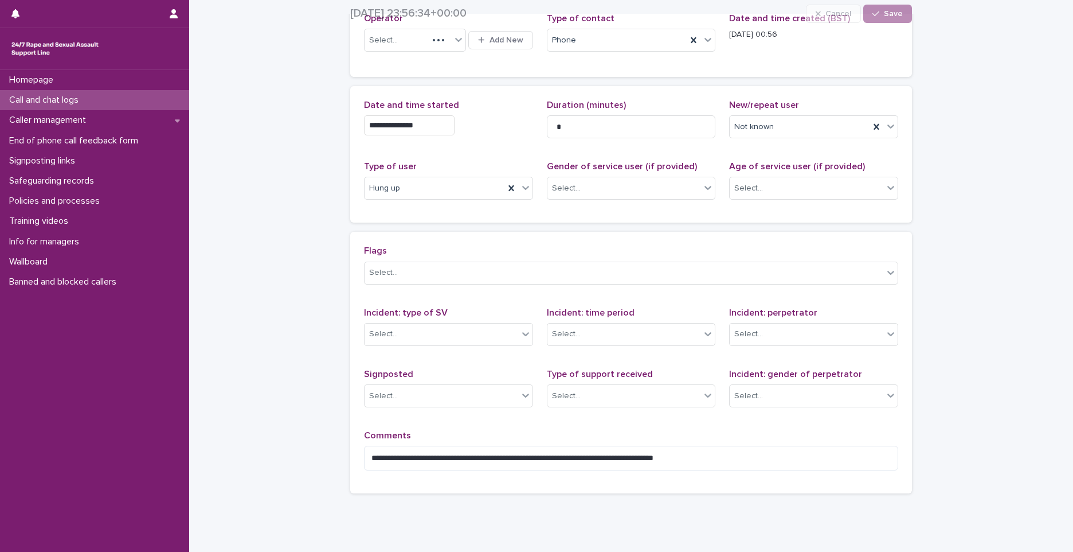
scroll to position [84, 0]
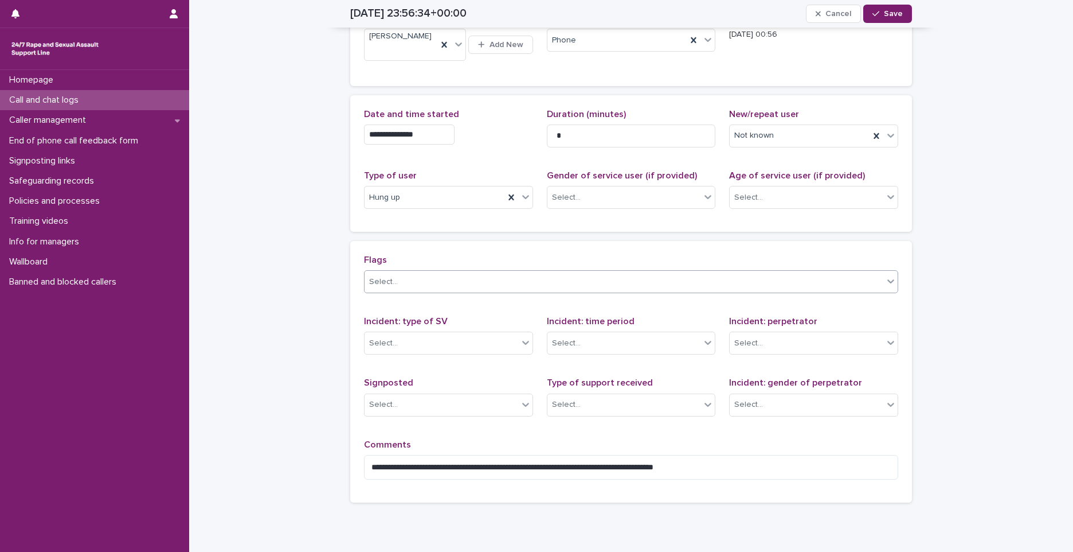
click at [386, 277] on div "Select..." at bounding box center [383, 282] width 29 height 12
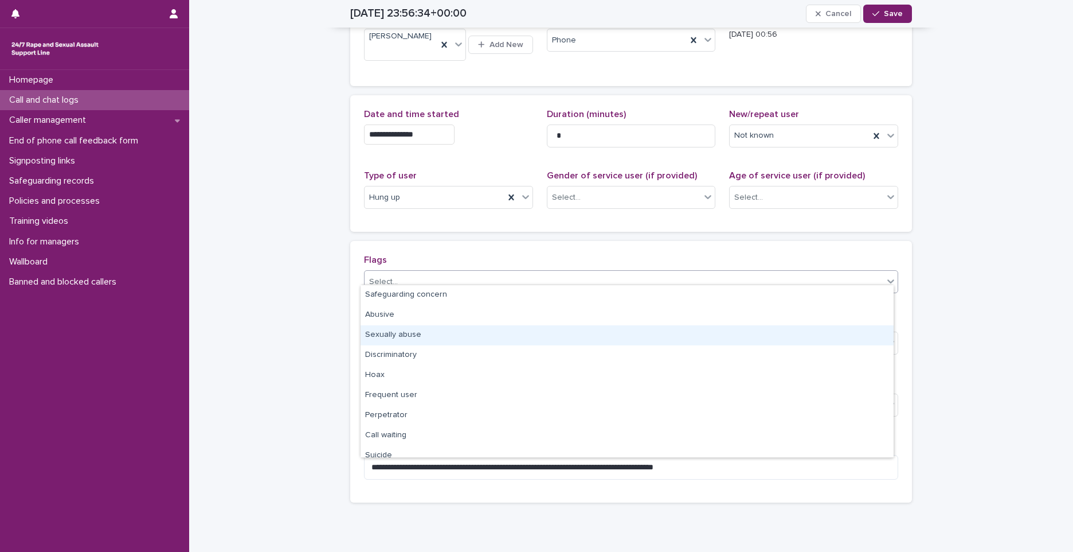
scroll to position [69, 0]
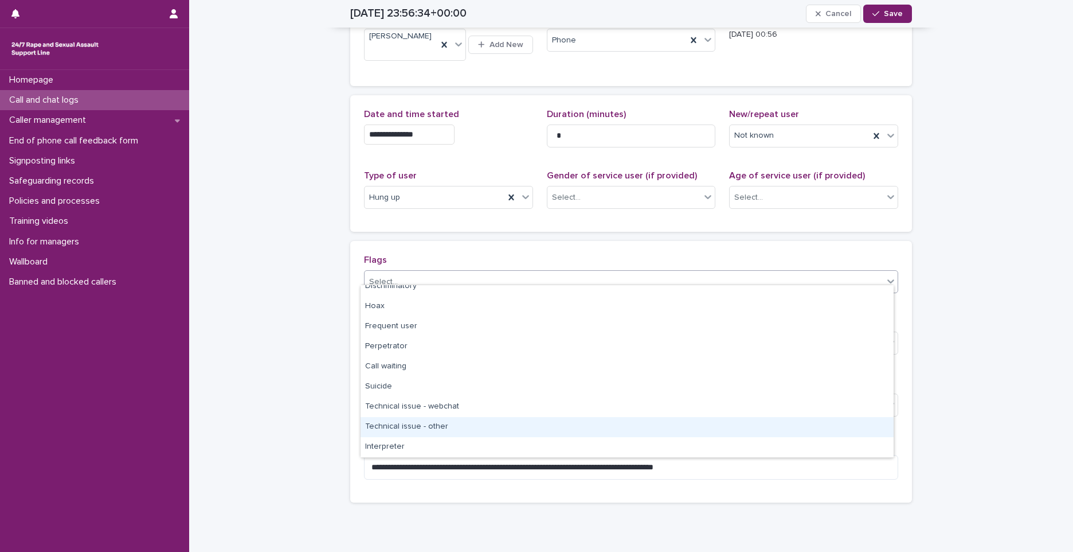
click at [423, 424] on div "Technical issue - other" at bounding box center [627, 427] width 533 height 20
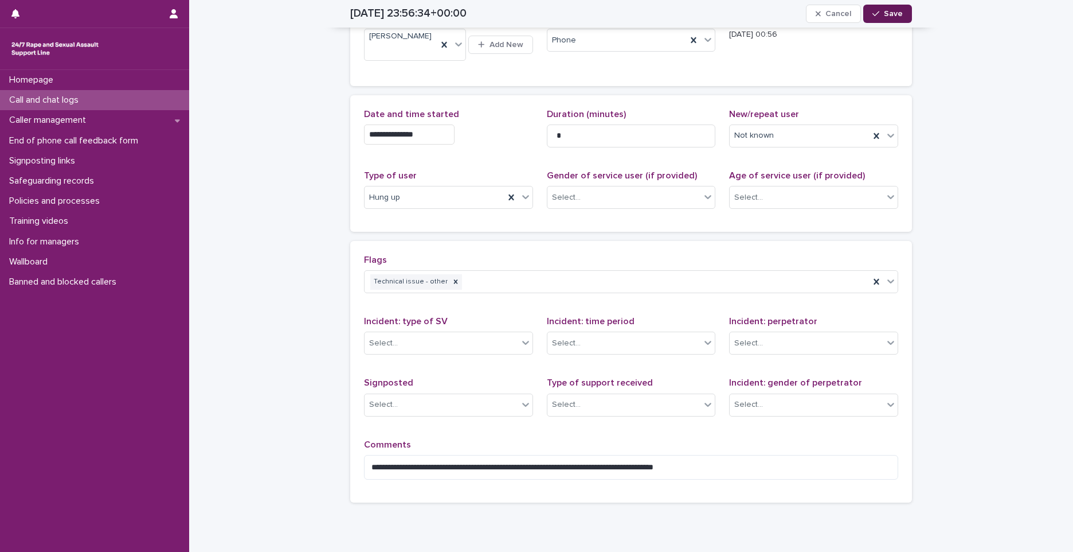
click at [906, 10] on button "Save" at bounding box center [887, 14] width 49 height 18
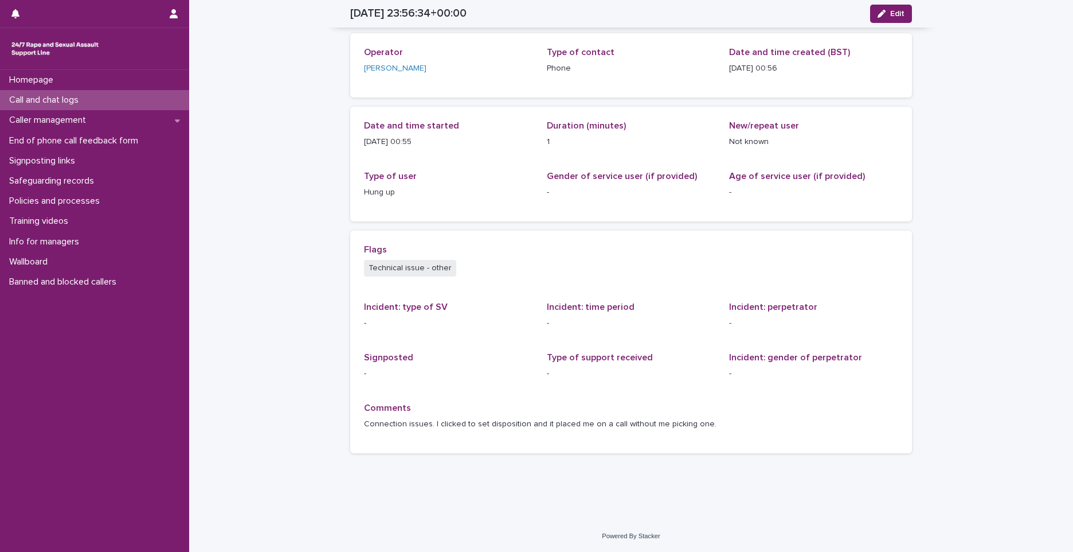
scroll to position [47, 0]
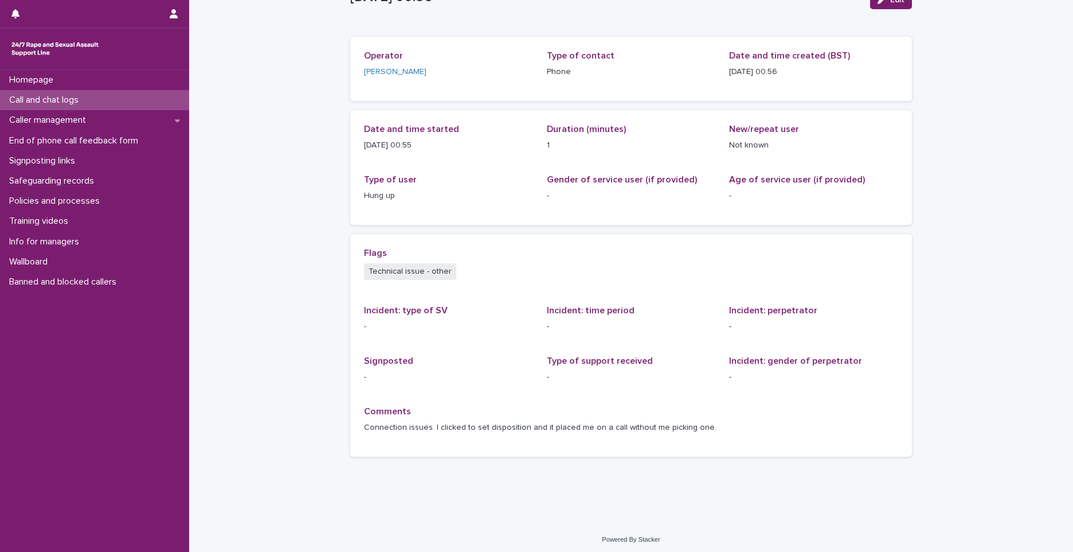
click at [890, 0] on span "Edit" at bounding box center [897, 0] width 14 height 8
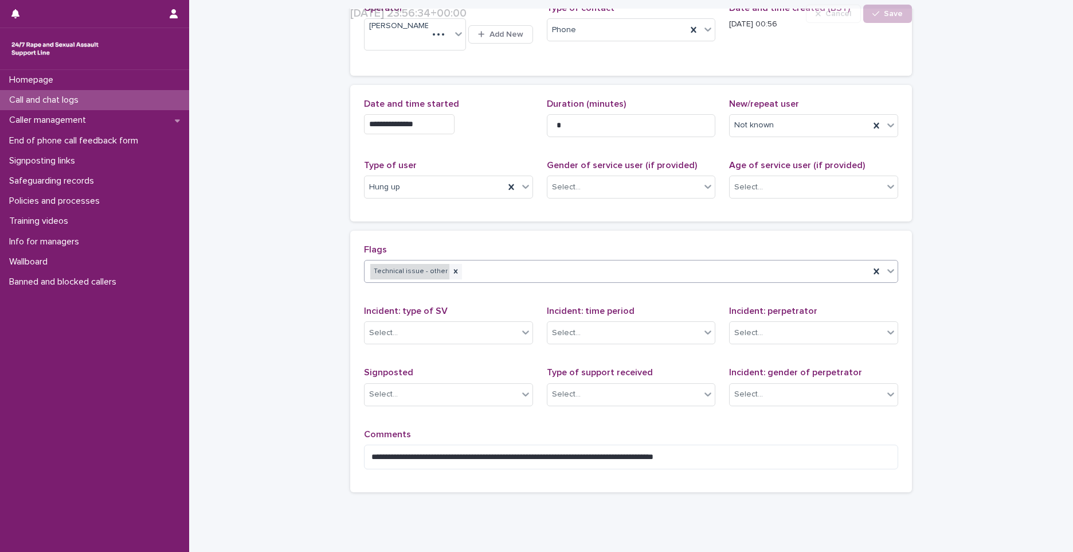
scroll to position [84, 0]
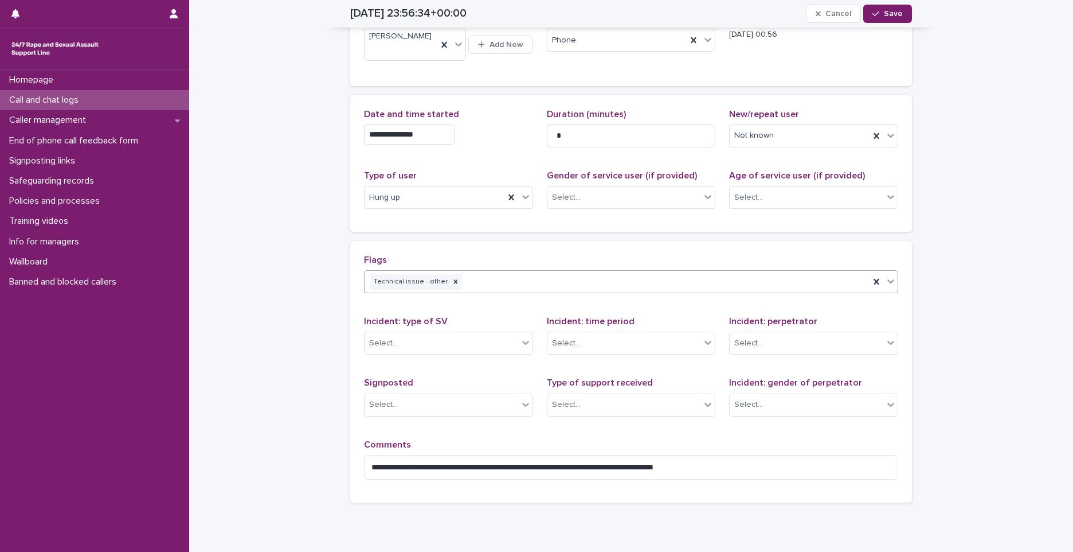
click at [468, 272] on div "Technical issue - other" at bounding box center [617, 282] width 505 height 20
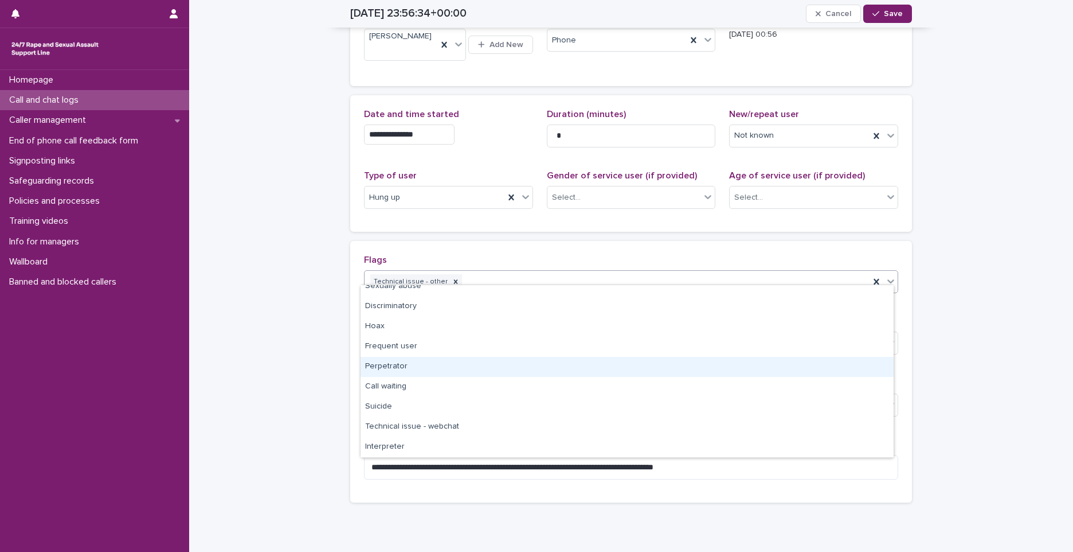
scroll to position [0, 0]
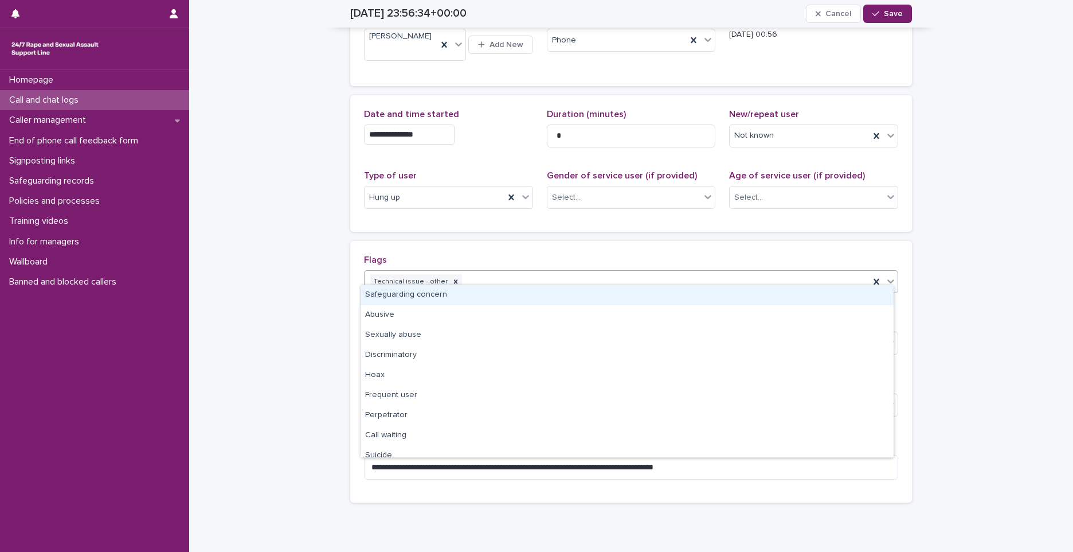
click at [511, 241] on div "**********" at bounding box center [631, 371] width 562 height 261
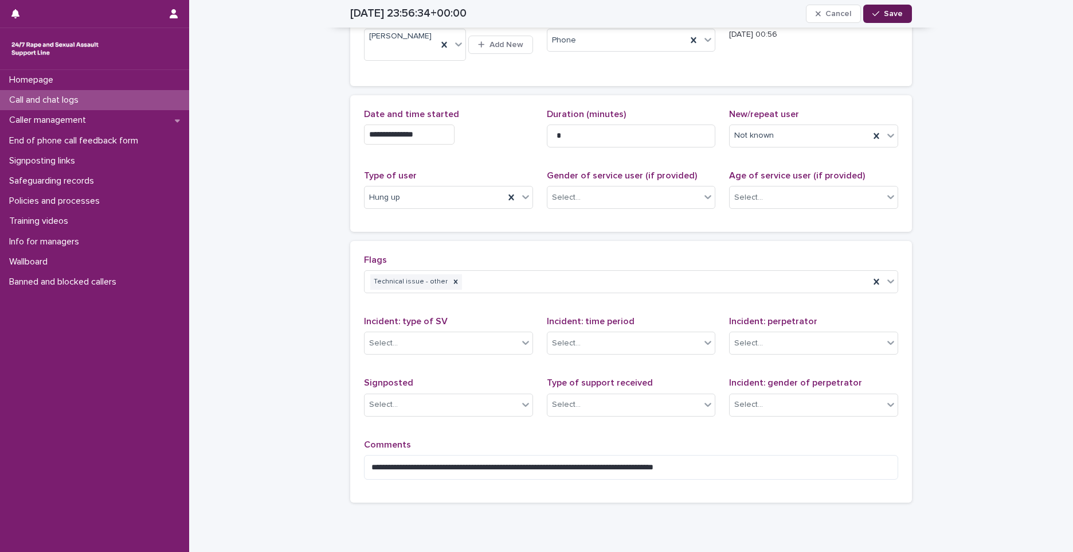
click at [881, 21] on button "Save" at bounding box center [887, 14] width 49 height 18
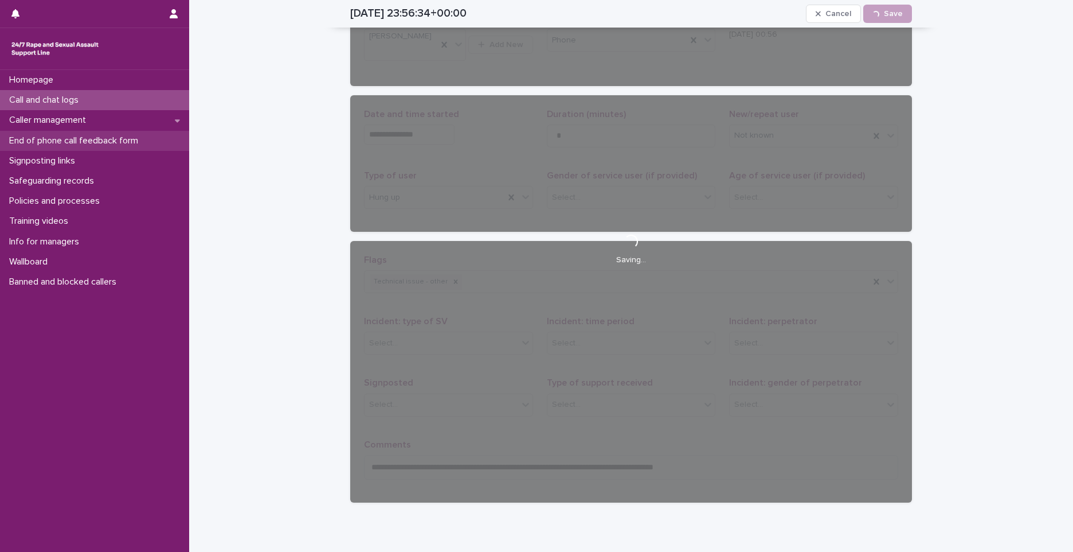
scroll to position [47, 0]
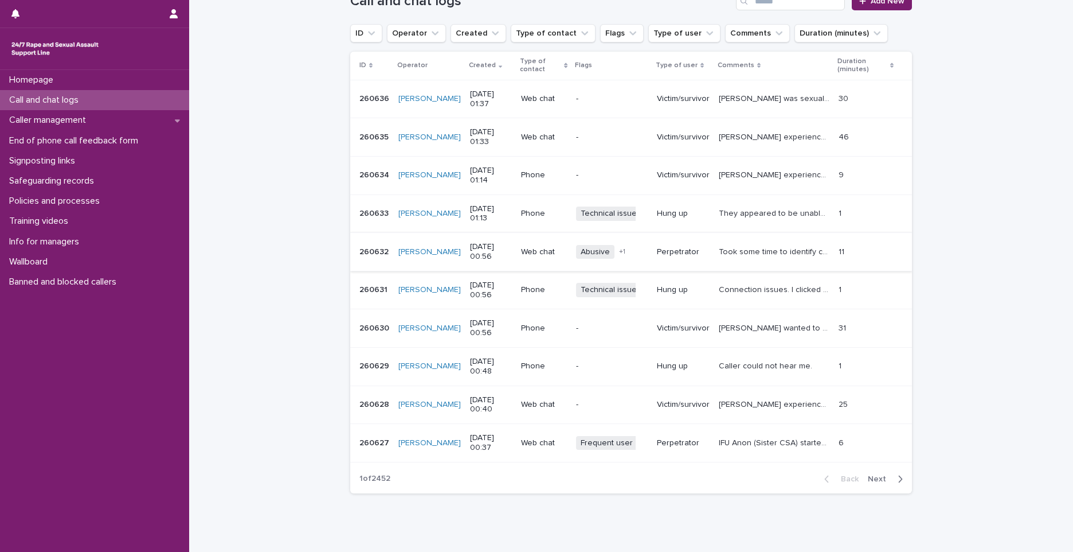
scroll to position [172, 0]
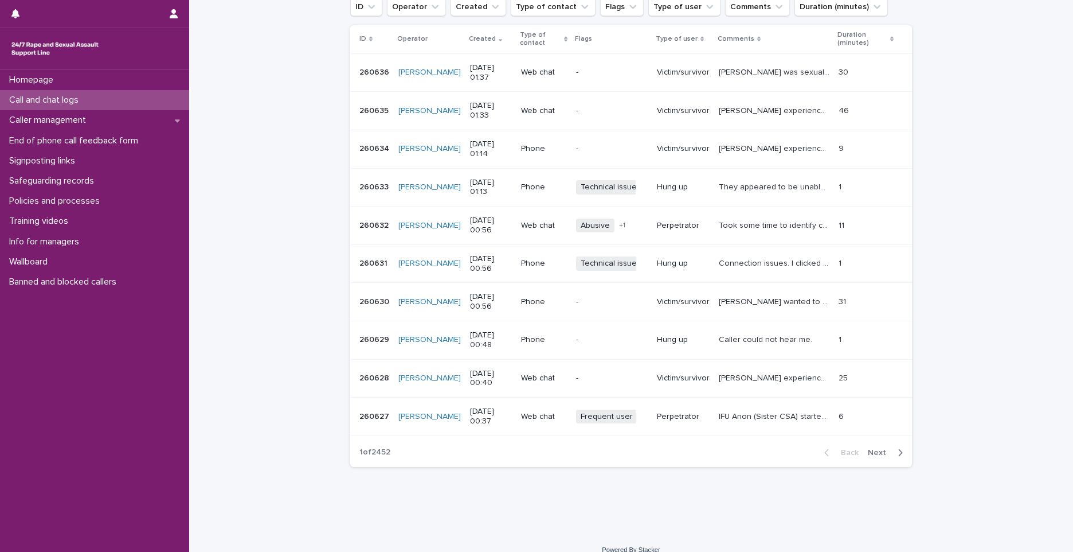
click at [576, 187] on span "Technical issue - other" at bounding box center [622, 187] width 92 height 14
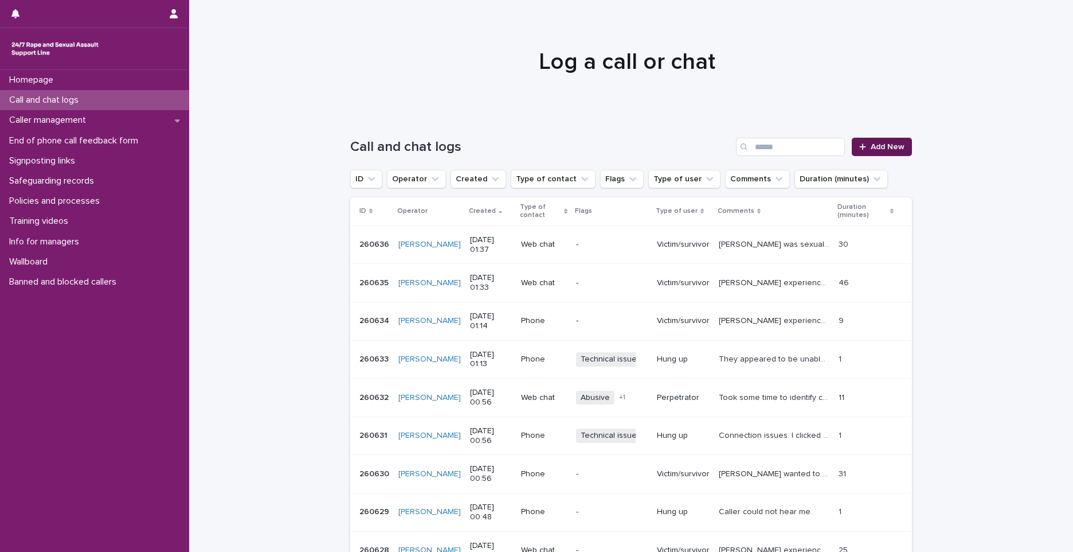
click at [879, 145] on span "Add New" at bounding box center [888, 147] width 34 height 8
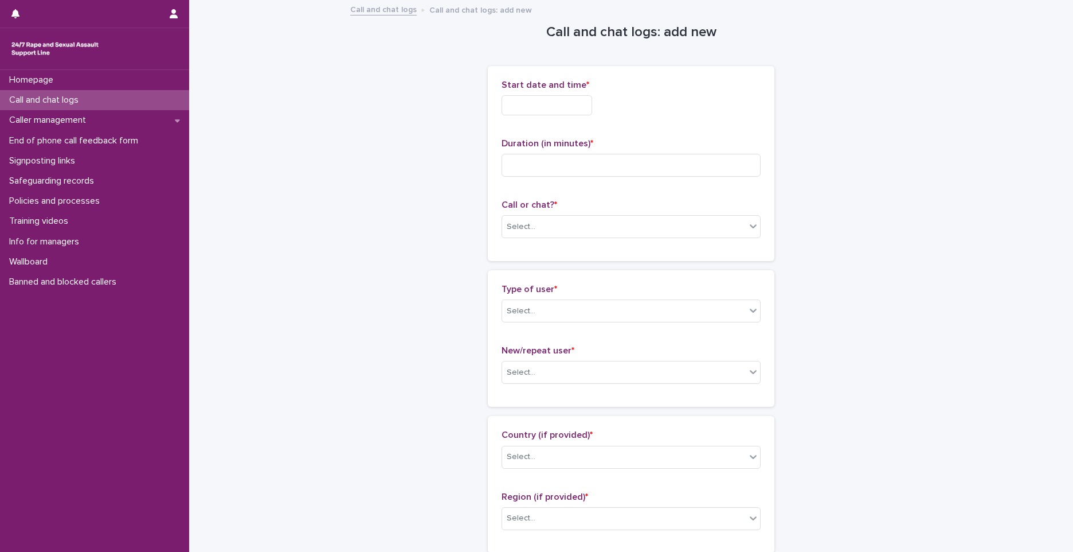
click at [550, 99] on input "text" at bounding box center [547, 105] width 91 height 20
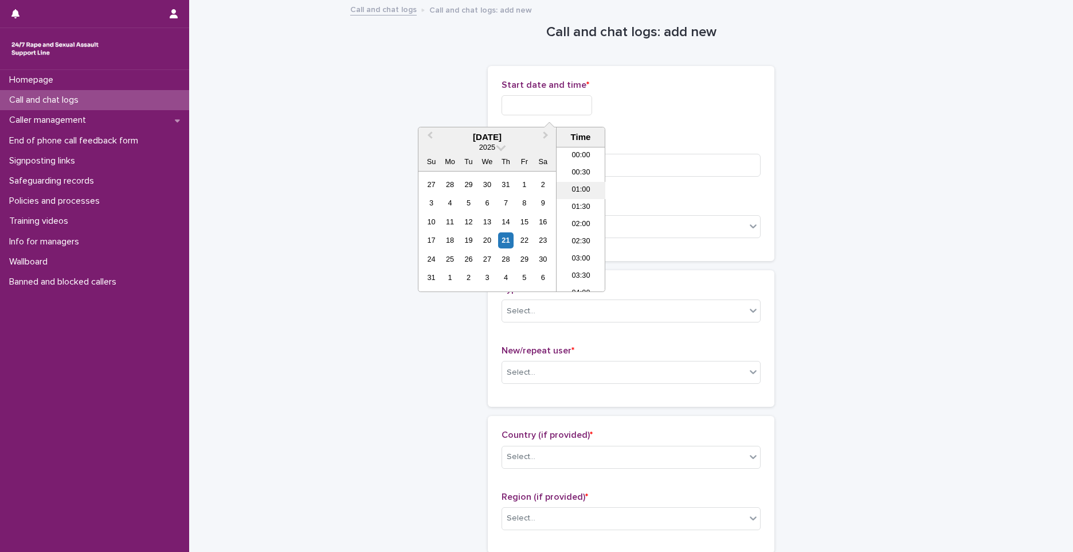
click at [576, 190] on li "01:00" at bounding box center [581, 190] width 49 height 17
click at [571, 110] on input "**********" at bounding box center [547, 105] width 91 height 20
type input "**********"
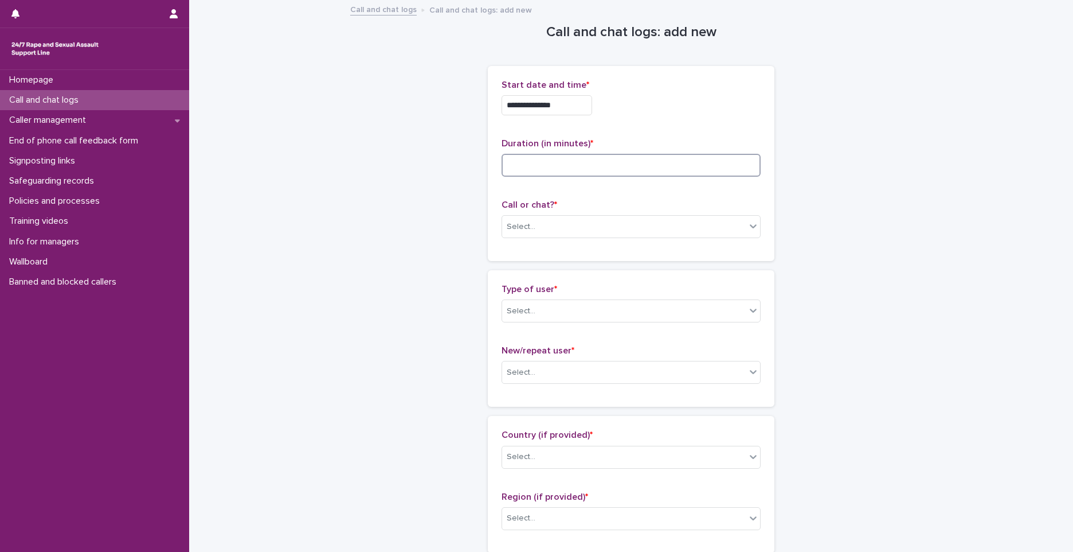
click at [677, 160] on input at bounding box center [631, 165] width 259 height 23
type input "**"
click at [549, 217] on div "Select..." at bounding box center [624, 226] width 244 height 19
click at [545, 243] on div "Phone" at bounding box center [627, 248] width 258 height 20
click at [529, 309] on div "Select..." at bounding box center [521, 311] width 29 height 12
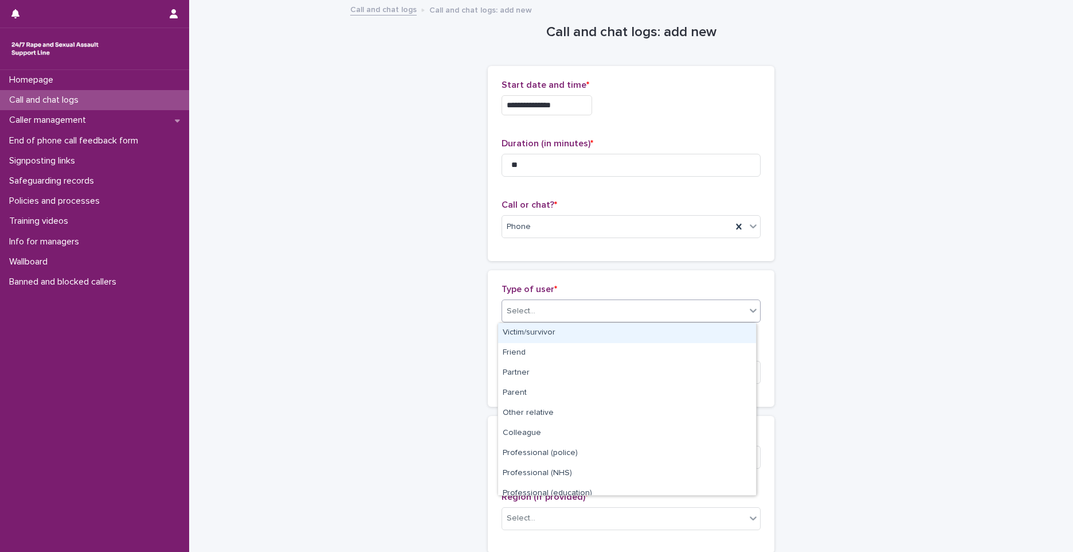
click at [530, 328] on div "Victim/survivor" at bounding box center [627, 333] width 258 height 20
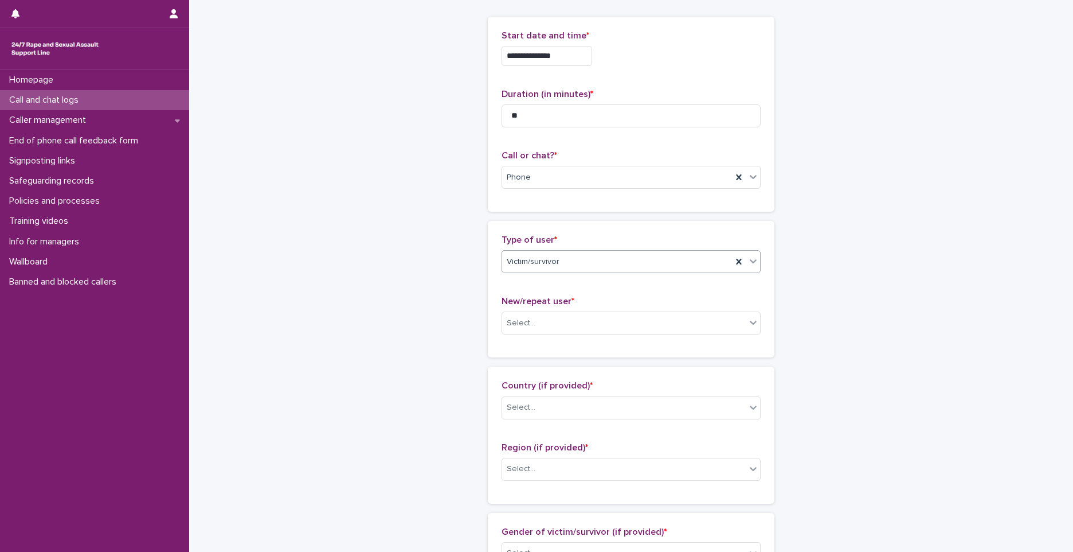
scroll to position [229, 0]
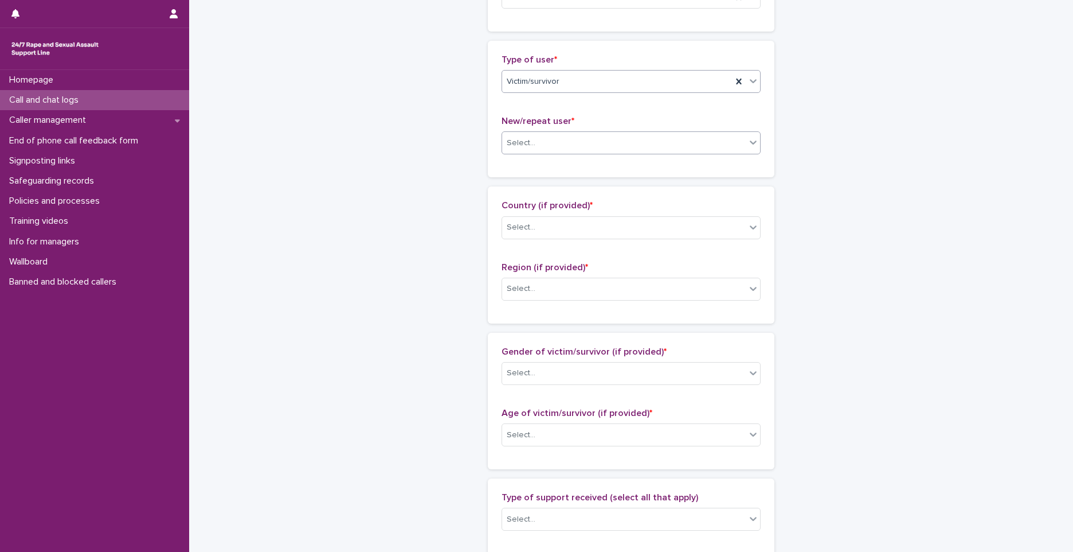
click at [530, 141] on div "Select..." at bounding box center [624, 143] width 244 height 19
click at [521, 186] on div "New user" at bounding box center [627, 185] width 258 height 20
click at [531, 238] on div "Select..." at bounding box center [631, 227] width 259 height 23
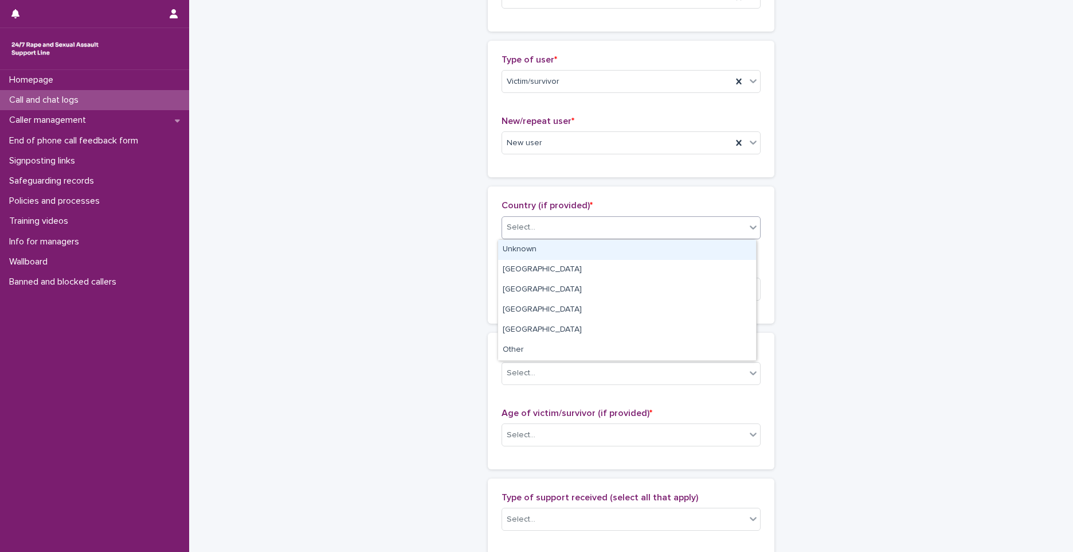
click at [529, 244] on div "Unknown" at bounding box center [627, 250] width 258 height 20
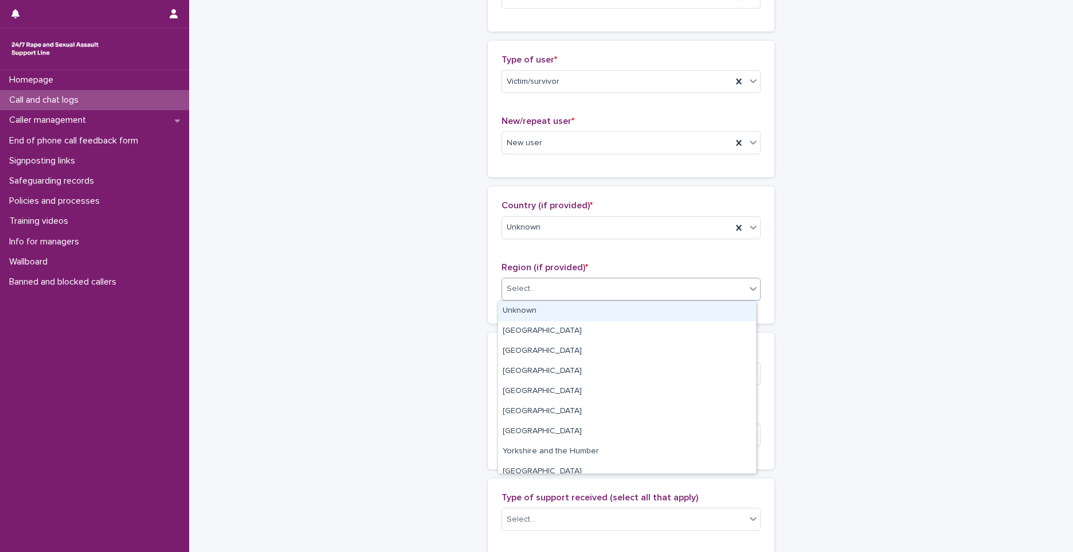
click at [529, 289] on div "Select..." at bounding box center [521, 289] width 29 height 12
click at [527, 316] on div "Unknown" at bounding box center [627, 311] width 258 height 20
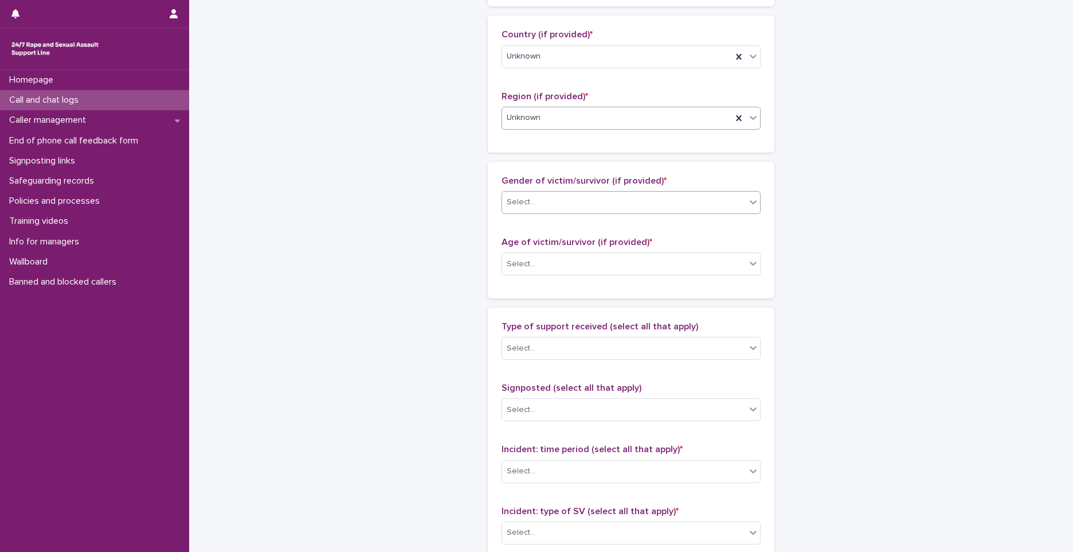
scroll to position [401, 0]
click at [540, 210] on div "Select..." at bounding box center [624, 200] width 244 height 19
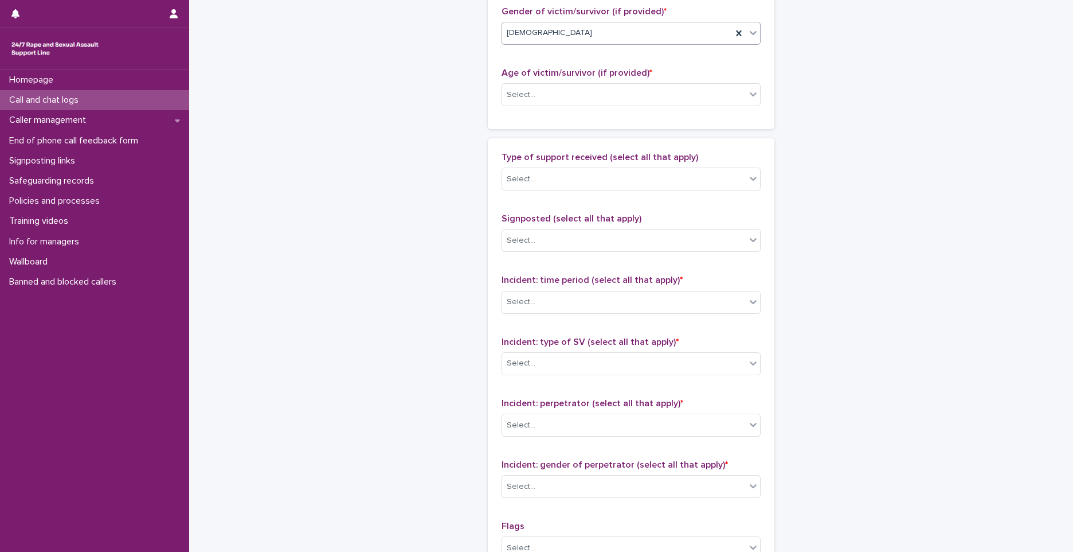
scroll to position [573, 0]
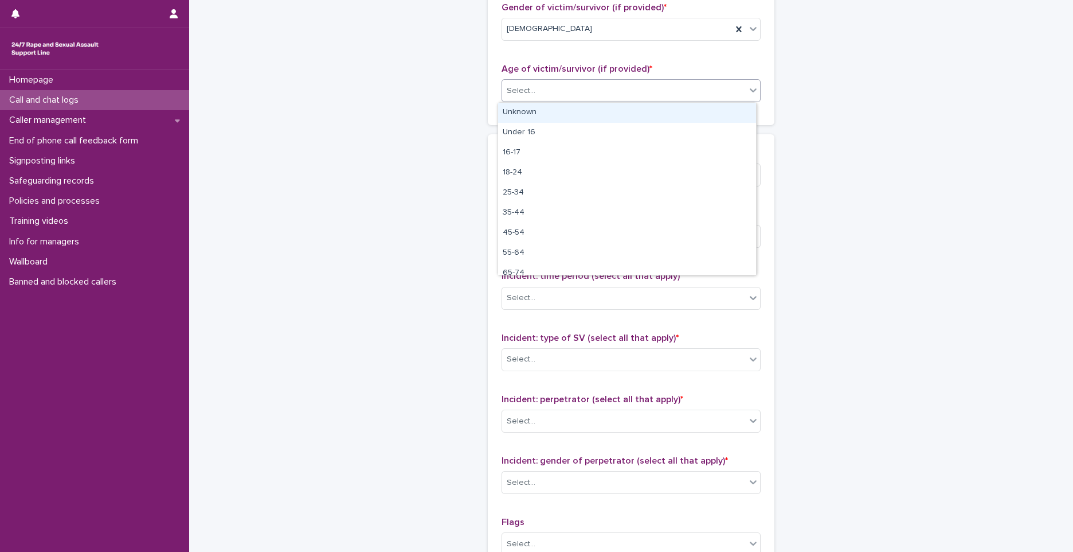
click at [557, 92] on div "Select..." at bounding box center [624, 90] width 244 height 19
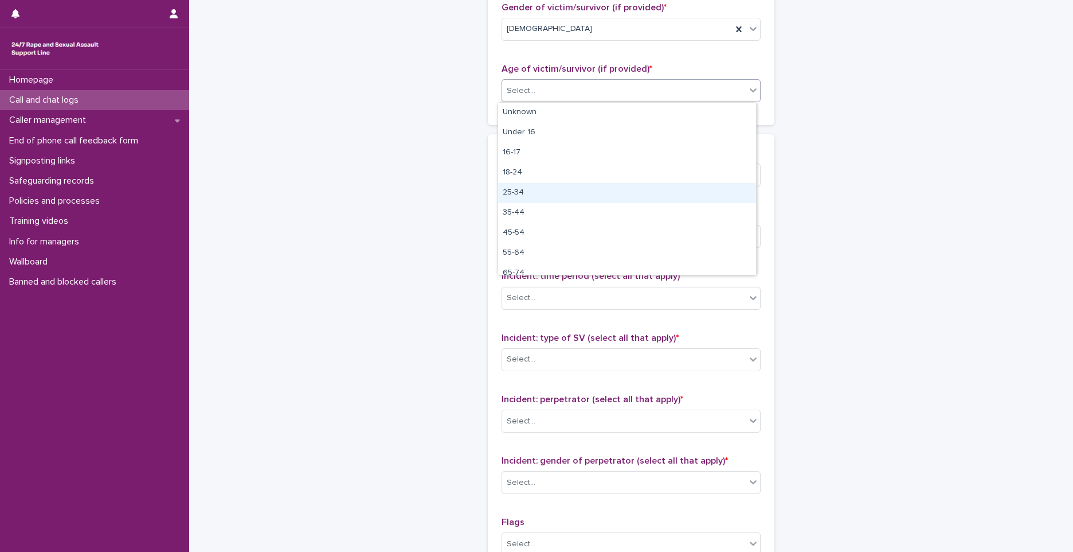
click at [538, 194] on div "25-34" at bounding box center [627, 193] width 258 height 20
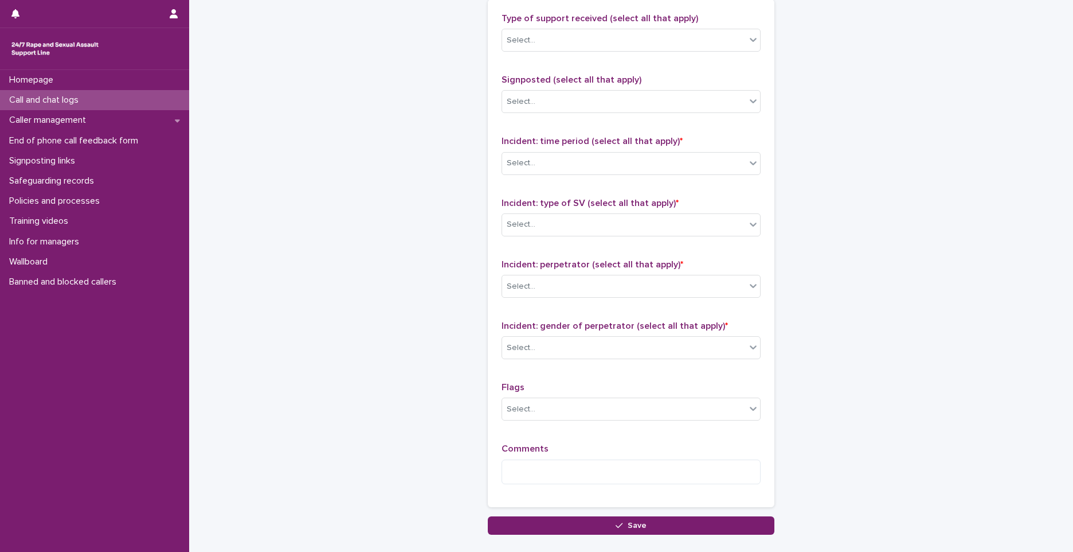
scroll to position [688, 0]
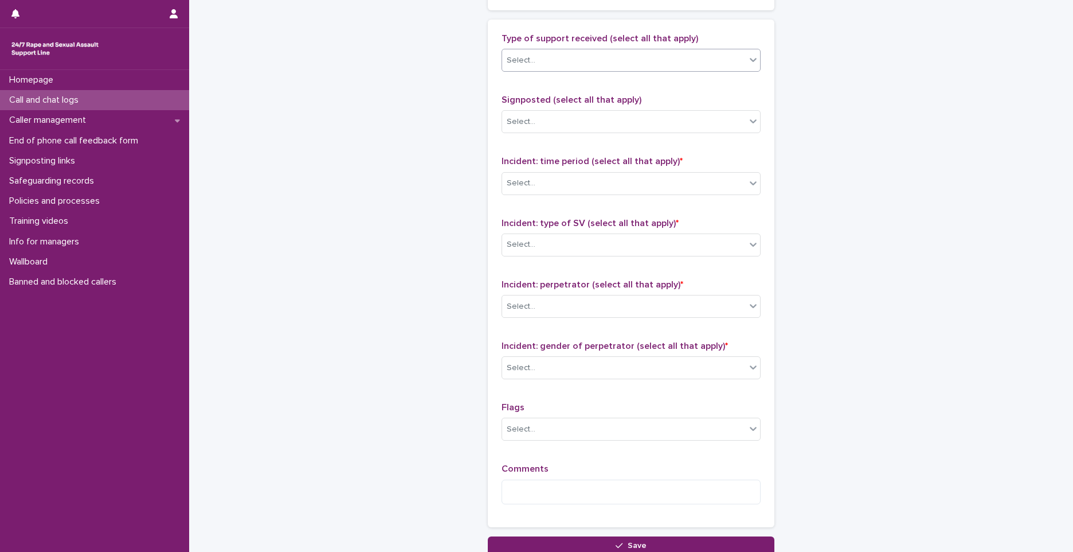
click at [556, 64] on div "Select..." at bounding box center [624, 60] width 244 height 19
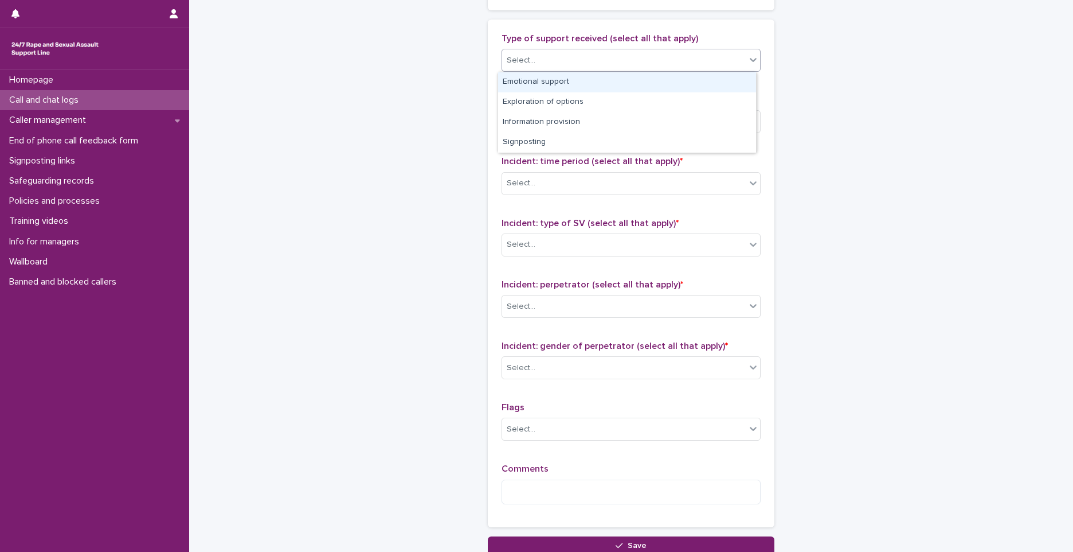
click at [553, 82] on div "Emotional support" at bounding box center [627, 82] width 258 height 20
click at [617, 63] on div "Emotional support" at bounding box center [617, 60] width 230 height 20
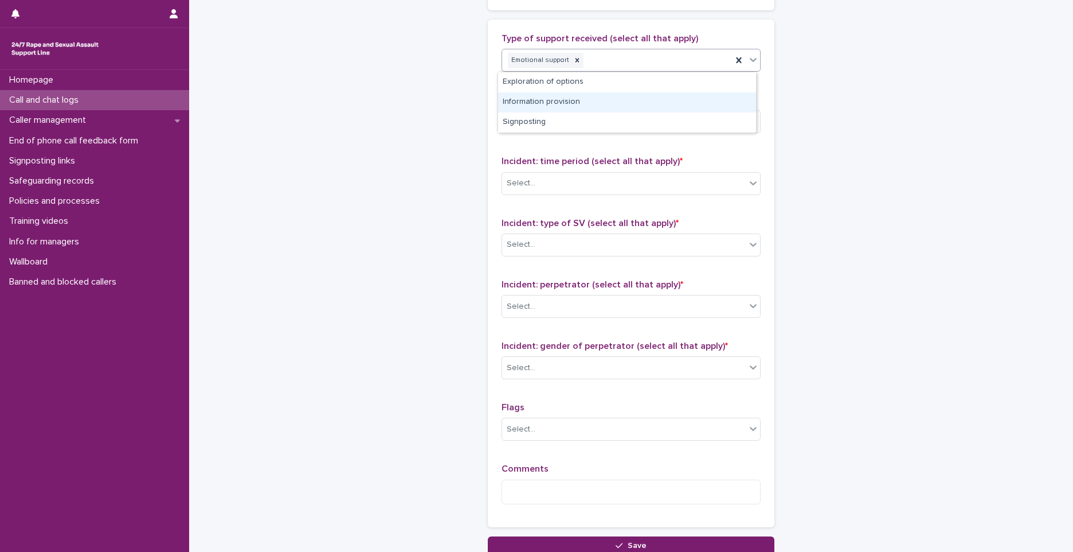
click at [601, 105] on div "Information provision" at bounding box center [627, 102] width 258 height 20
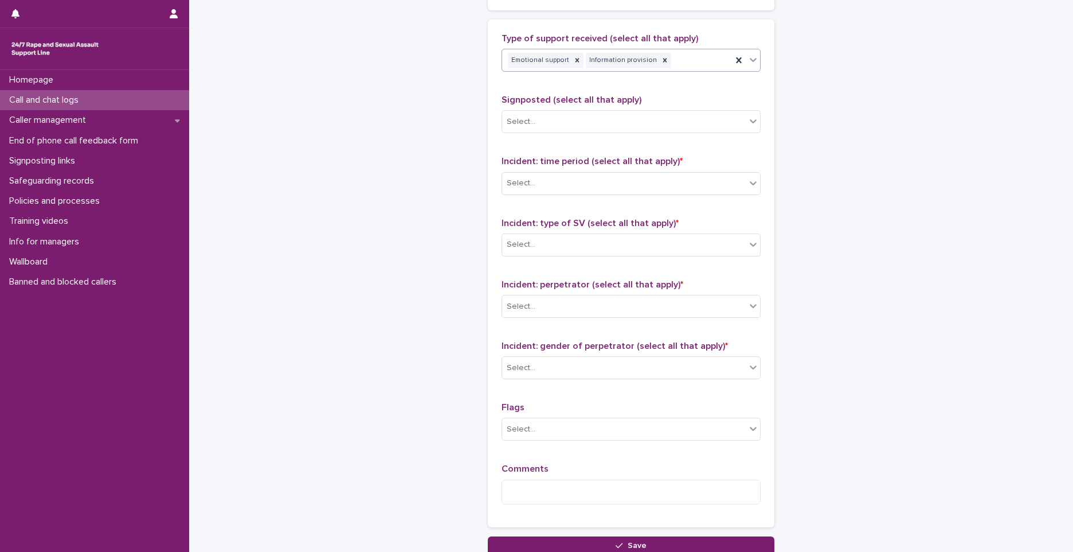
click at [662, 64] on div "Emotional support Information provision" at bounding box center [617, 60] width 230 height 20
click at [621, 82] on div "Exploration of options" at bounding box center [627, 82] width 258 height 20
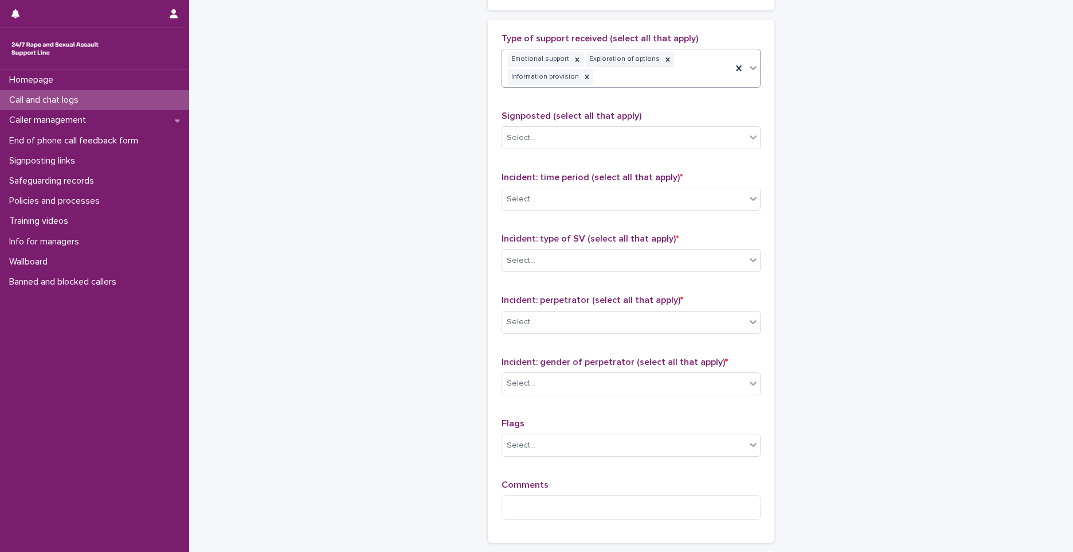
scroll to position [745, 0]
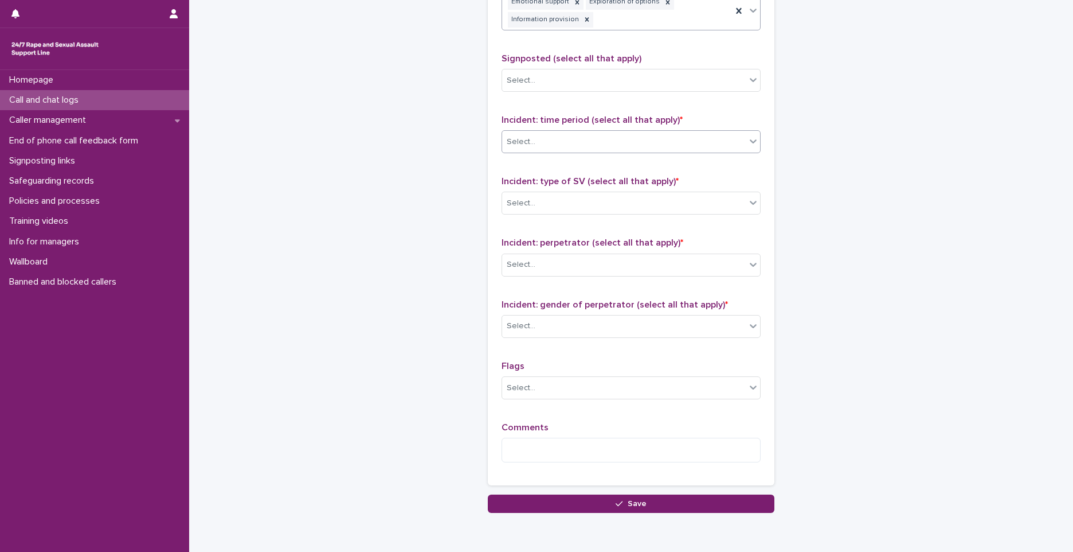
click at [552, 146] on div "Select..." at bounding box center [624, 141] width 244 height 19
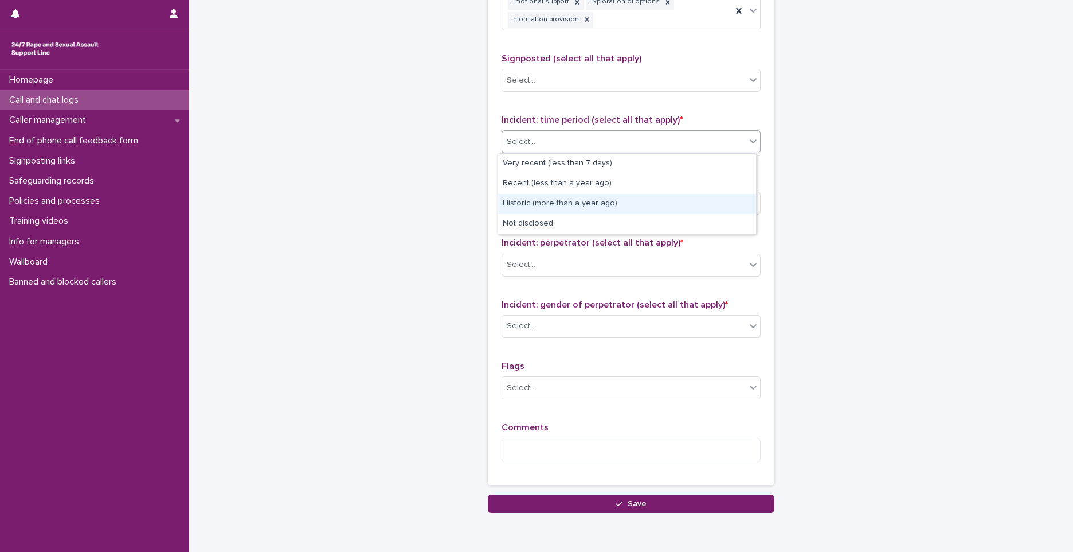
click at [542, 202] on div "Historic (more than a year ago)" at bounding box center [627, 204] width 258 height 20
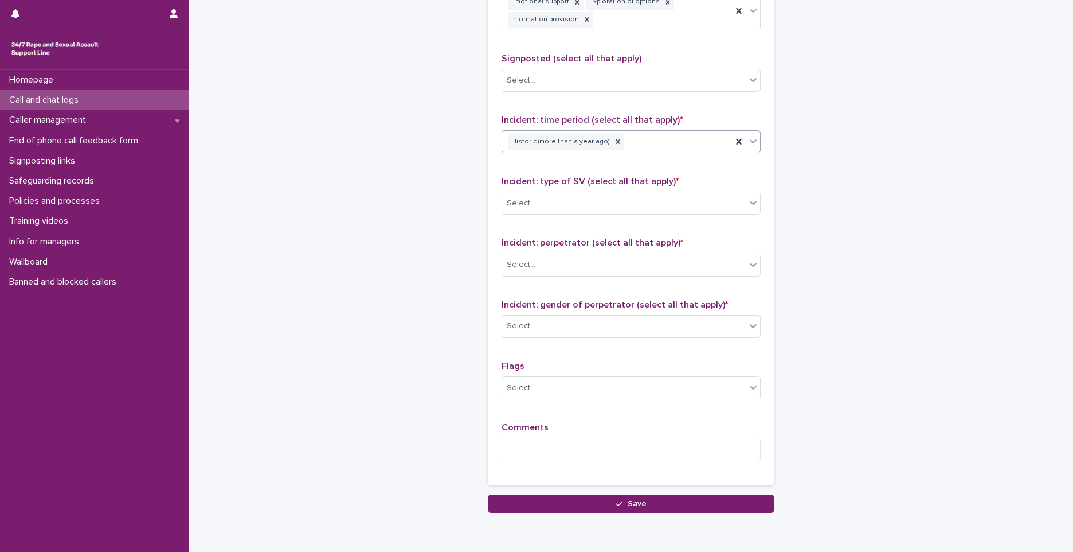
scroll to position [796, 0]
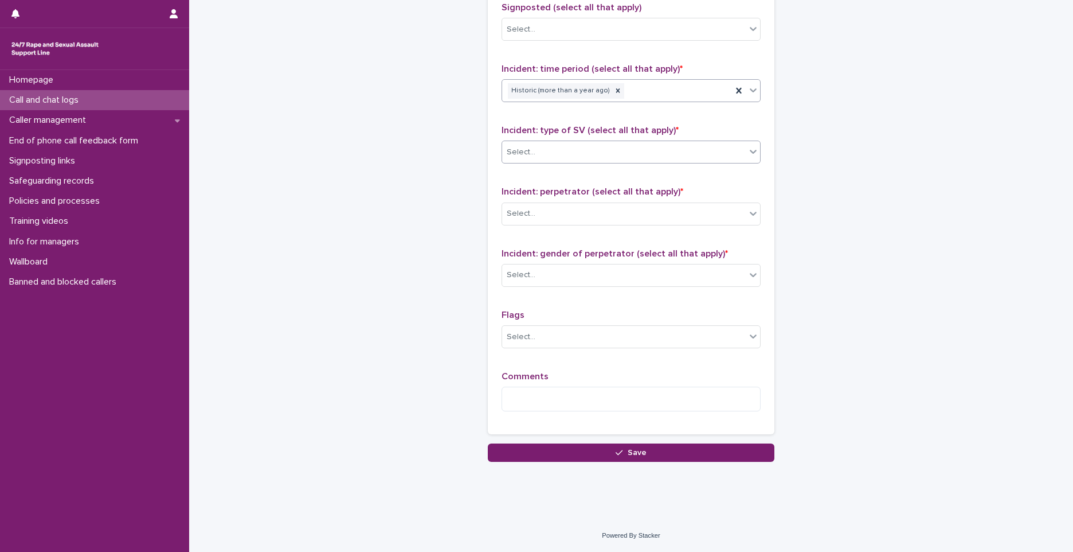
click at [555, 161] on div "Select..." at bounding box center [624, 152] width 244 height 19
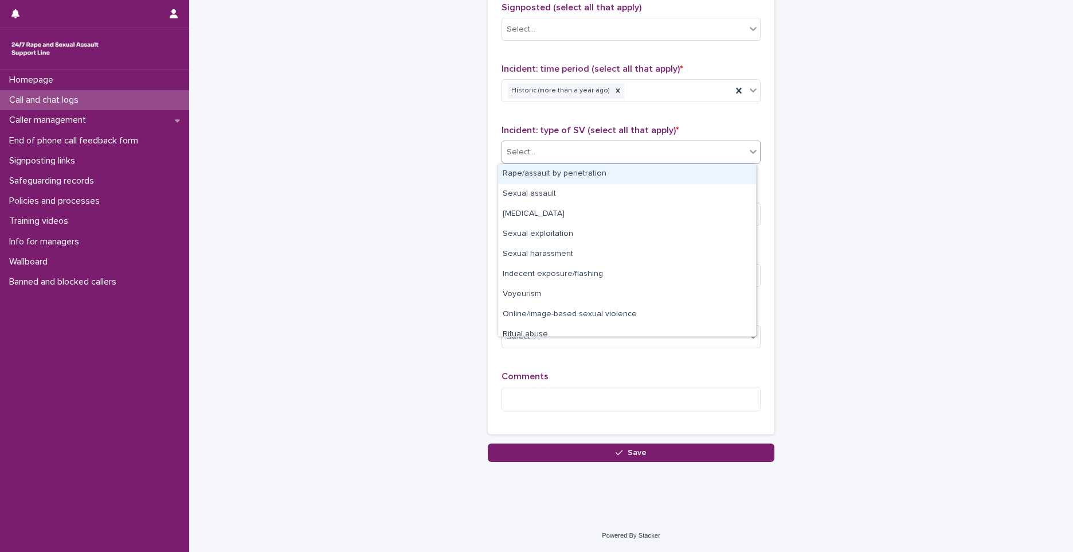
click at [538, 173] on div "Rape/assault by penetration" at bounding box center [627, 174] width 258 height 20
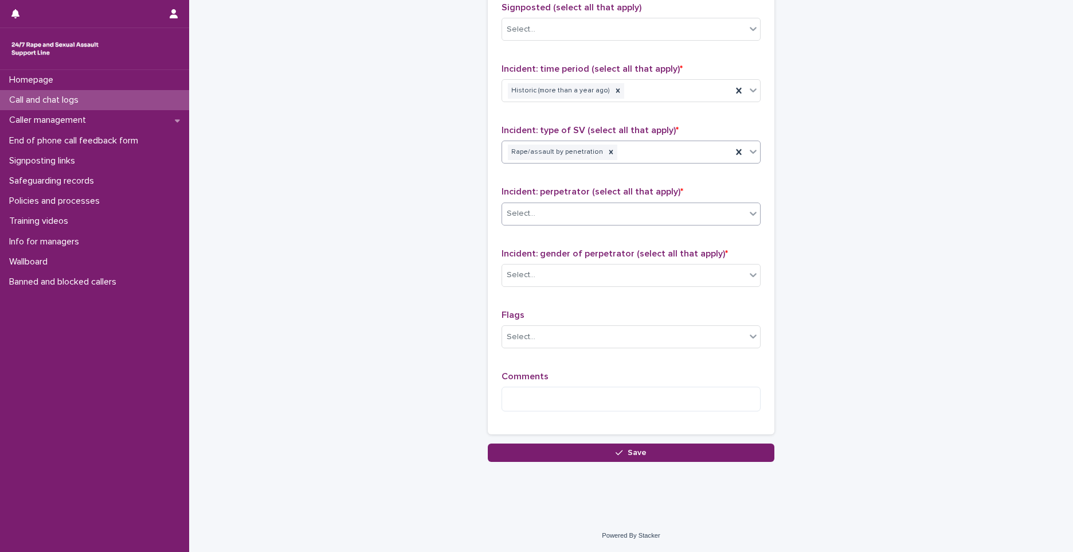
click at [517, 210] on div "Select..." at bounding box center [521, 214] width 29 height 12
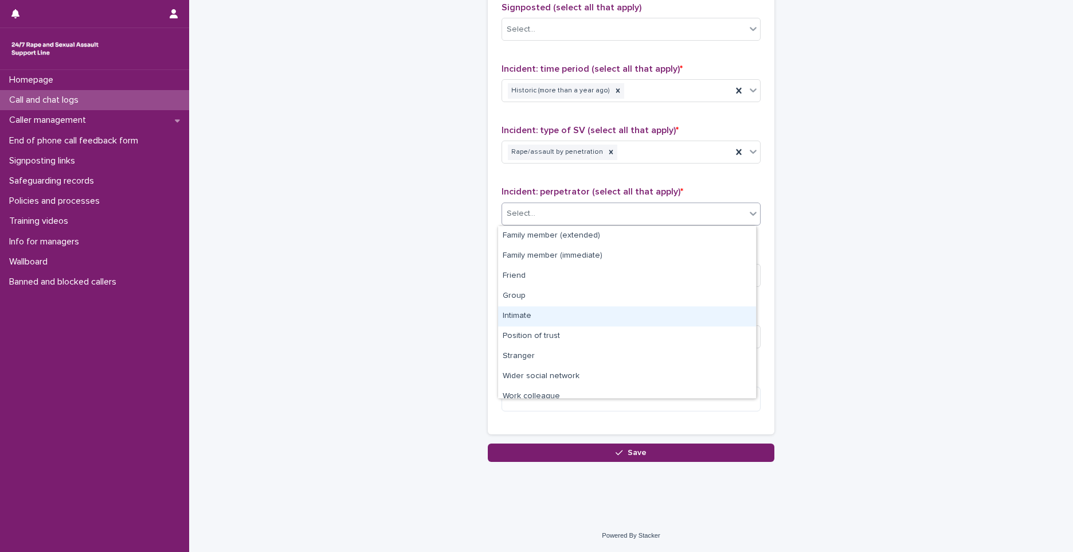
click at [545, 315] on div "Intimate" at bounding box center [627, 316] width 258 height 20
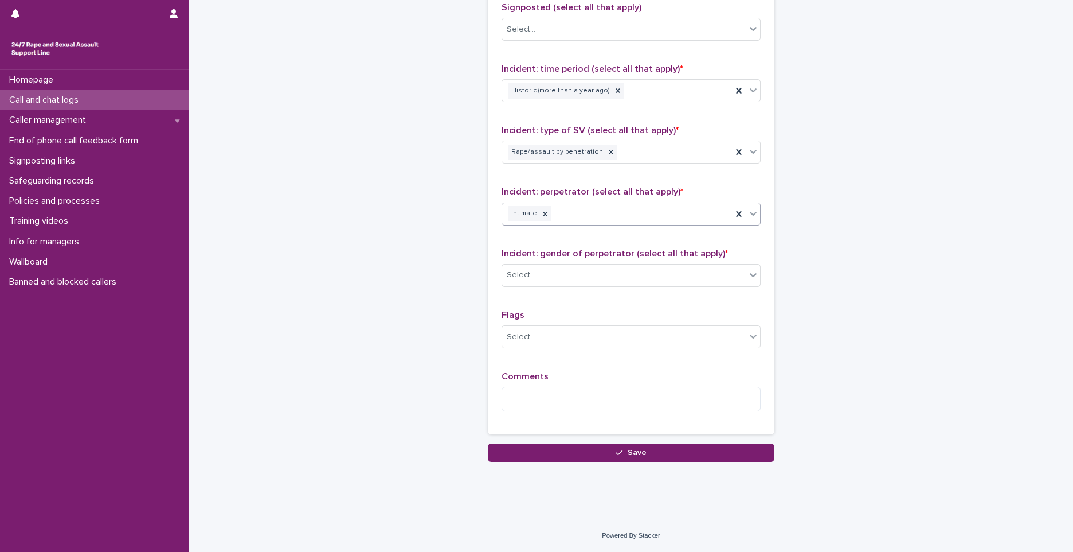
click at [603, 221] on div "Intimate" at bounding box center [617, 214] width 230 height 20
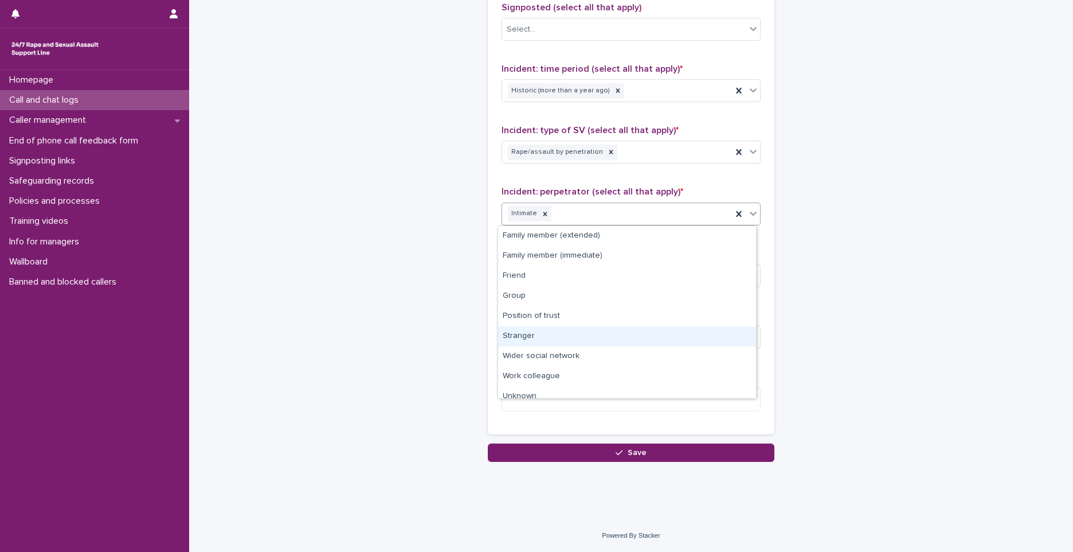
scroll to position [29, 0]
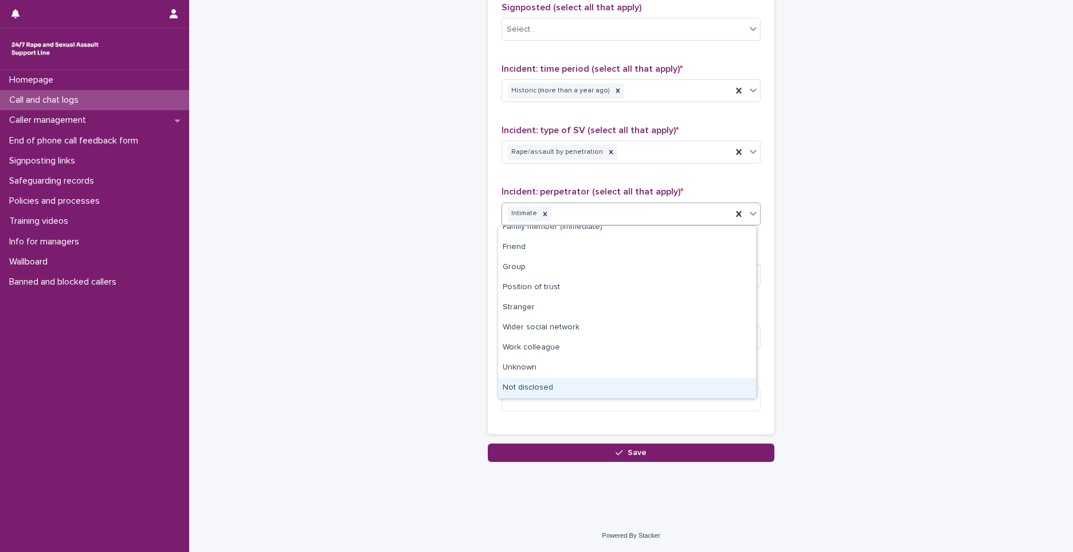
click at [538, 389] on div "Not disclosed" at bounding box center [627, 388] width 258 height 20
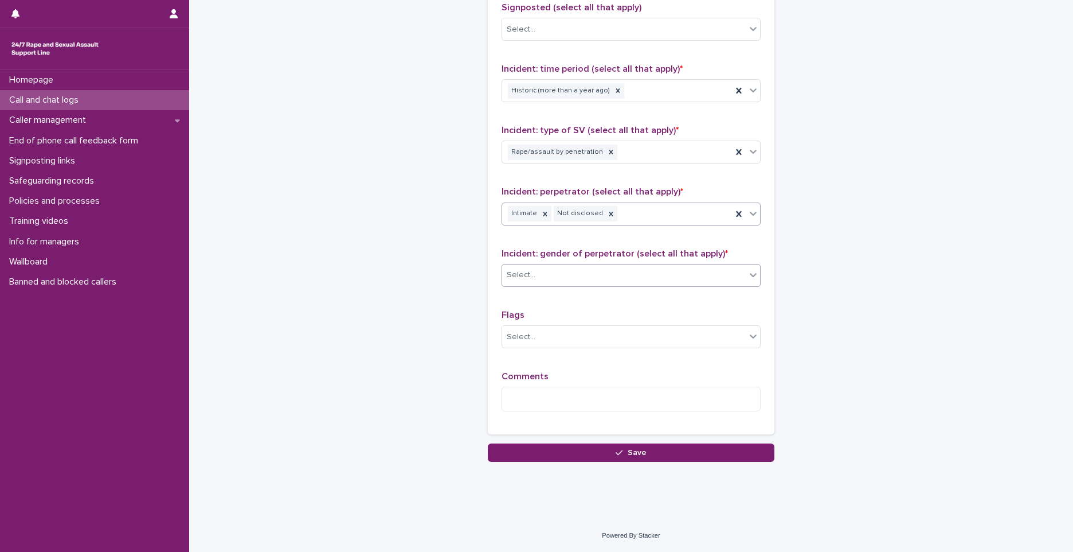
click at [542, 276] on div "Select..." at bounding box center [624, 274] width 244 height 19
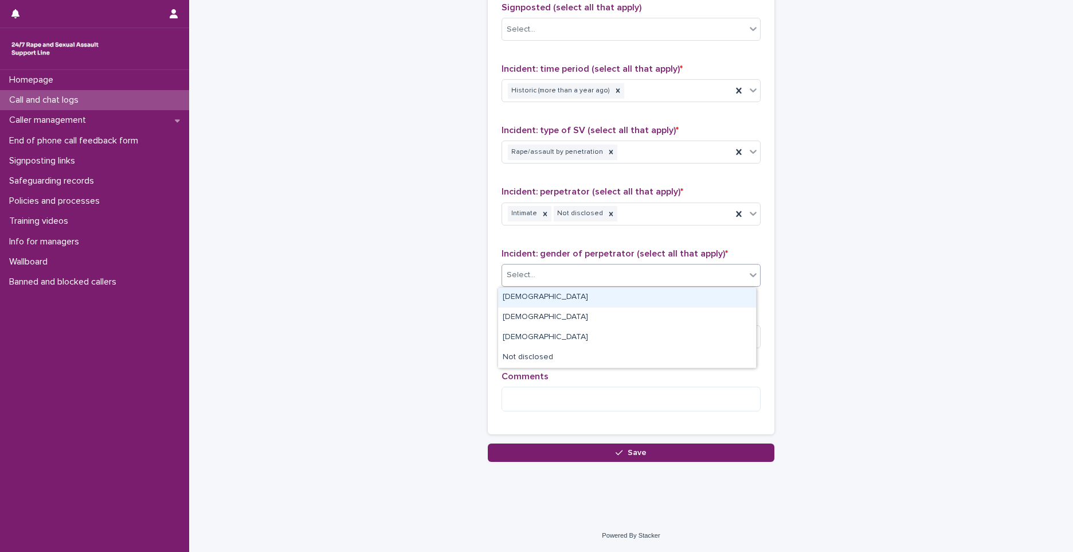
click at [533, 305] on div "[DEMOGRAPHIC_DATA]" at bounding box center [627, 297] width 258 height 20
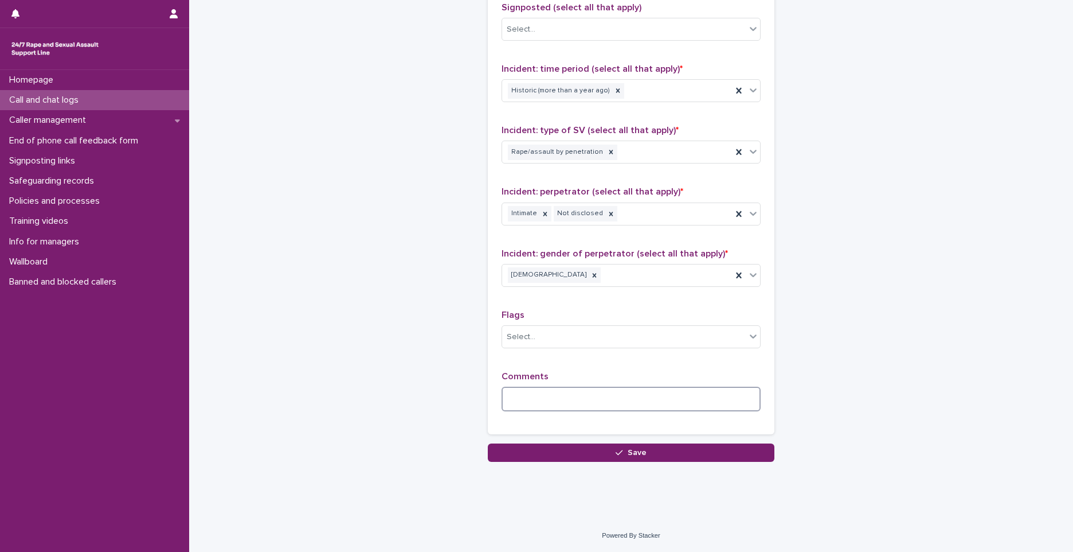
click at [523, 393] on textarea at bounding box center [631, 398] width 259 height 25
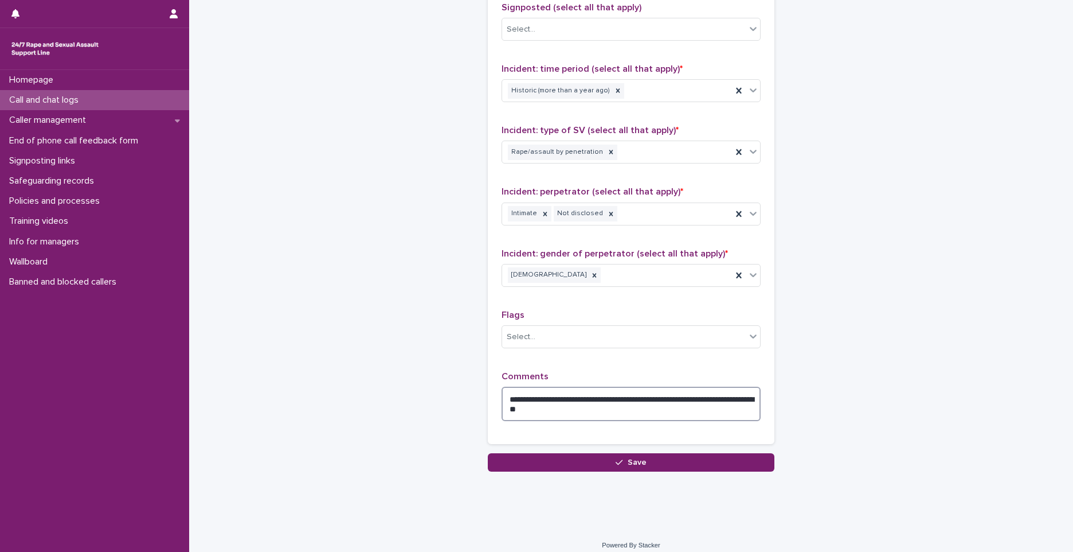
click at [603, 400] on textarea "**********" at bounding box center [631, 403] width 259 height 34
click at [620, 413] on textarea "**********" at bounding box center [631, 403] width 259 height 34
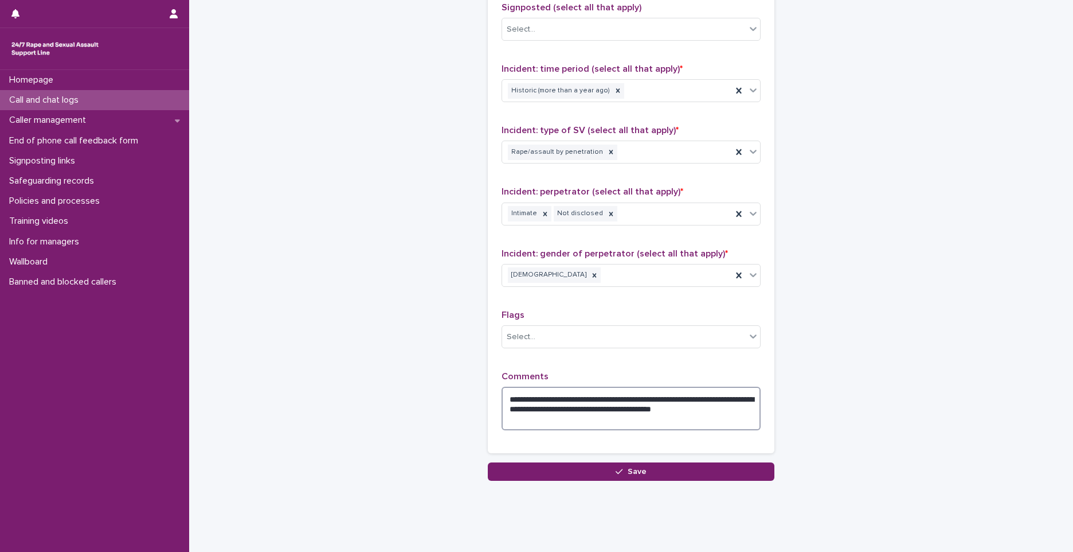
drag, startPoint x: 700, startPoint y: 410, endPoint x: 694, endPoint y: 414, distance: 7.2
click at [694, 414] on textarea "**********" at bounding box center [631, 408] width 259 height 44
click at [694, 404] on textarea "**********" at bounding box center [631, 408] width 259 height 44
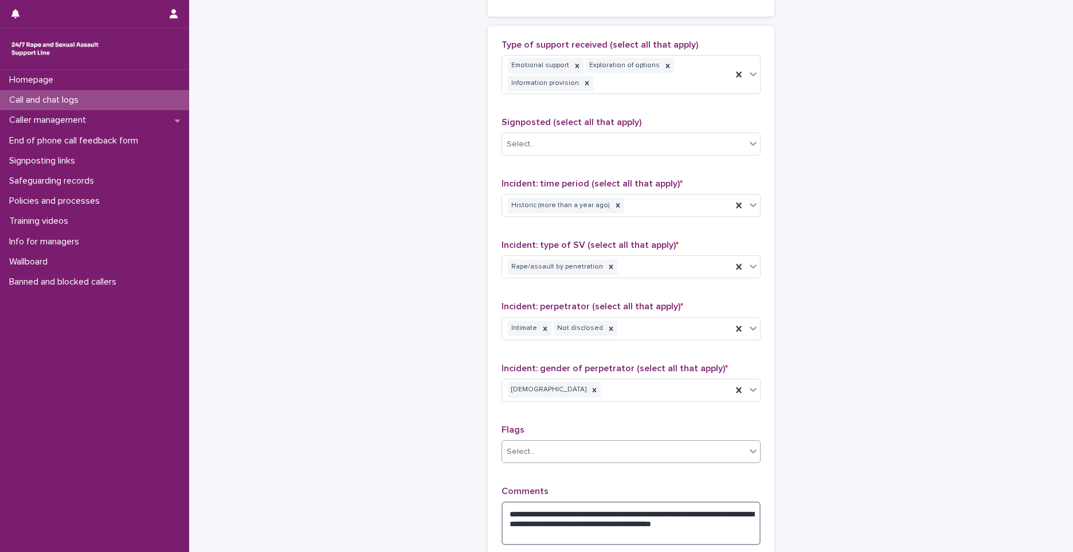
scroll to position [739, 0]
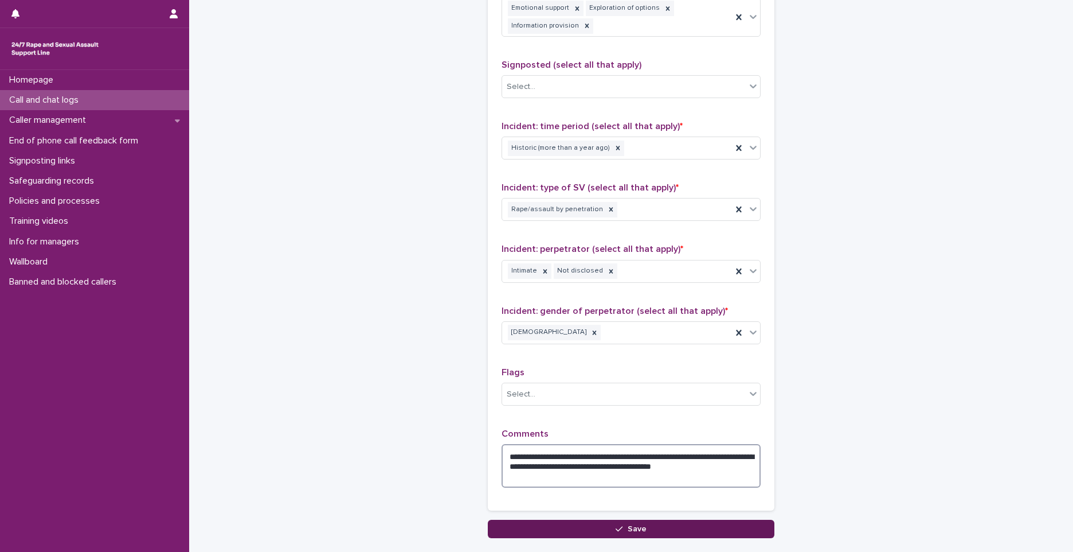
type textarea "**********"
click at [647, 527] on button "Save" at bounding box center [631, 528] width 287 height 18
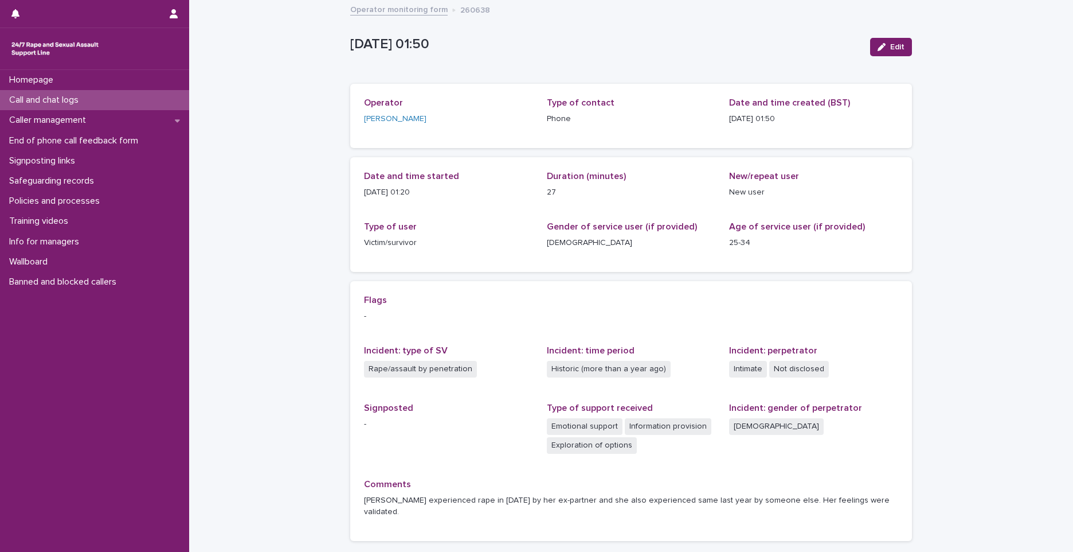
click at [119, 105] on div "Call and chat logs" at bounding box center [94, 100] width 189 height 20
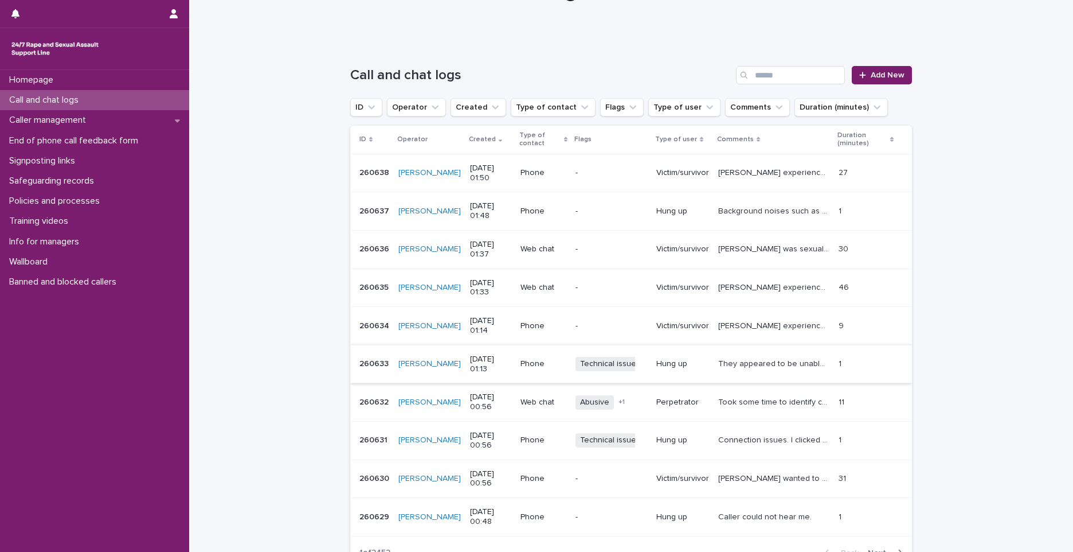
scroll to position [129, 0]
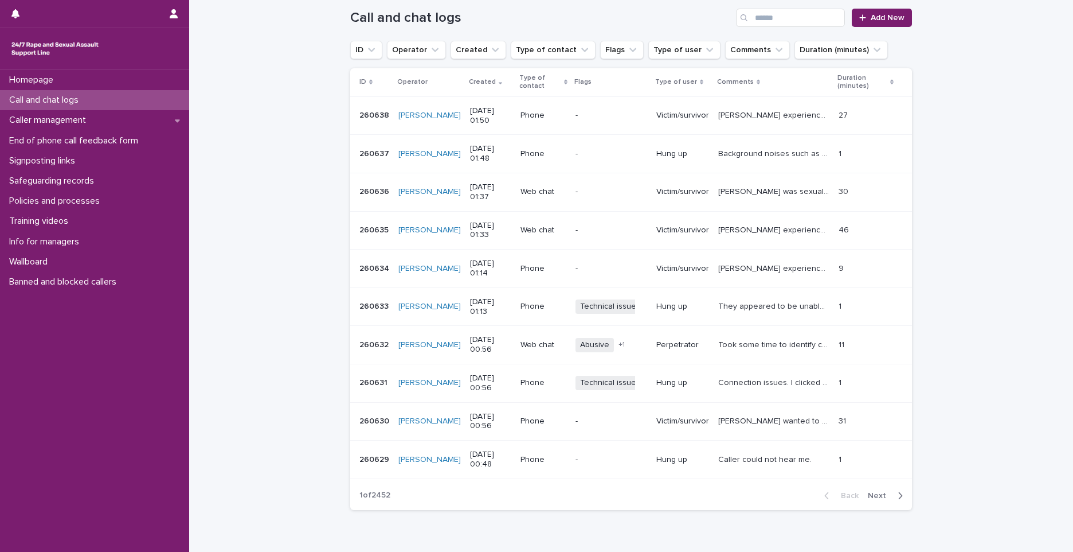
click at [361, 271] on p "260634" at bounding box center [375, 267] width 32 height 12
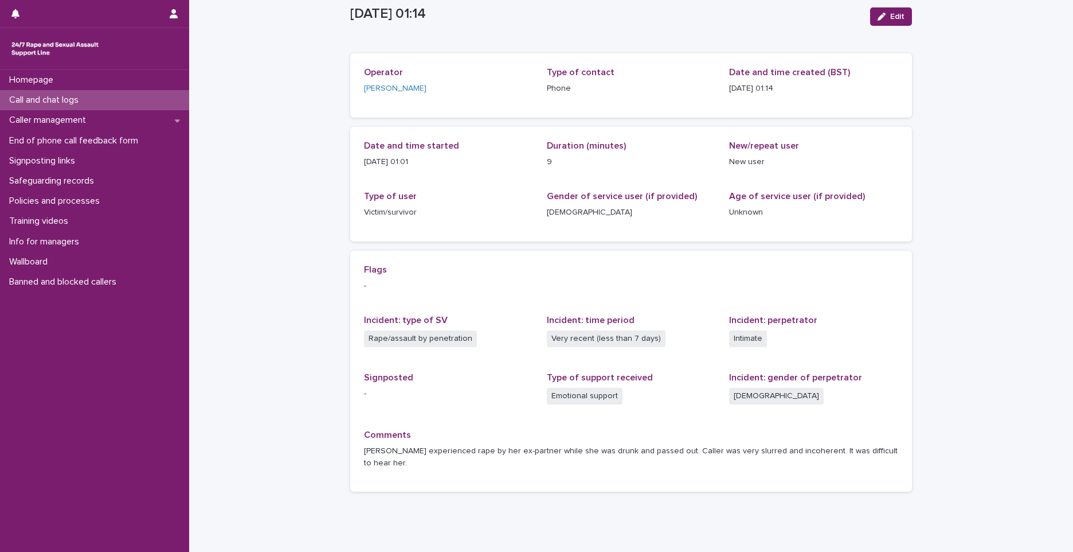
scroll to position [57, 0]
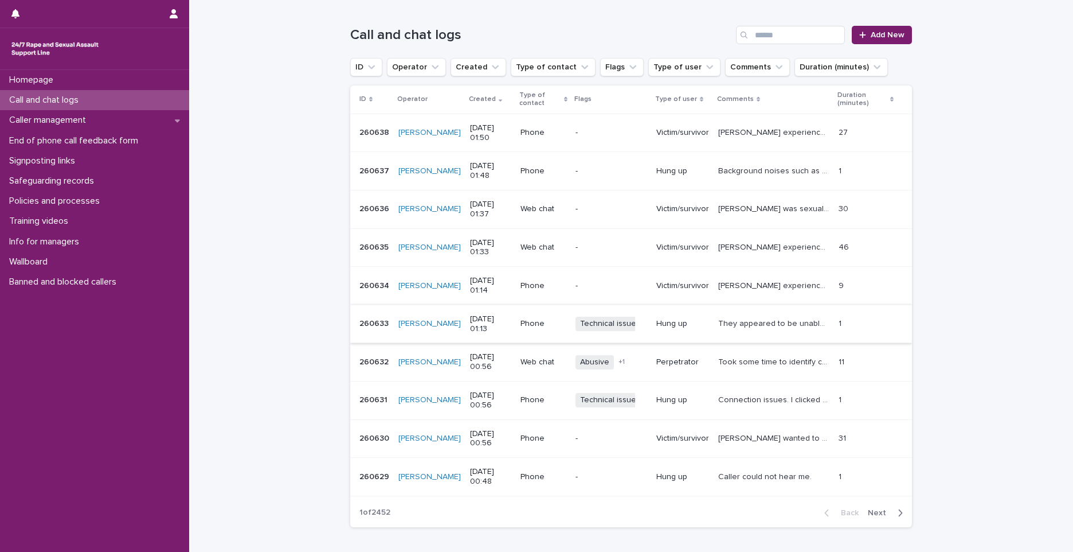
scroll to position [186, 0]
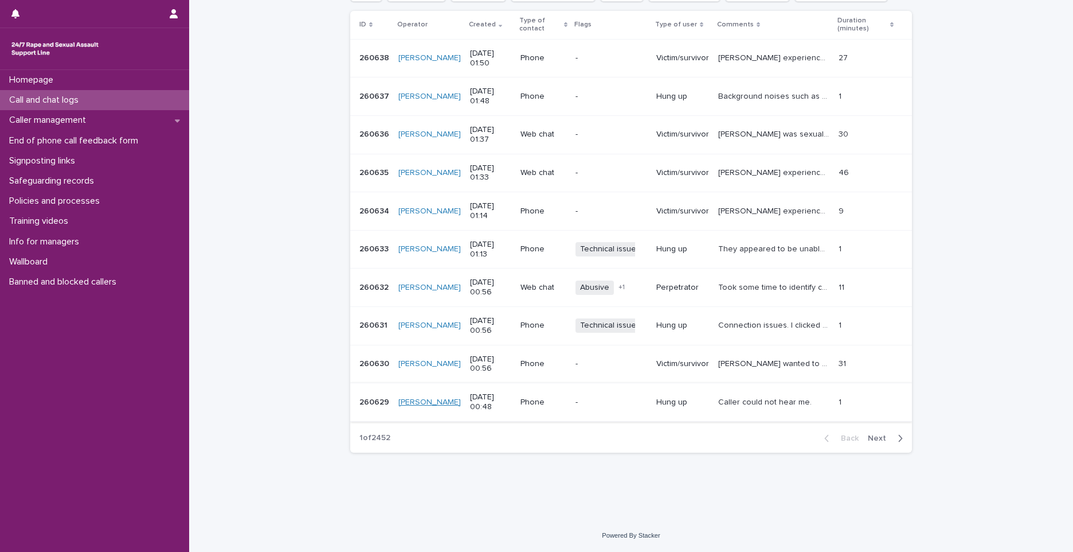
click at [421, 401] on link "[PERSON_NAME]" at bounding box center [429, 402] width 62 height 10
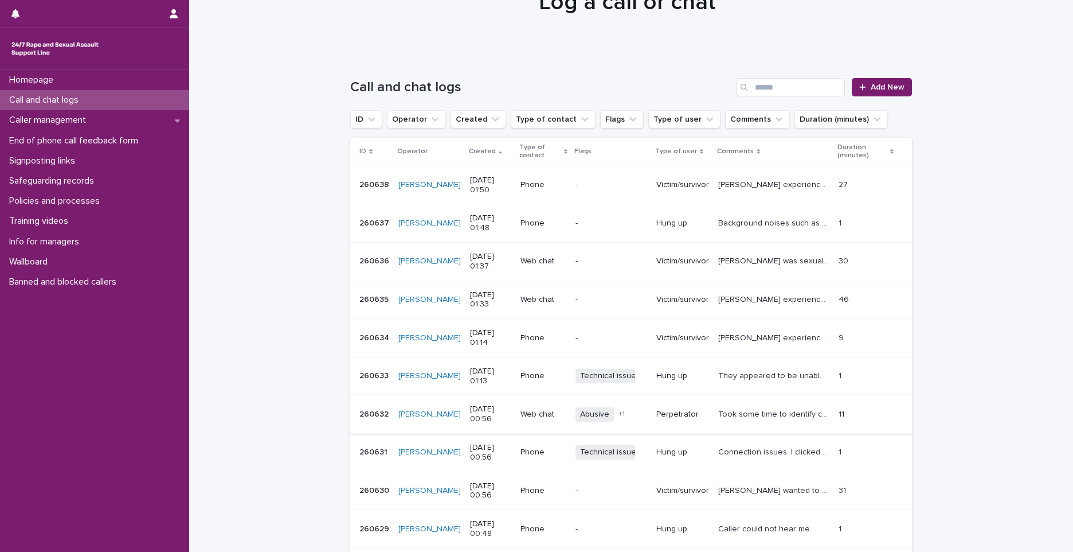
scroll to position [186, 0]
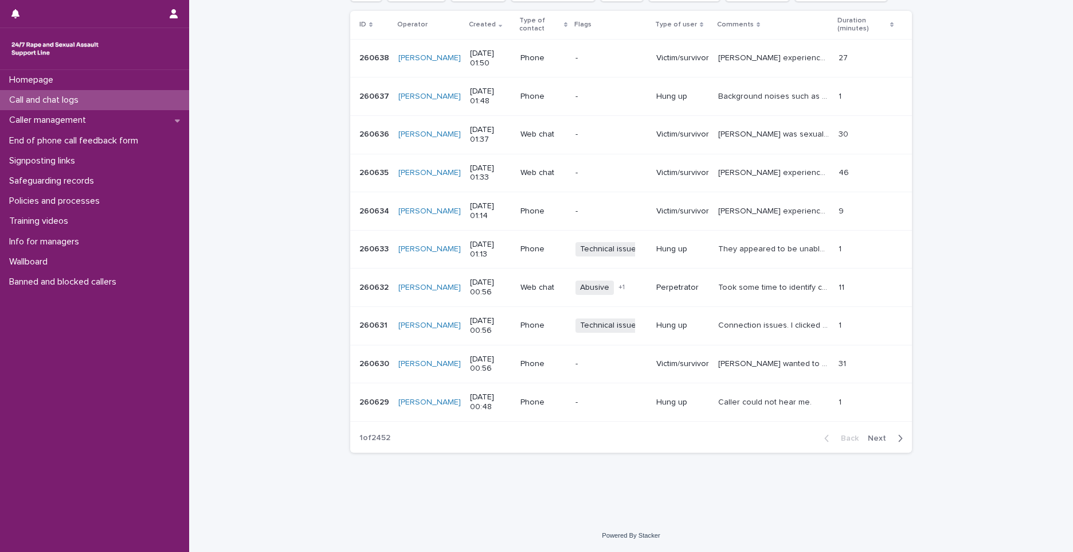
click at [367, 398] on p "260629" at bounding box center [375, 401] width 32 height 12
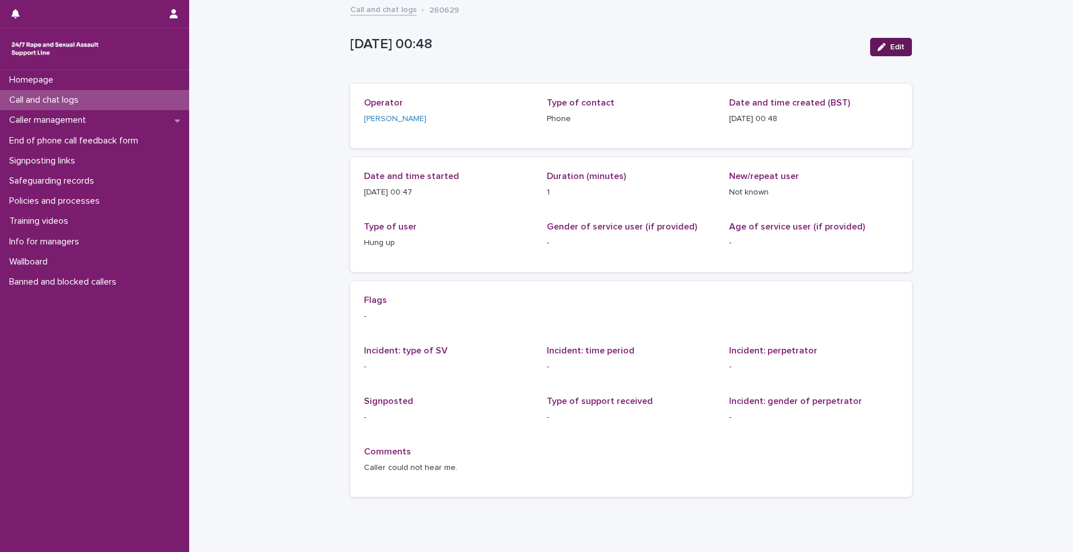
click at [881, 46] on icon "button" at bounding box center [882, 47] width 8 height 8
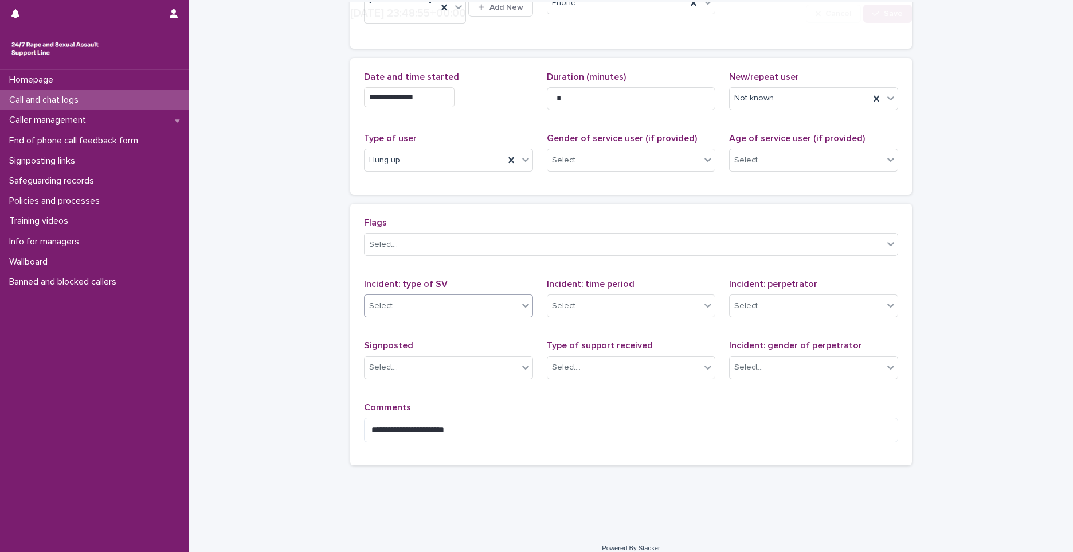
scroll to position [125, 0]
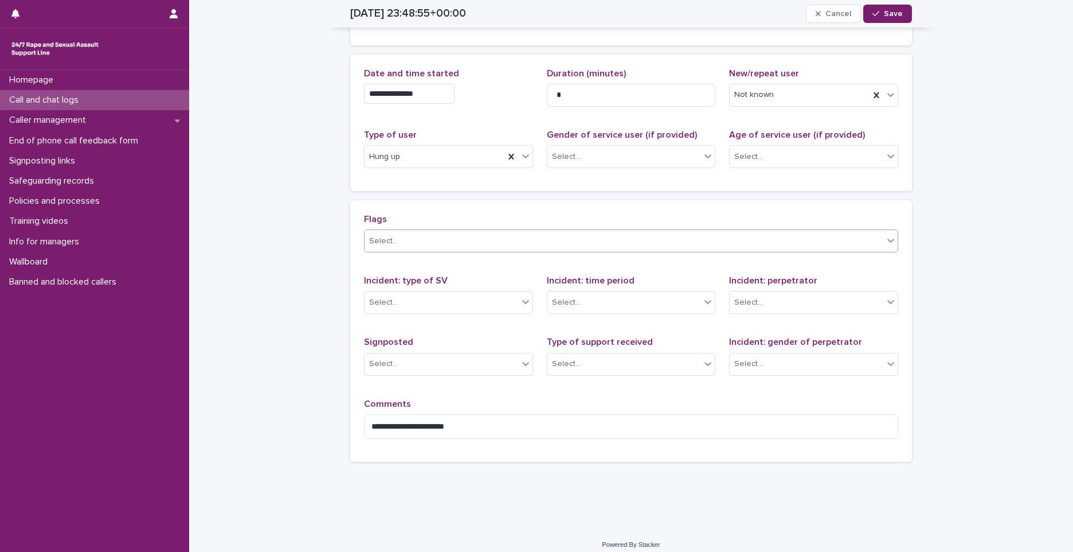
click at [492, 232] on div "Select..." at bounding box center [624, 241] width 519 height 19
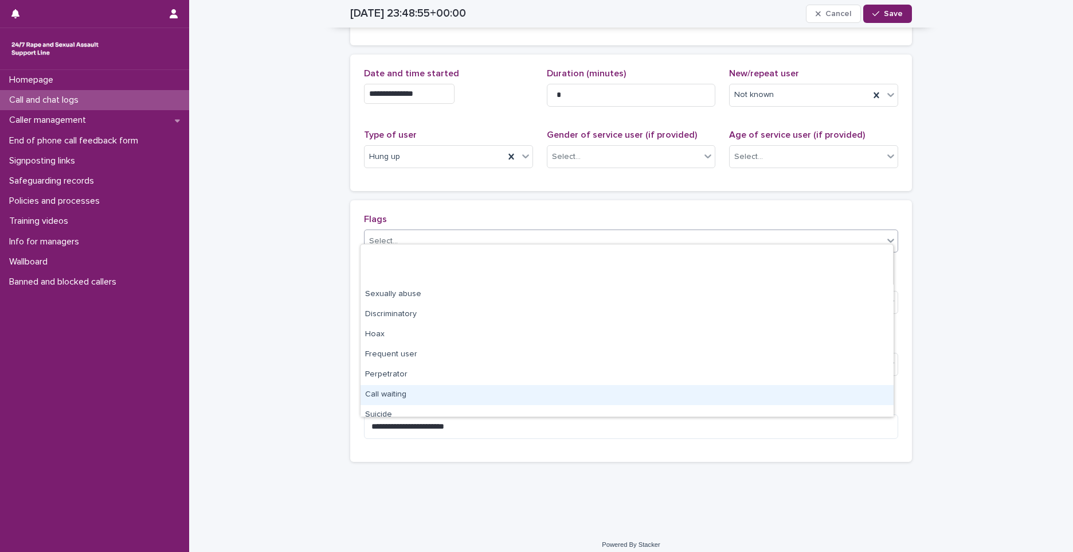
scroll to position [69, 0]
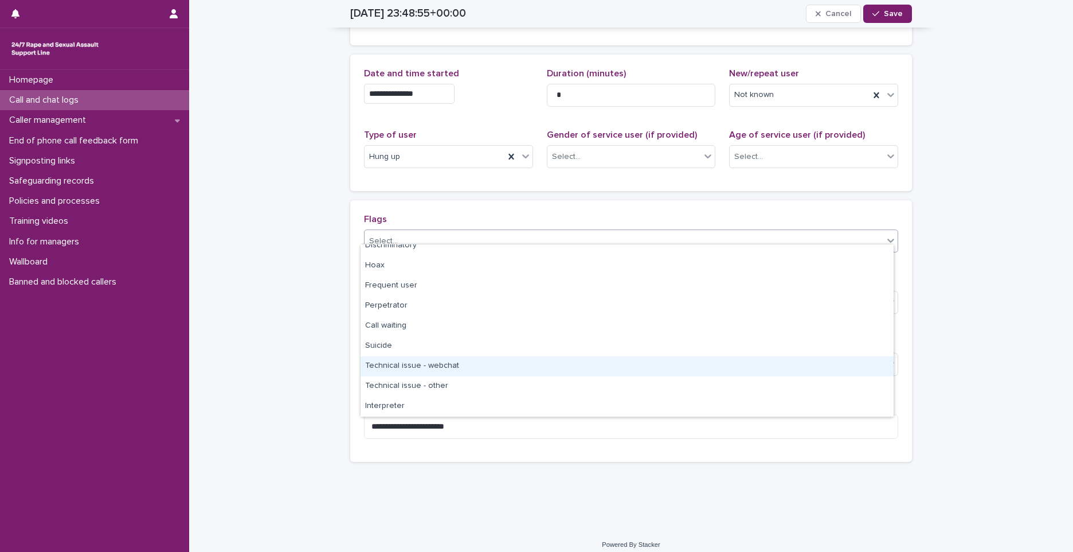
click at [401, 361] on div "Technical issue - webchat" at bounding box center [627, 366] width 533 height 20
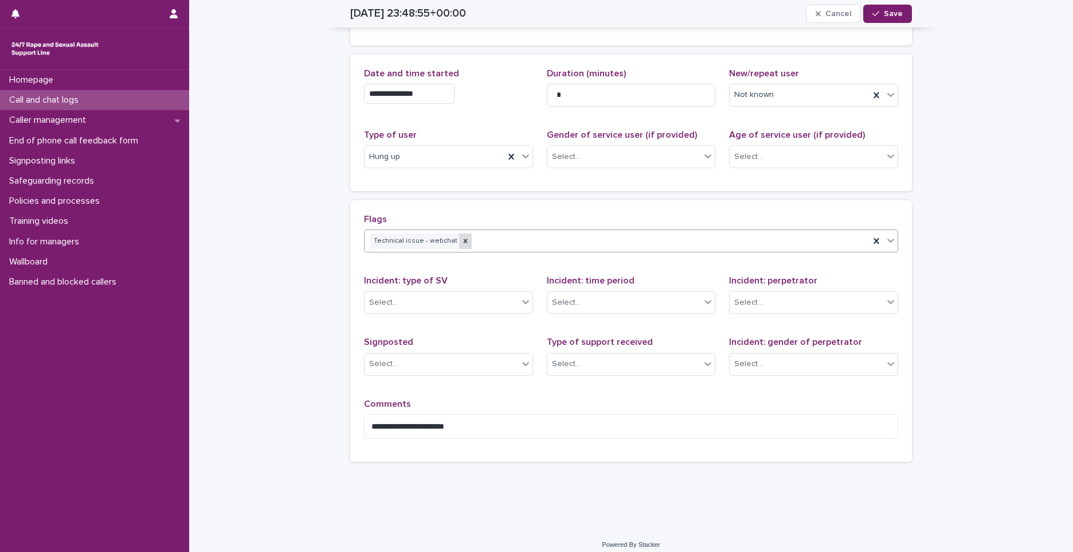
click at [462, 237] on icon at bounding box center [466, 241] width 8 height 8
click at [482, 234] on div "Select..." at bounding box center [624, 241] width 519 height 19
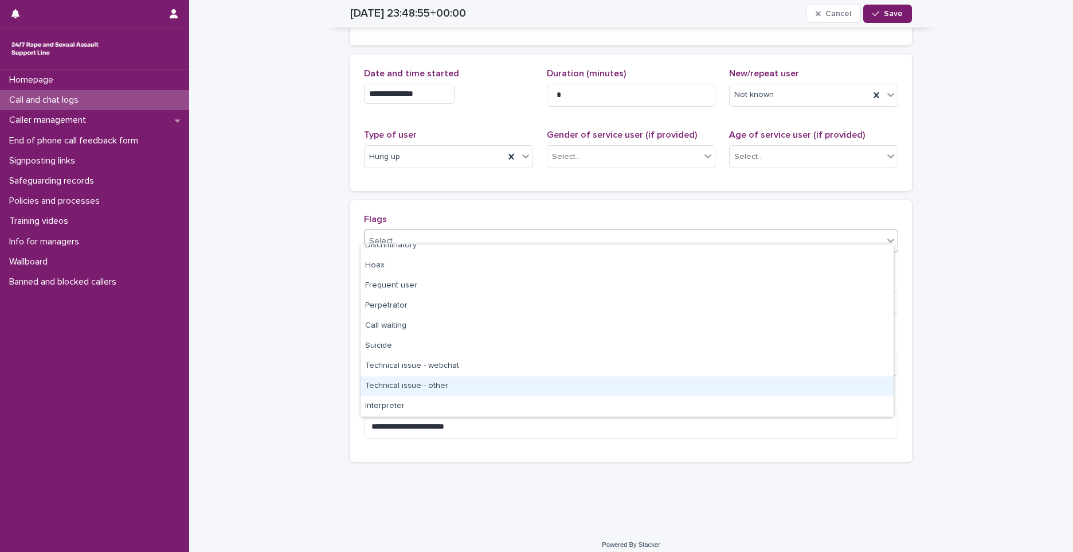
click at [433, 386] on div "Technical issue - other" at bounding box center [627, 386] width 533 height 20
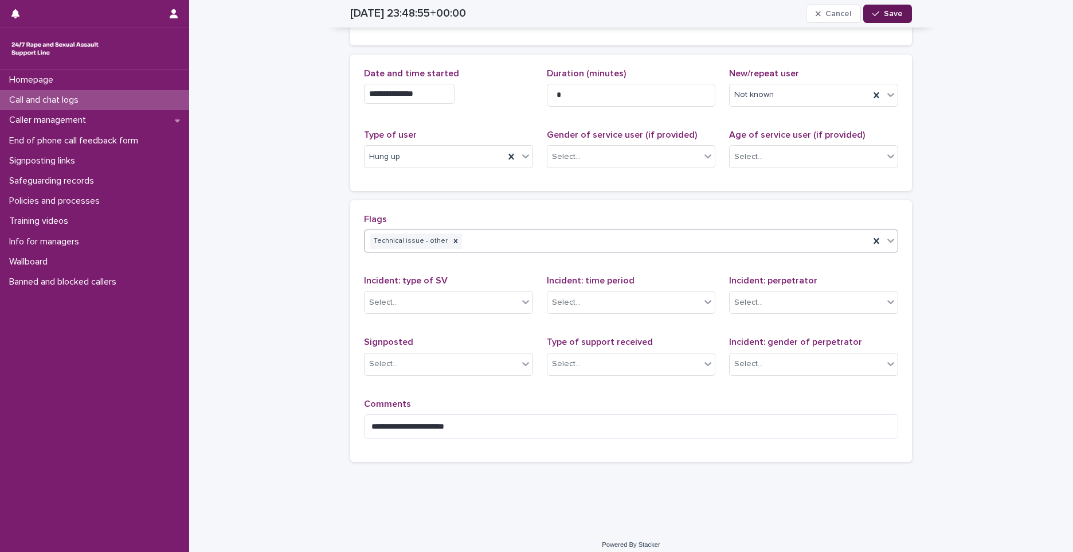
click at [882, 20] on button "Save" at bounding box center [887, 14] width 49 height 18
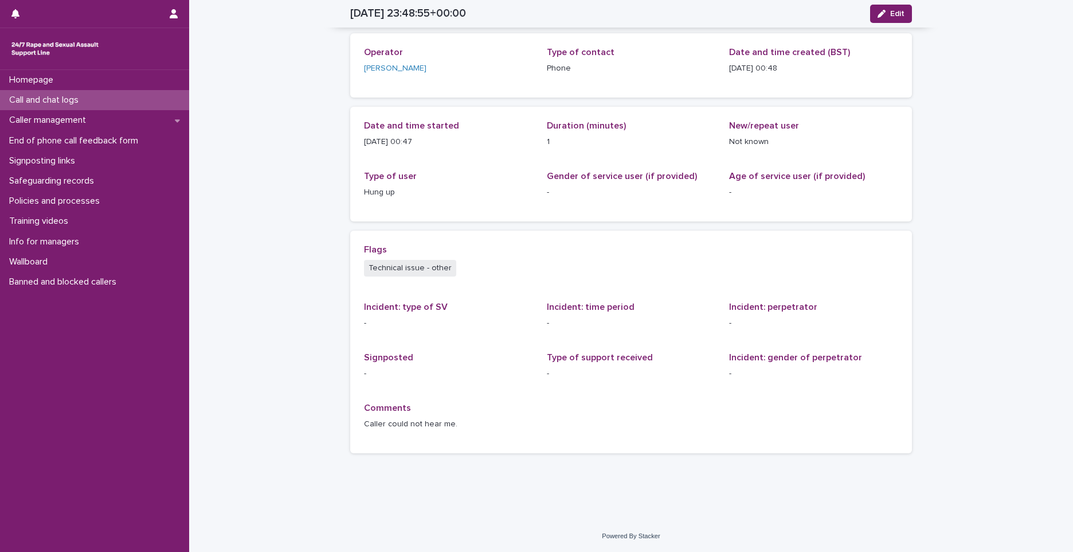
scroll to position [50, 0]
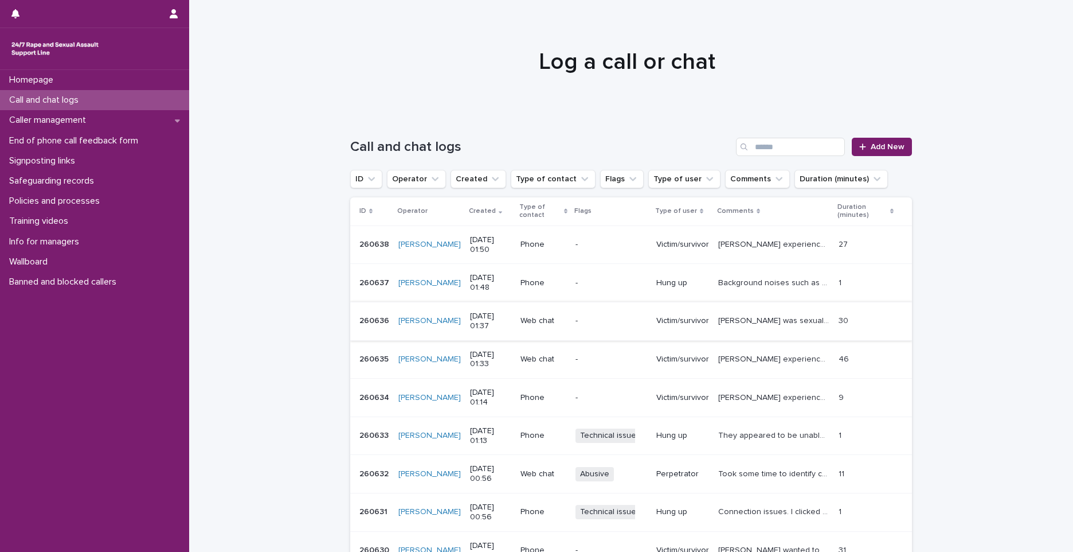
scroll to position [186, 0]
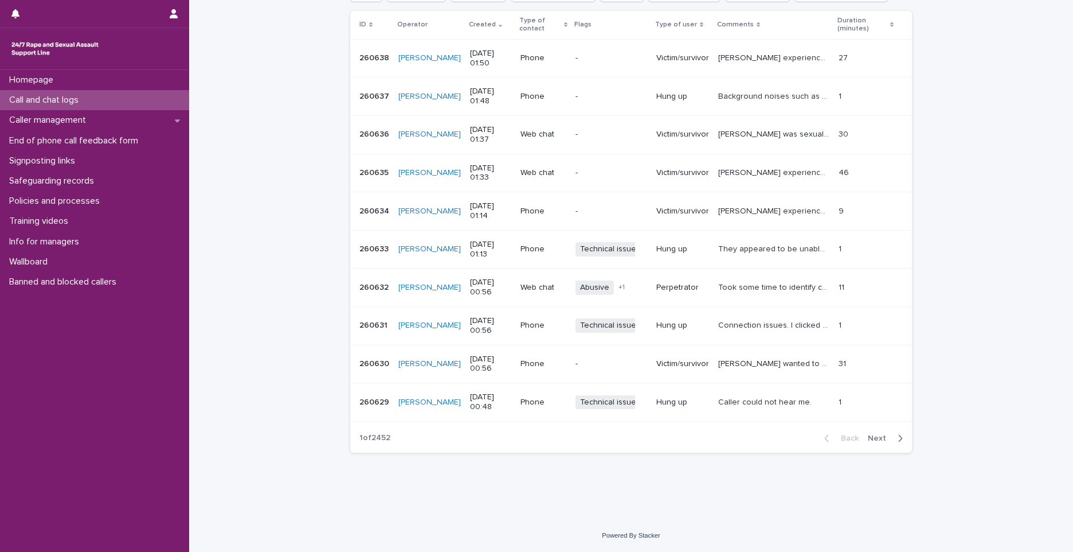
click at [883, 439] on span "Next" at bounding box center [880, 438] width 25 height 8
